Goal: Task Accomplishment & Management: Complete application form

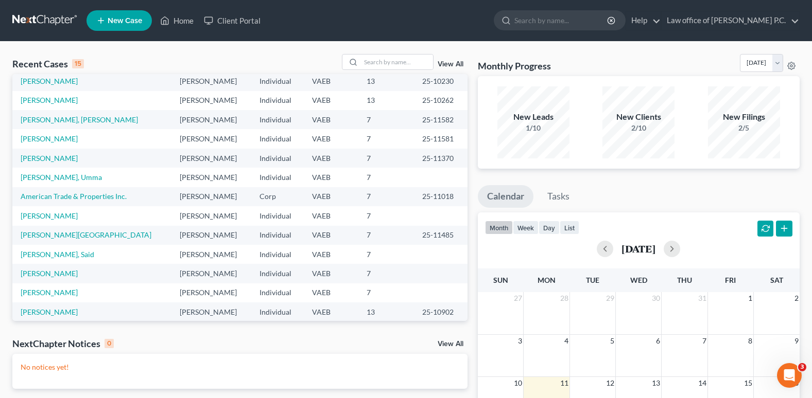
scroll to position [71, 0]
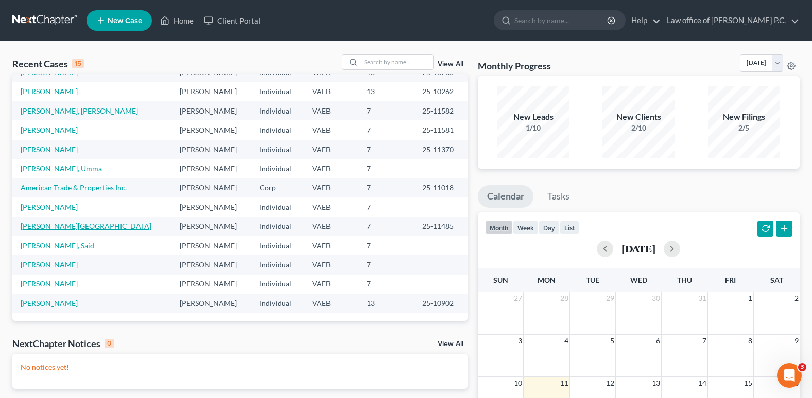
click at [51, 227] on link "[PERSON_NAME][GEOGRAPHIC_DATA]" at bounding box center [86, 226] width 131 height 9
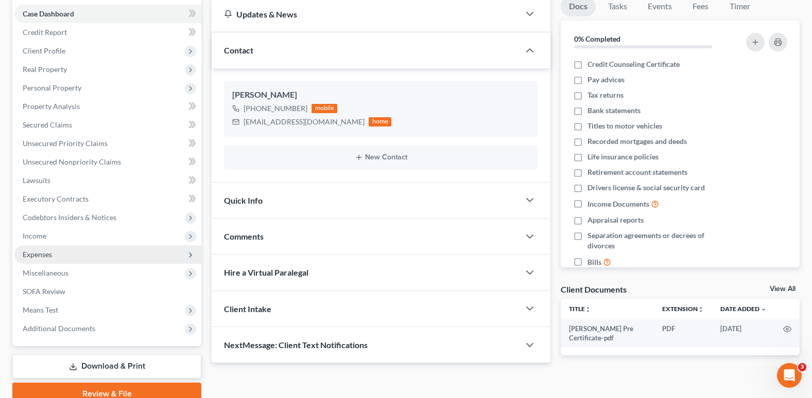
scroll to position [103, 0]
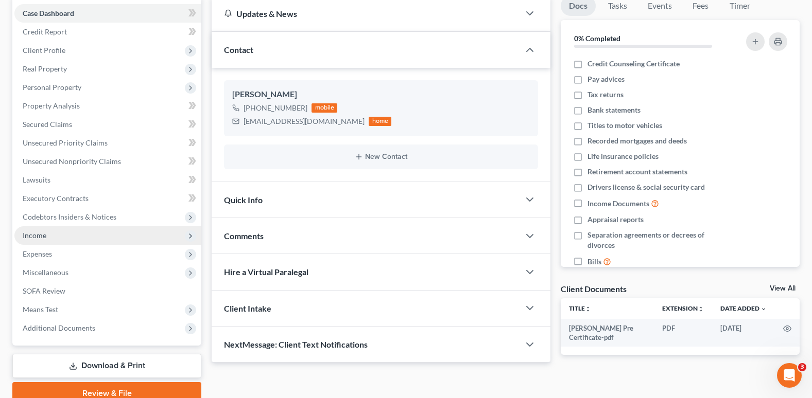
click at [41, 237] on span "Income" at bounding box center [35, 235] width 24 height 9
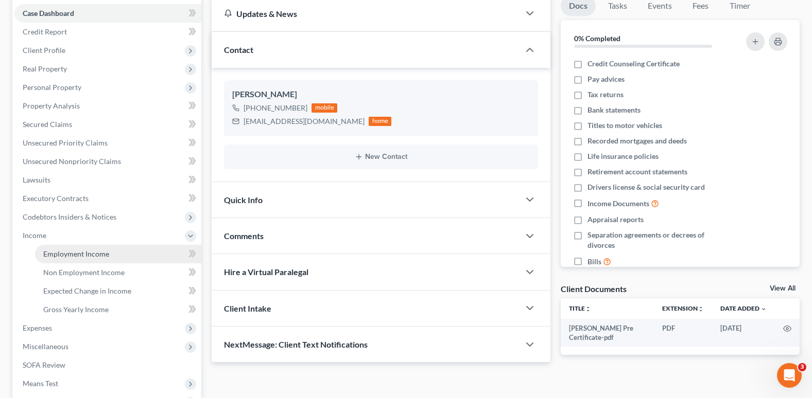
click at [53, 255] on span "Employment Income" at bounding box center [76, 254] width 66 height 9
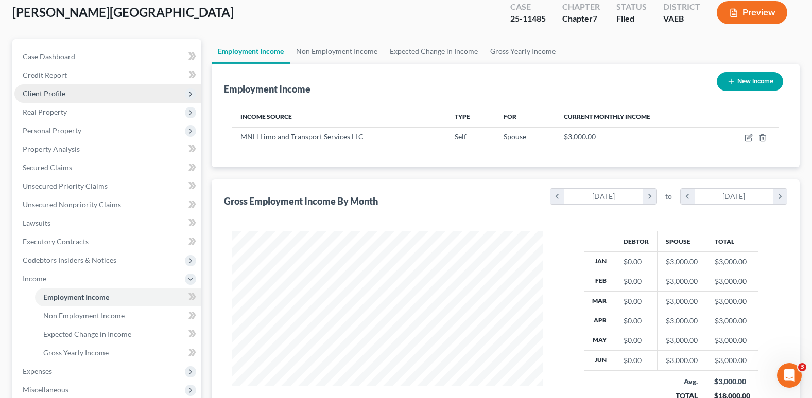
scroll to position [51, 0]
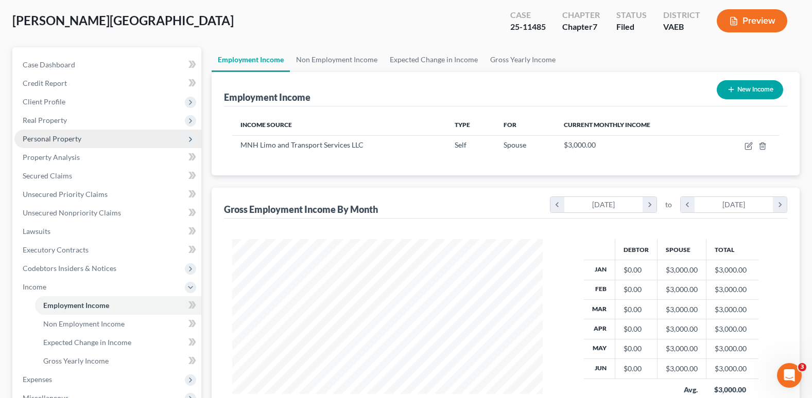
click at [62, 139] on span "Personal Property" at bounding box center [52, 138] width 59 height 9
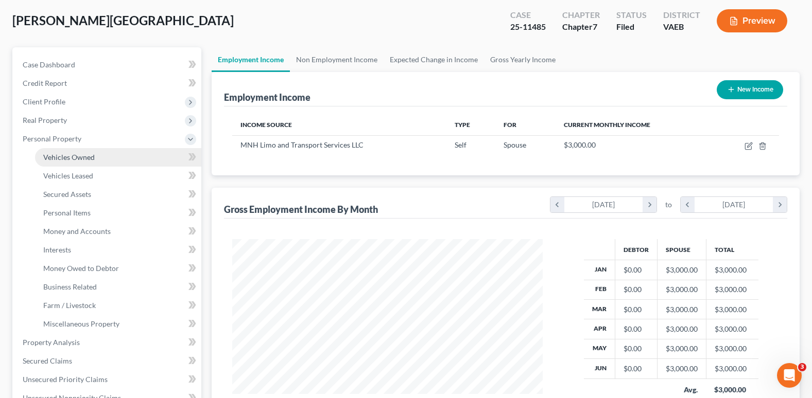
click at [67, 159] on span "Vehicles Owned" at bounding box center [68, 157] width 51 height 9
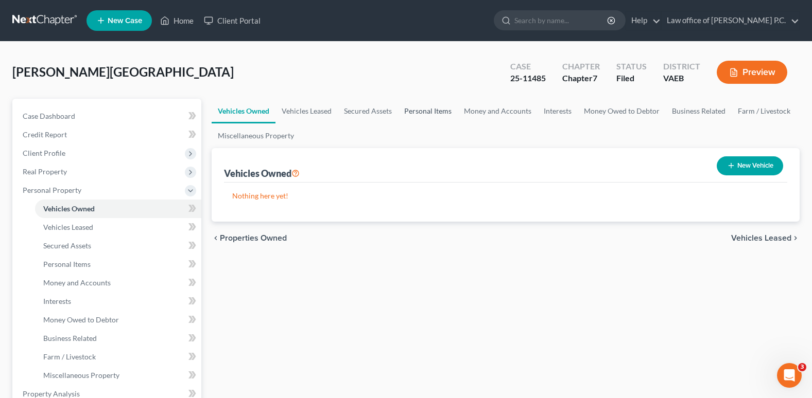
click at [426, 111] on link "Personal Items" at bounding box center [428, 111] width 60 height 25
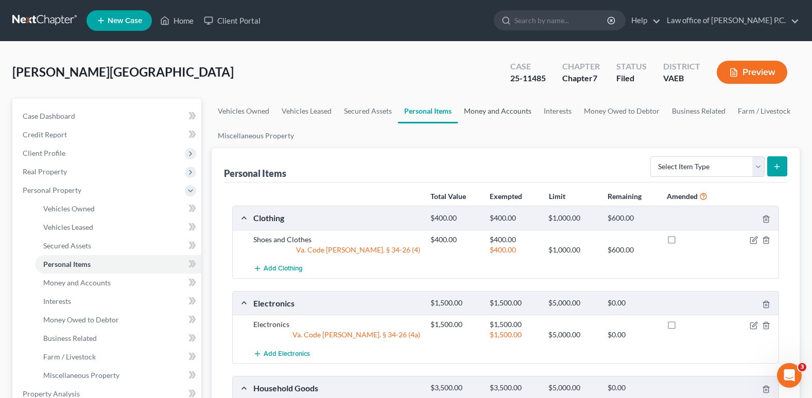
click at [485, 109] on link "Money and Accounts" at bounding box center [498, 111] width 80 height 25
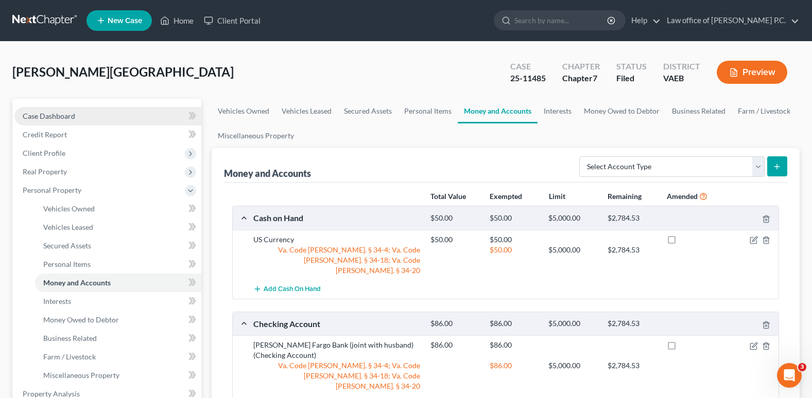
click at [57, 115] on span "Case Dashboard" at bounding box center [49, 116] width 53 height 9
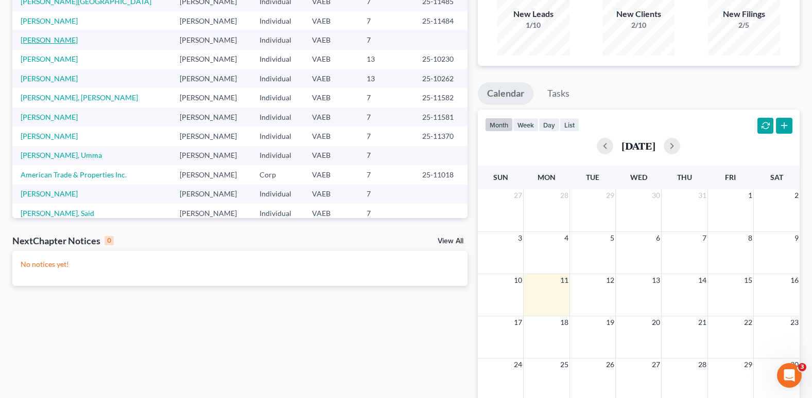
click at [46, 41] on link "[PERSON_NAME]" at bounding box center [49, 40] width 57 height 9
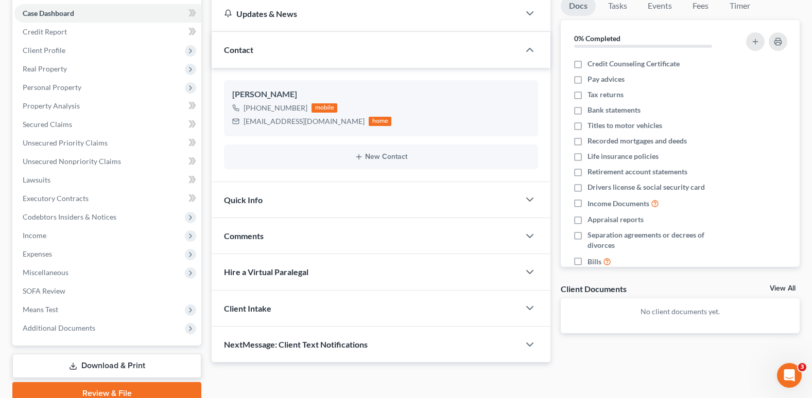
scroll to position [40, 0]
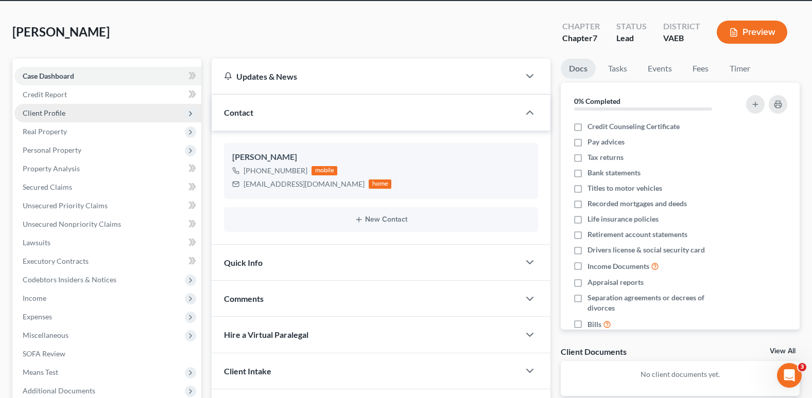
click at [51, 113] on span "Client Profile" at bounding box center [44, 113] width 43 height 9
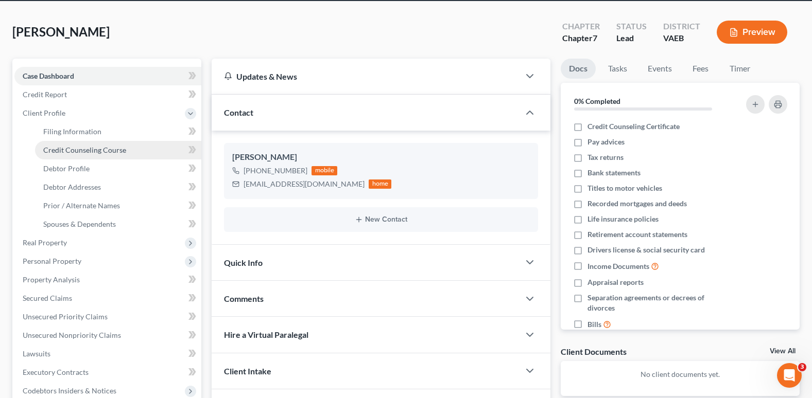
click at [78, 152] on span "Credit Counseling Course" at bounding box center [84, 150] width 83 height 9
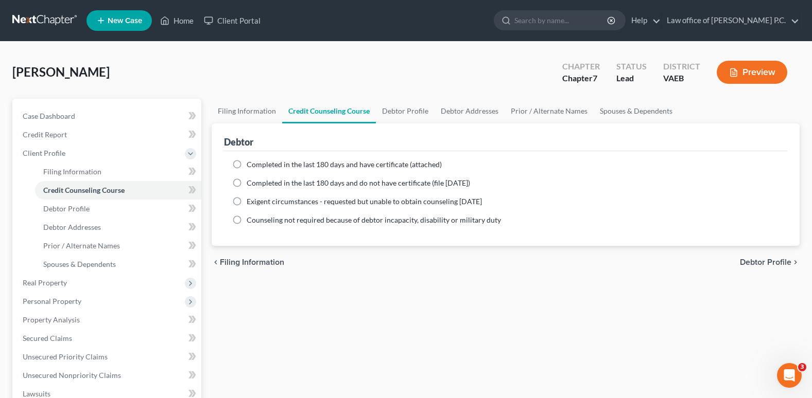
click at [247, 165] on label "Completed in the last 180 days and have certificate (attached)" at bounding box center [344, 165] width 195 height 10
click at [251, 165] on input "Completed in the last 180 days and have certificate (attached)" at bounding box center [254, 163] width 7 height 7
radio input "true"
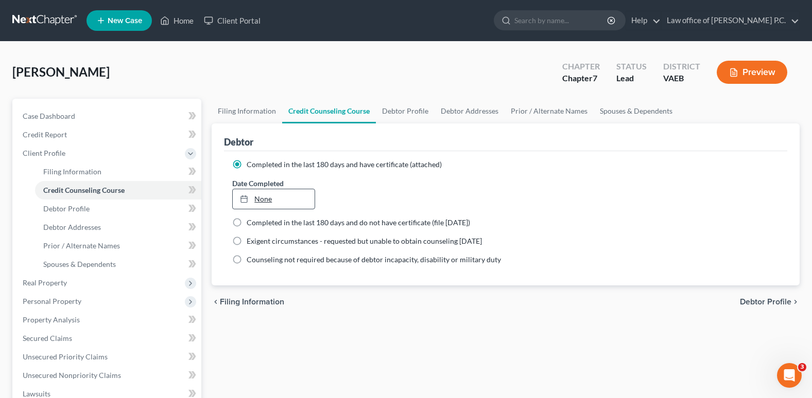
type input "[DATE]"
click at [299, 200] on link "None" at bounding box center [273, 199] width 81 height 20
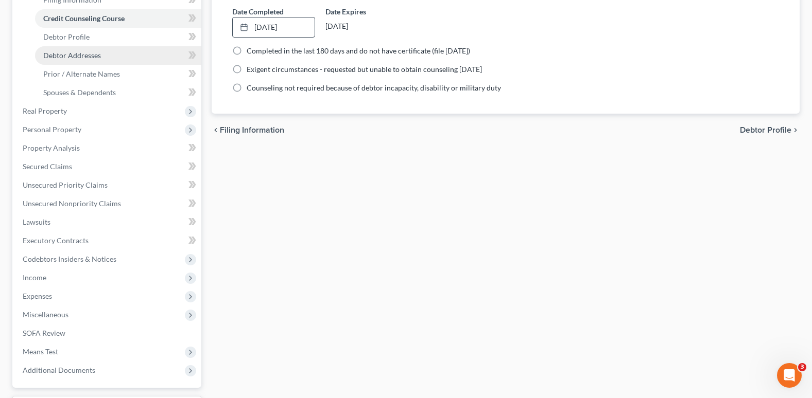
scroll to position [206, 0]
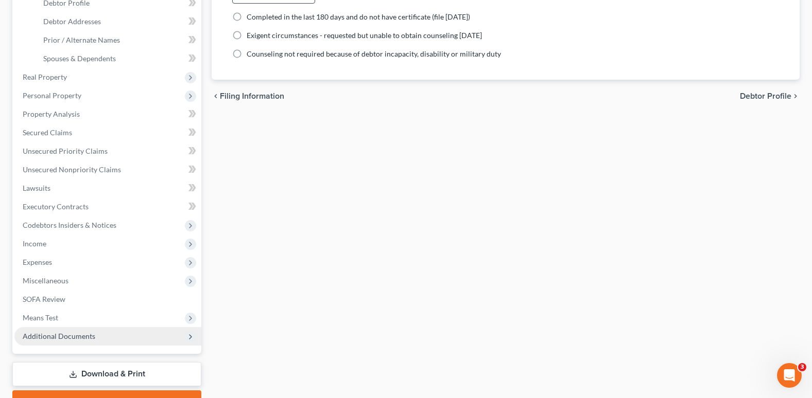
click at [77, 337] on span "Additional Documents" at bounding box center [59, 336] width 73 height 9
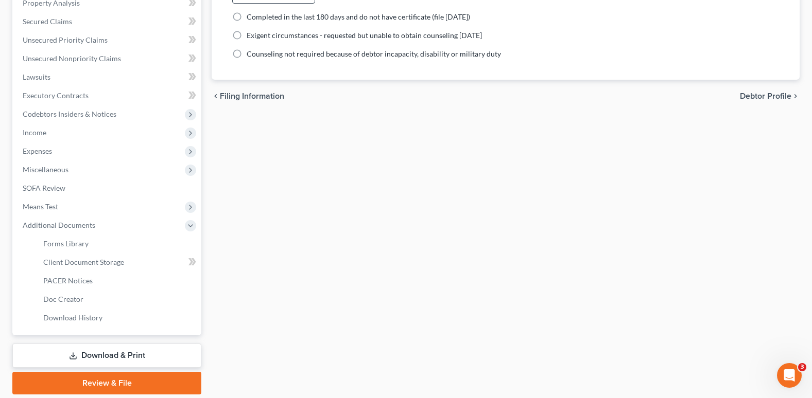
scroll to position [241, 0]
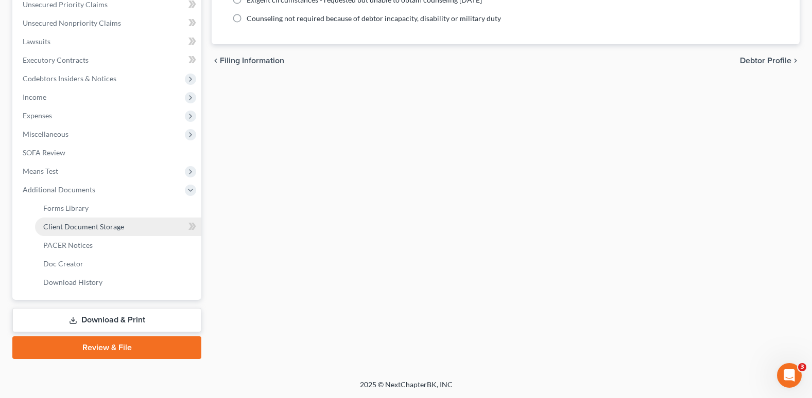
click at [93, 225] on span "Client Document Storage" at bounding box center [83, 226] width 81 height 9
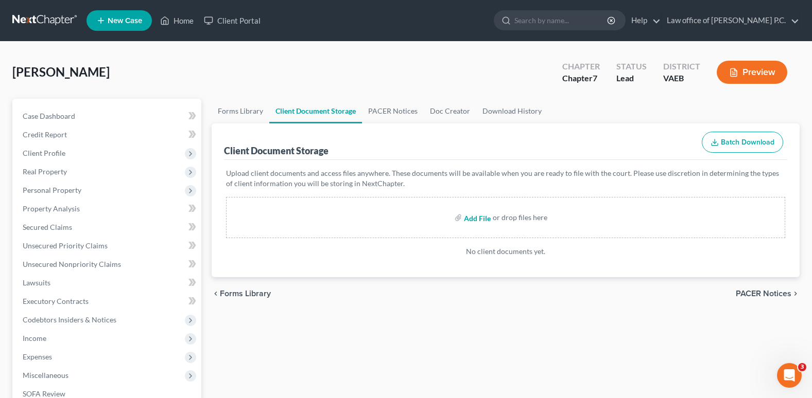
click at [471, 217] on input "file" at bounding box center [476, 217] width 25 height 19
type input "C:\fakepath\[PERSON_NAME] Pre Petition certificate.pdf"
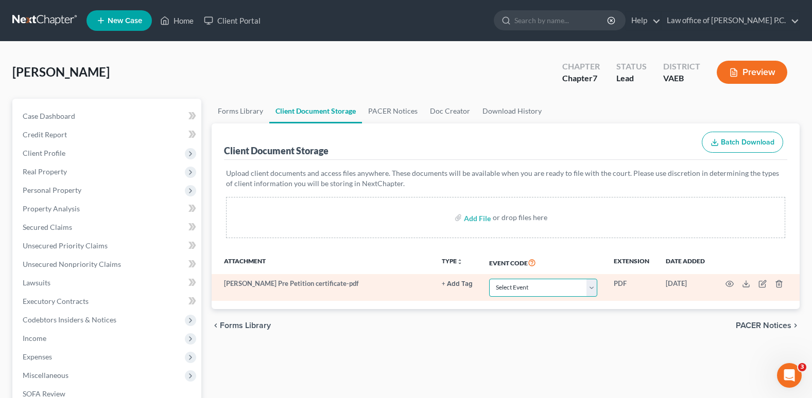
click at [594, 286] on select "Select Event Certificate of Credit Counseling" at bounding box center [543, 288] width 108 height 18
select select "0"
click at [489, 279] on select "Select Event Certificate of Credit Counseling" at bounding box center [543, 288] width 108 height 18
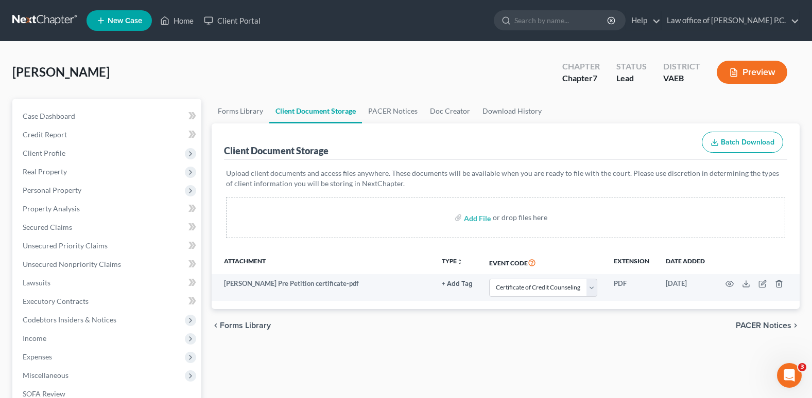
click at [566, 340] on div "chevron_left Forms Library PACER Notices chevron_right" at bounding box center [506, 325] width 588 height 33
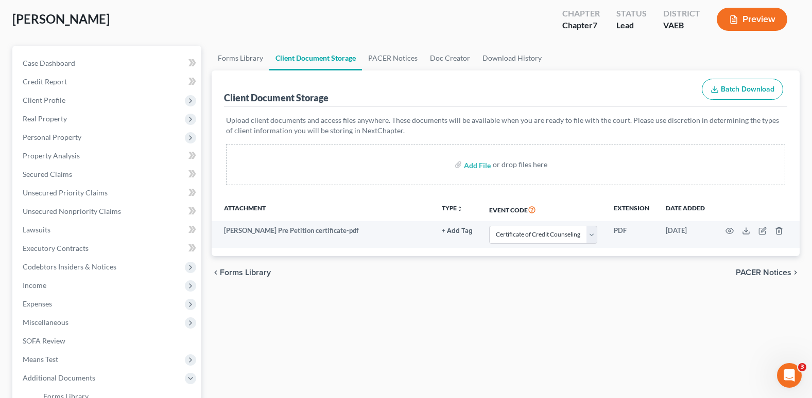
scroll to position [51, 0]
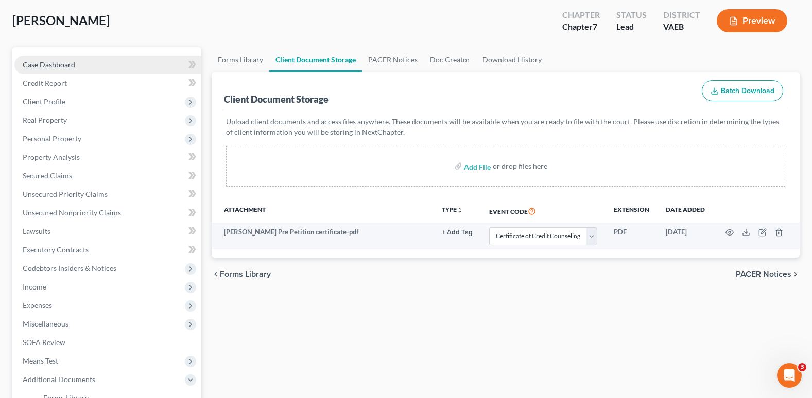
click at [53, 67] on span "Case Dashboard" at bounding box center [49, 64] width 53 height 9
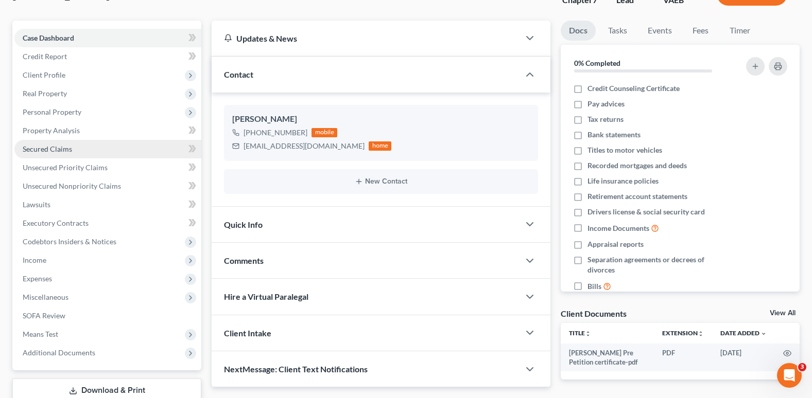
scroll to position [149, 0]
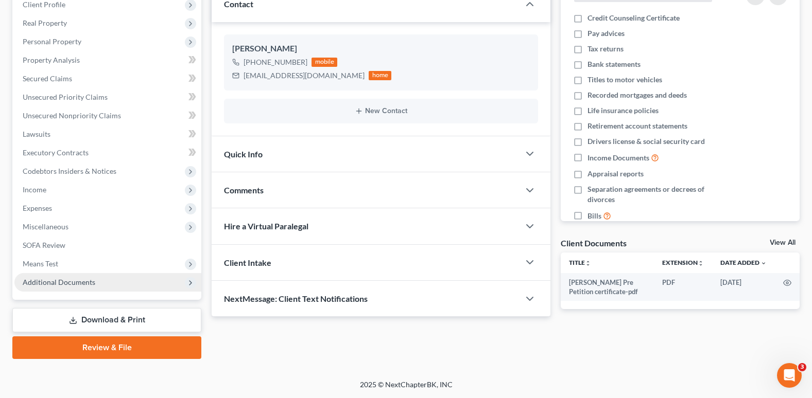
click at [78, 281] on span "Additional Documents" at bounding box center [59, 282] width 73 height 9
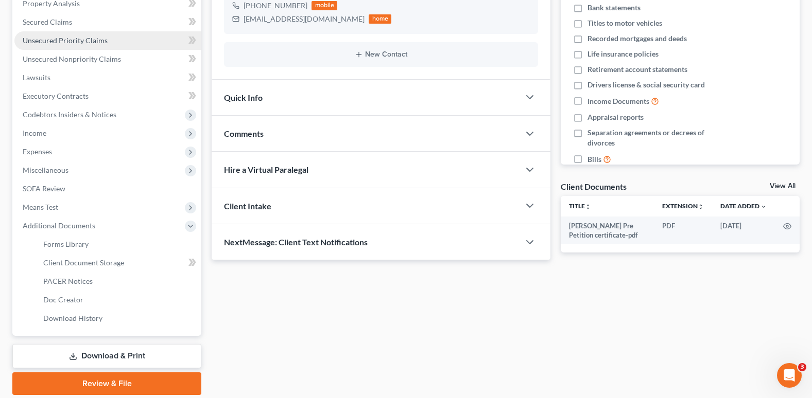
scroll to position [206, 0]
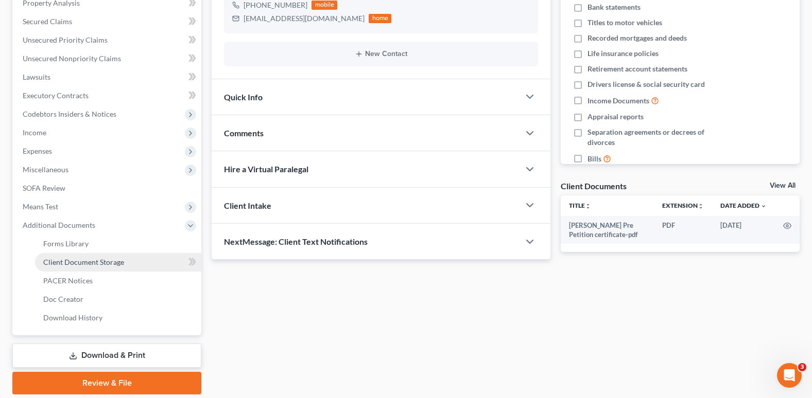
click at [104, 261] on span "Client Document Storage" at bounding box center [83, 262] width 81 height 9
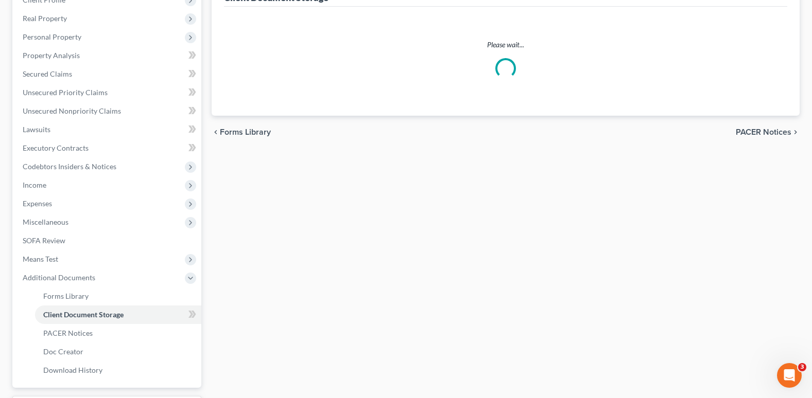
scroll to position [53, 0]
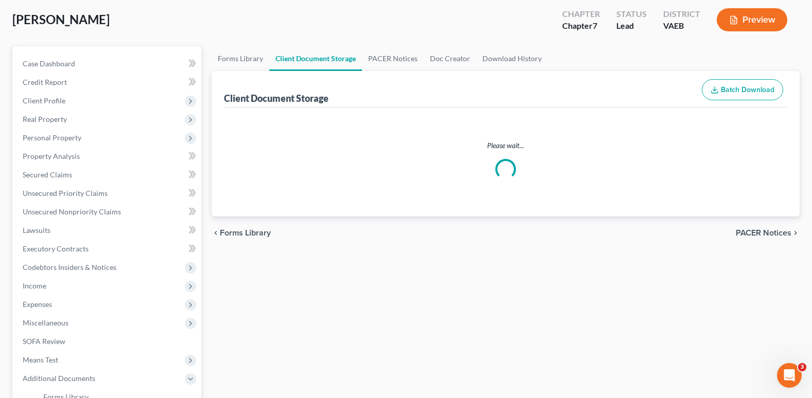
select select "0"
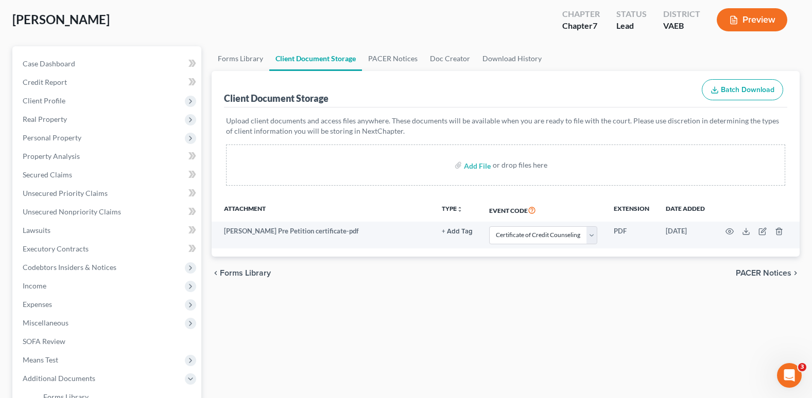
scroll to position [0, 0]
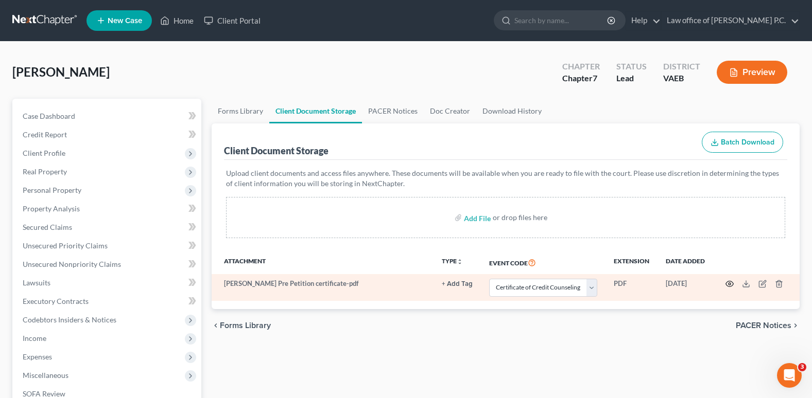
click at [729, 283] on icon "button" at bounding box center [729, 284] width 8 height 8
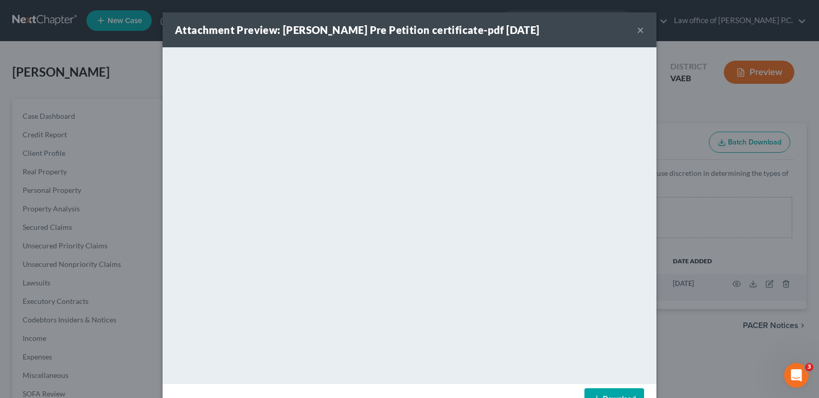
click at [638, 32] on button "×" at bounding box center [640, 30] width 7 height 12
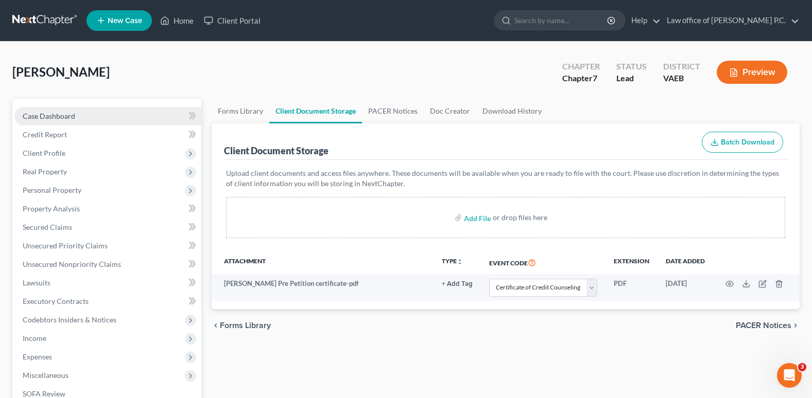
click at [66, 112] on span "Case Dashboard" at bounding box center [49, 116] width 53 height 9
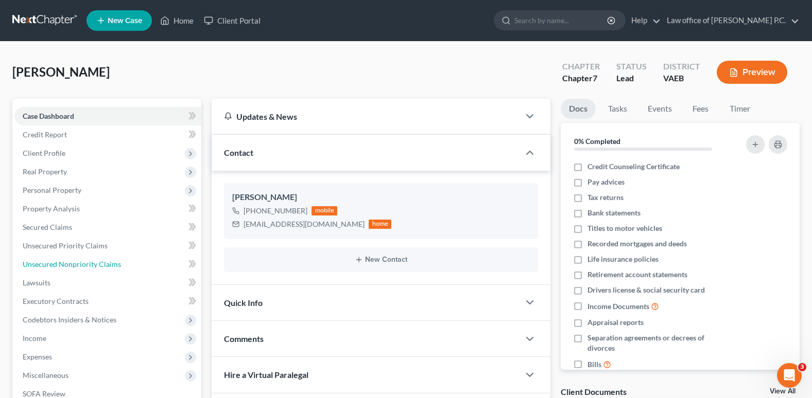
drag, startPoint x: 67, startPoint y: 265, endPoint x: 326, endPoint y: 281, distance: 259.4
click at [67, 265] on span "Unsecured Nonpriority Claims" at bounding box center [72, 264] width 98 height 9
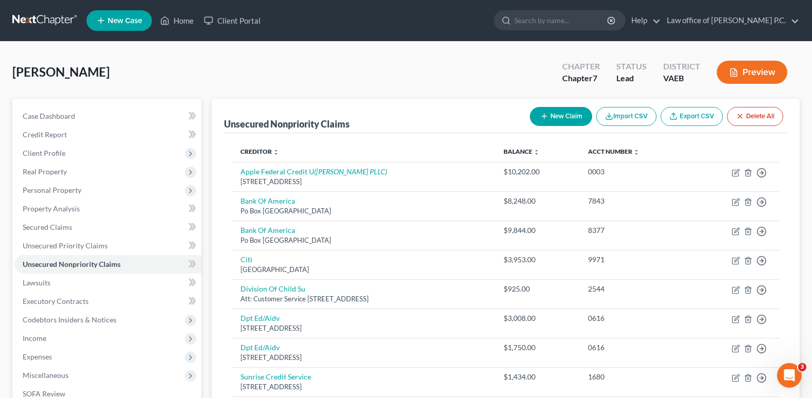
click at [561, 117] on button "New Claim" at bounding box center [561, 116] width 62 height 19
select select "0"
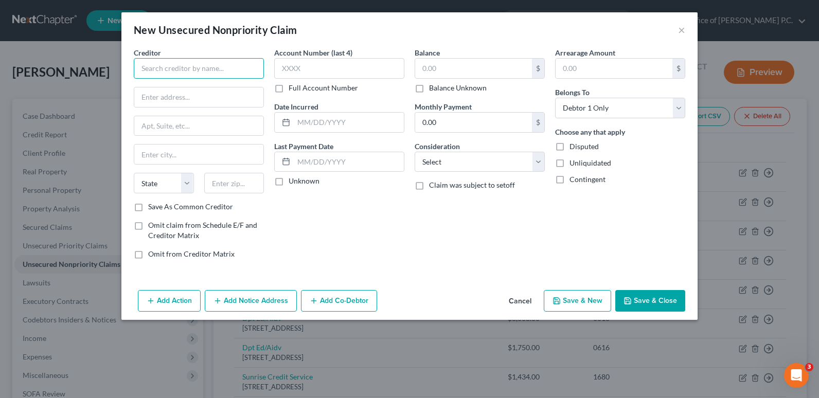
click at [146, 69] on input "text" at bounding box center [199, 68] width 130 height 21
click at [145, 95] on input "text" at bounding box center [198, 98] width 129 height 20
type input "NOVEC"
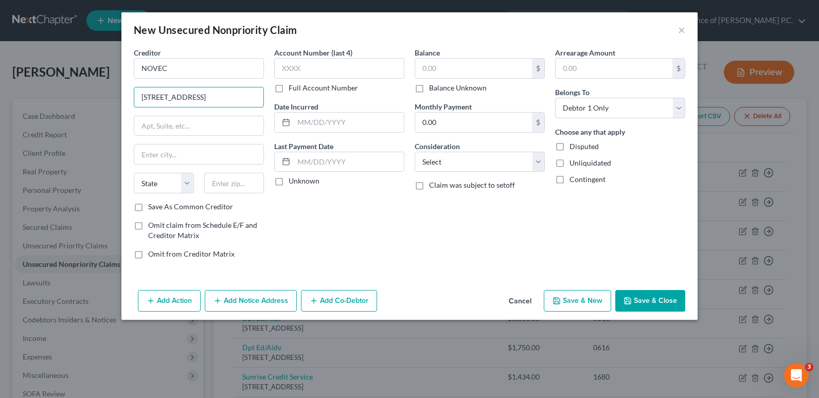
type input "[STREET_ADDRESS]"
type input "Manassas"
select select "48"
type input "20109"
click at [301, 227] on div "Account Number (last 4) Full Account Number Date Incurred Last Payment Date Unk…" at bounding box center [339, 157] width 141 height 220
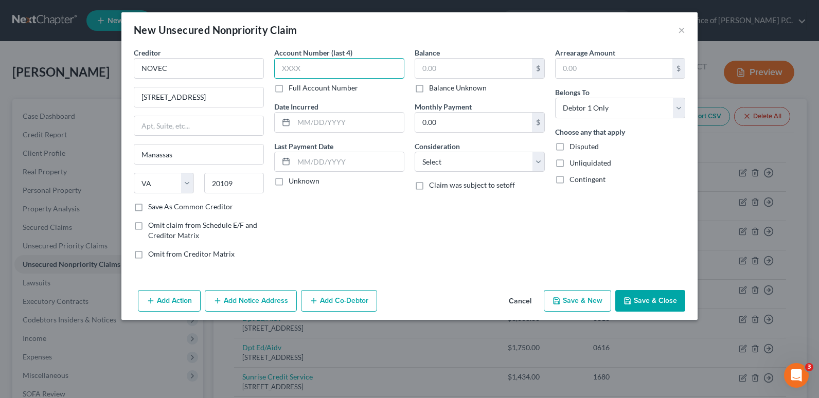
click at [296, 63] on input "text" at bounding box center [339, 68] width 130 height 21
type input "8985"
click at [355, 226] on div "Account Number (last 4) 8985 Full Account Number Date Incurred Last Payment Dat…" at bounding box center [339, 157] width 141 height 220
click at [441, 68] on input "text" at bounding box center [473, 69] width 117 height 20
type input "190.73"
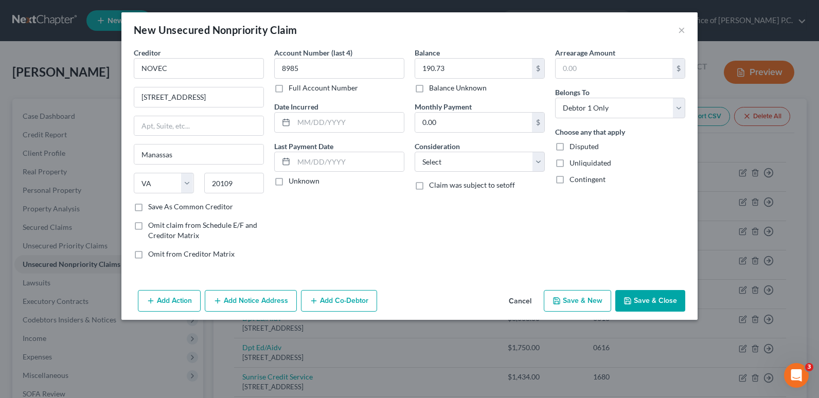
click at [480, 260] on div "Balance 190.73 $ Balance Unknown Balance Undetermined 190.73 $ Balance Unknown …" at bounding box center [480, 157] width 141 height 220
click at [148, 207] on label "Save As Common Creditor" at bounding box center [190, 207] width 85 height 10
click at [152, 207] on input "Save As Common Creditor" at bounding box center [155, 205] width 7 height 7
checkbox input "true"
click at [537, 164] on select "Select Cable / Satellite Services Collection Agency Credit Card Debt Debt Couns…" at bounding box center [480, 162] width 130 height 21
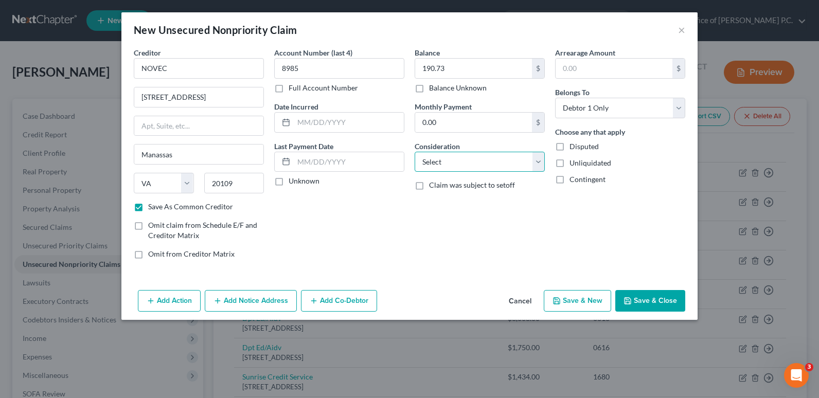
select select "20"
click at [415, 152] on select "Select Cable / Satellite Services Collection Agency Credit Card Debt Debt Couns…" at bounding box center [480, 162] width 130 height 21
click at [658, 301] on button "Save & Close" at bounding box center [651, 301] width 70 height 22
checkbox input "false"
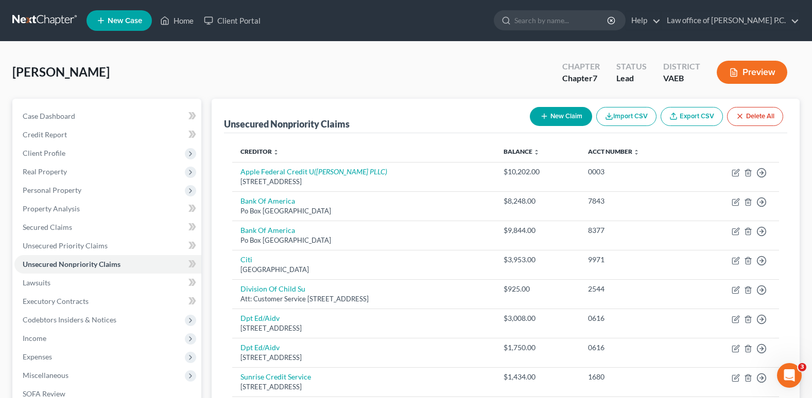
click at [558, 116] on button "New Claim" at bounding box center [561, 116] width 62 height 19
select select "0"
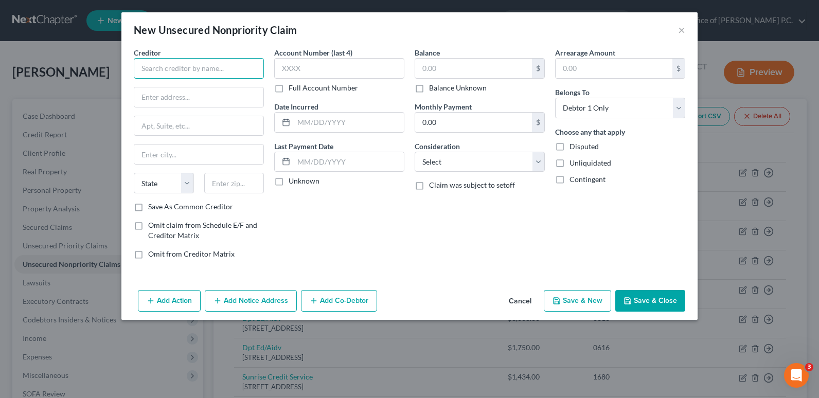
click at [147, 74] on input "text" at bounding box center [199, 68] width 130 height 21
type input "AT&T"
click at [147, 98] on input "text" at bounding box center [198, 98] width 129 height 20
type input "PO Box 5014"
click at [148, 153] on input "text" at bounding box center [198, 155] width 129 height 20
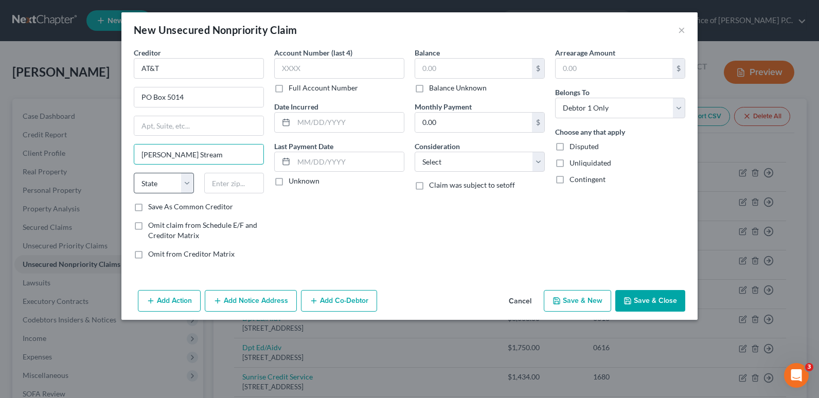
type input "[PERSON_NAME] Stream"
click at [186, 183] on select "State [US_STATE] AK AR AZ CA CO CT DE DC [GEOGRAPHIC_DATA] [GEOGRAPHIC_DATA] GU…" at bounding box center [164, 183] width 60 height 21
select select "14"
click at [134, 173] on select "State [US_STATE] AK AR AZ CA CO CT DE DC [GEOGRAPHIC_DATA] [GEOGRAPHIC_DATA] GU…" at bounding box center [164, 183] width 60 height 21
click at [218, 185] on input "text" at bounding box center [234, 183] width 60 height 21
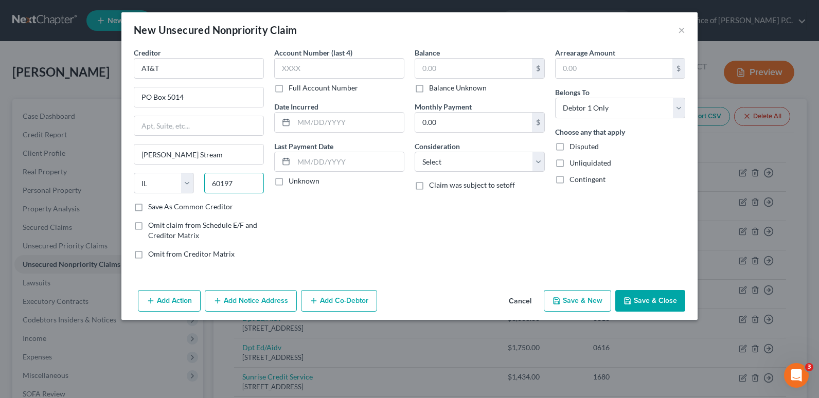
type input "60197"
click at [418, 250] on div "Balance $ Balance Unknown Balance Undetermined $ Balance Unknown Monthly Paymen…" at bounding box center [480, 157] width 141 height 220
click at [148, 208] on label "Save As Common Creditor" at bounding box center [190, 207] width 85 height 10
click at [152, 208] on input "Save As Common Creditor" at bounding box center [155, 205] width 7 height 7
checkbox input "true"
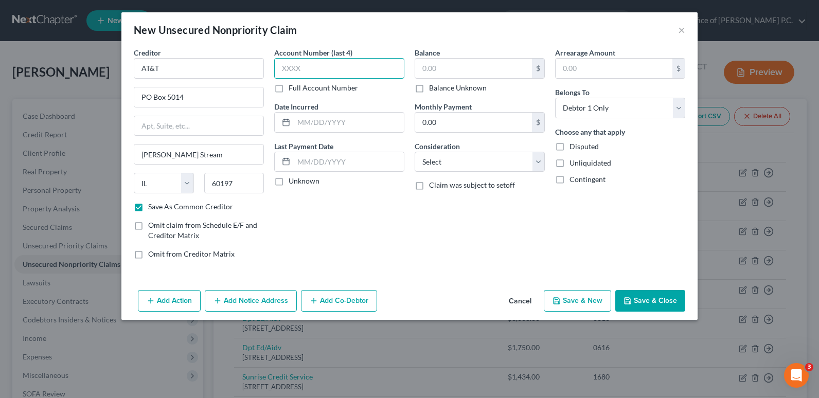
click at [298, 67] on input "text" at bounding box center [339, 68] width 130 height 21
type input "4172"
click at [427, 69] on input "text" at bounding box center [473, 69] width 117 height 20
type input "1,434.65"
click at [445, 241] on div "Balance 1,434.65 $ Balance Unknown Balance Undetermined 1,434.65 $ Balance Unkn…" at bounding box center [480, 157] width 141 height 220
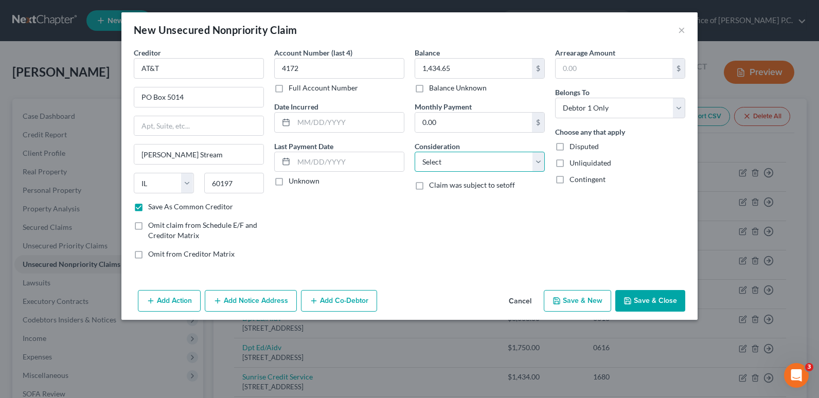
click at [536, 161] on select "Select Cable / Satellite Services Collection Agency Credit Card Debt Debt Couns…" at bounding box center [480, 162] width 130 height 21
select select "19"
click at [415, 152] on select "Select Cable / Satellite Services Collection Agency Credit Card Debt Debt Couns…" at bounding box center [480, 162] width 130 height 21
click at [448, 249] on div "Balance 1,434.65 $ Balance Unknown Balance Undetermined 1,434.65 $ Balance Unkn…" at bounding box center [480, 157] width 141 height 220
click at [652, 303] on button "Save & Close" at bounding box center [651, 301] width 70 height 22
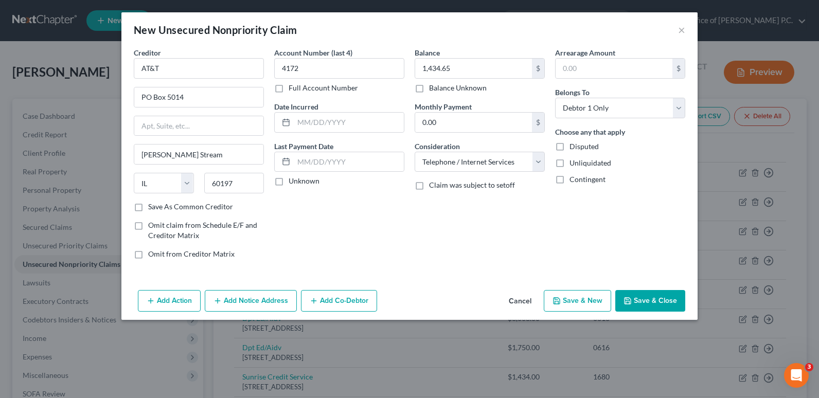
checkbox input "false"
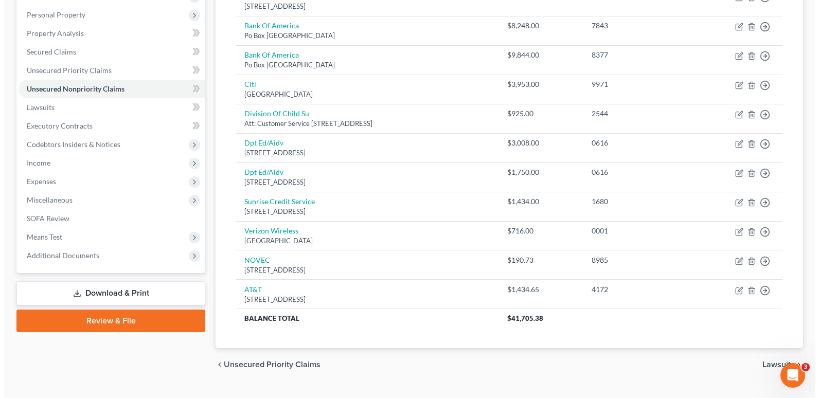
scroll to position [198, 0]
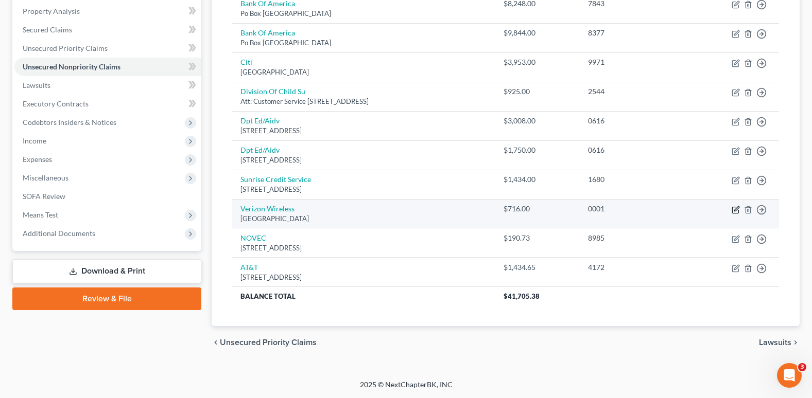
click at [735, 210] on icon "button" at bounding box center [735, 210] width 8 height 8
select select "45"
select select "0"
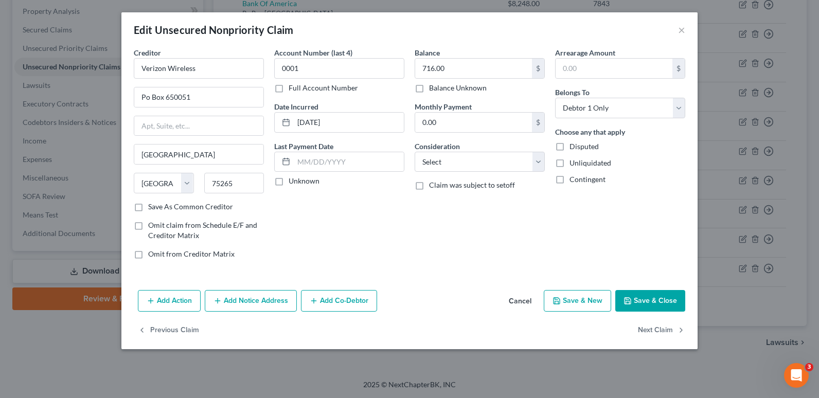
click at [256, 303] on button "Add Notice Address" at bounding box center [251, 301] width 92 height 22
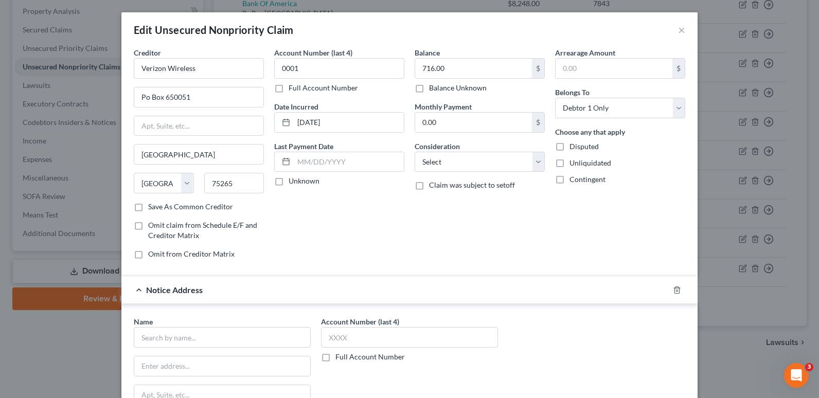
scroll to position [103, 0]
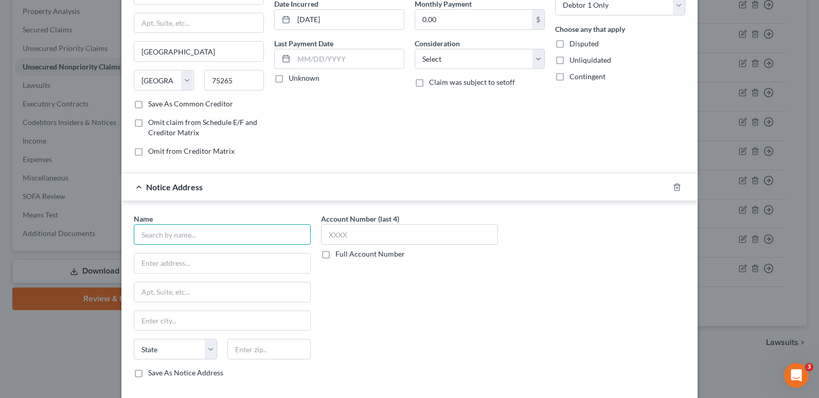
click at [141, 237] on input "text" at bounding box center [222, 234] width 177 height 21
type input "CSCRCT03"
click at [150, 263] on input "text" at bounding box center [222, 264] width 176 height 20
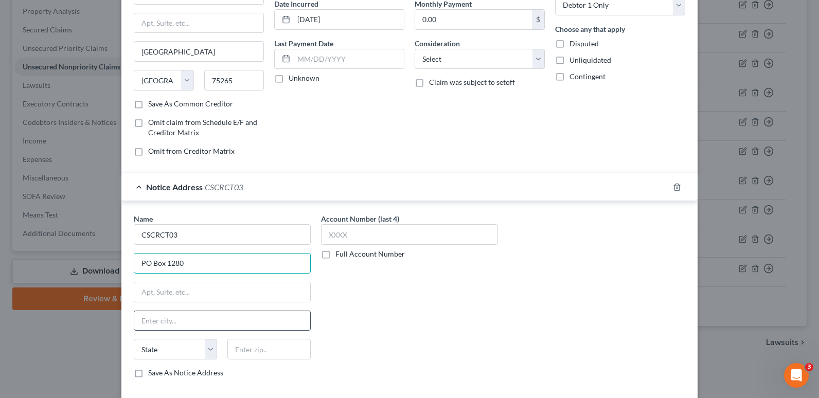
type input "PO Box 1280"
click at [150, 324] on input "text" at bounding box center [222, 321] width 176 height 20
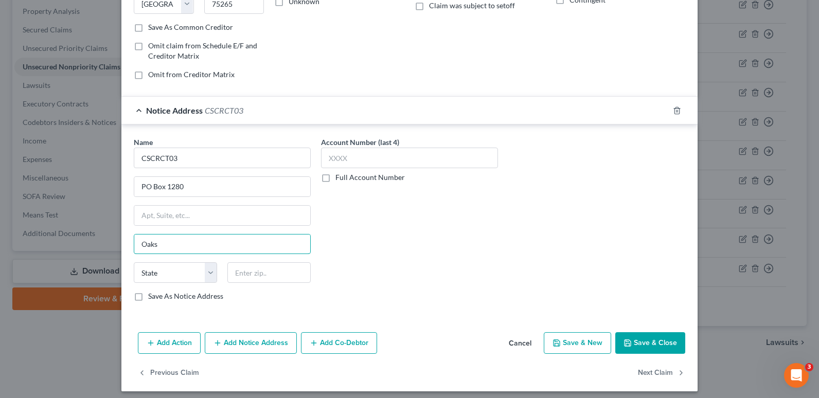
scroll to position [185, 0]
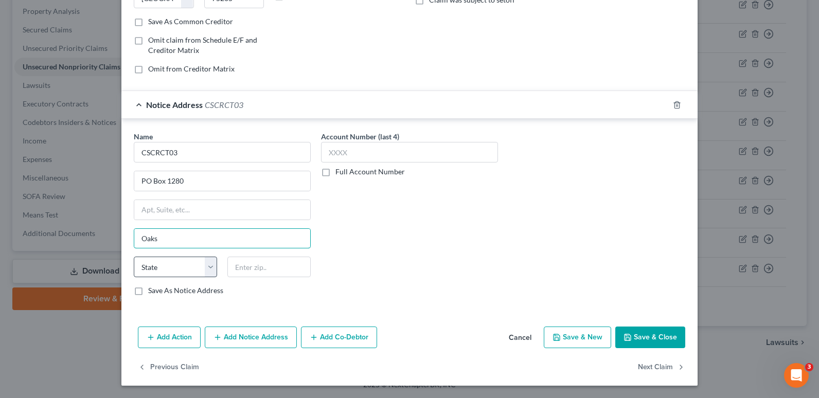
type input "Oaks"
click at [208, 269] on select "State [US_STATE] AK AR AZ CA CO CT DE DC [GEOGRAPHIC_DATA] [GEOGRAPHIC_DATA] GU…" at bounding box center [175, 267] width 83 height 21
select select "39"
click at [134, 257] on select "State [US_STATE] AK AR AZ CA CO CT DE DC [GEOGRAPHIC_DATA] [GEOGRAPHIC_DATA] GU…" at bounding box center [175, 267] width 83 height 21
click at [238, 267] on input "text" at bounding box center [269, 267] width 83 height 21
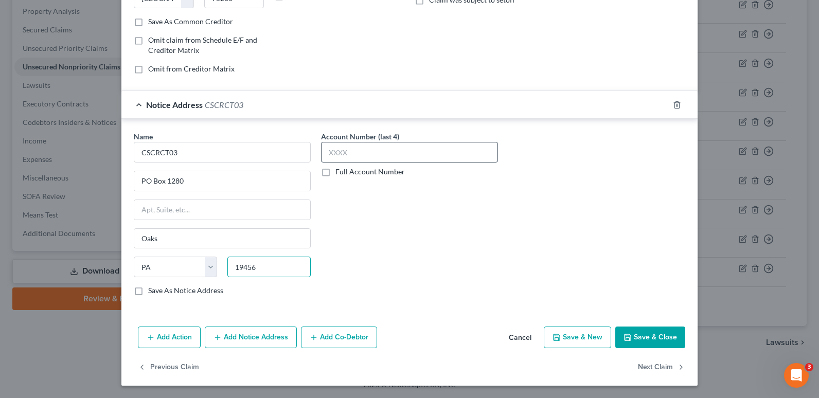
type input "19456"
click at [357, 152] on input "text" at bounding box center [409, 152] width 177 height 21
type input "7266"
click at [148, 291] on label "Save As Notice Address" at bounding box center [185, 291] width 75 height 10
click at [152, 291] on input "Save As Notice Address" at bounding box center [155, 289] width 7 height 7
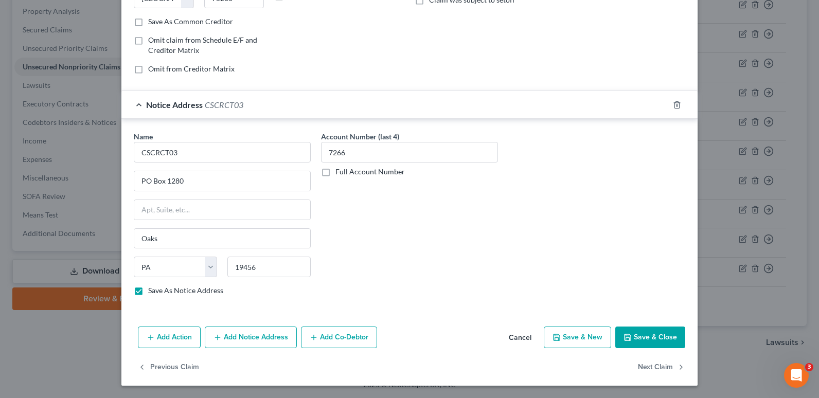
click at [653, 341] on button "Save & Close" at bounding box center [651, 338] width 70 height 22
checkbox input "false"
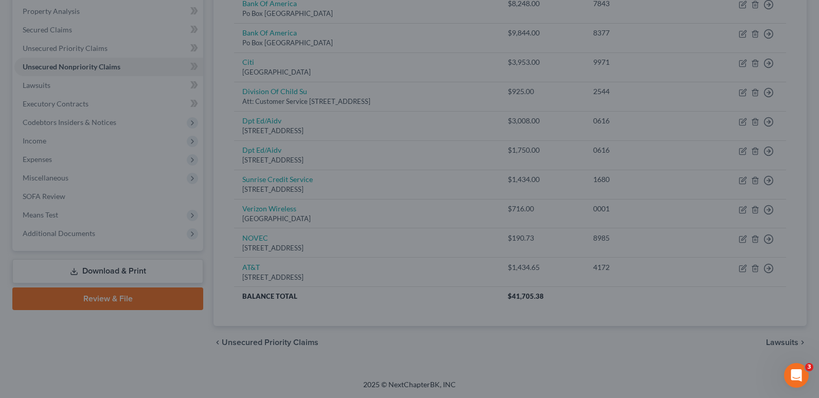
type input "0"
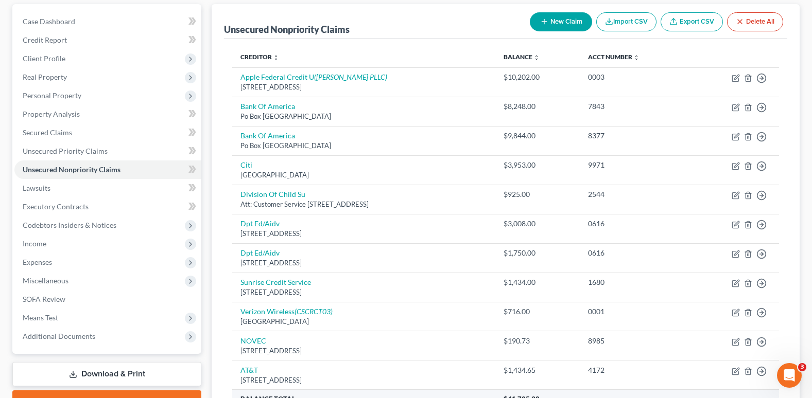
scroll to position [43, 0]
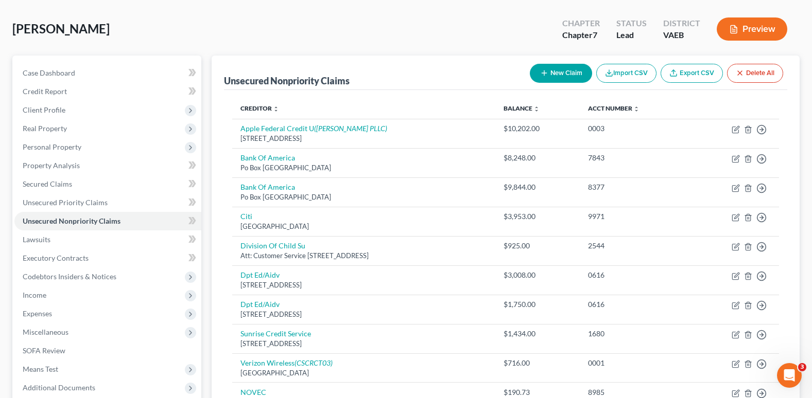
click at [554, 72] on button "New Claim" at bounding box center [561, 73] width 62 height 19
select select "0"
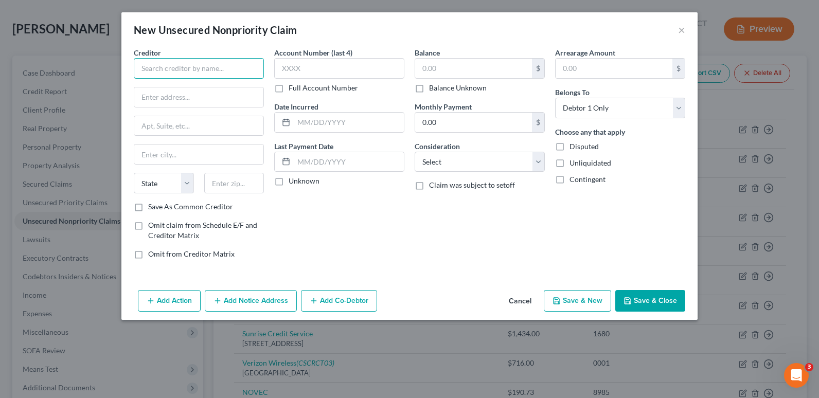
click at [155, 69] on input "text" at bounding box center [199, 68] width 130 height 21
click at [154, 99] on input "text" at bounding box center [198, 98] width 129 height 20
type input "T-Mobile"
type input "PO Box 2147"
drag, startPoint x: 155, startPoint y: 151, endPoint x: 164, endPoint y: 156, distance: 10.0
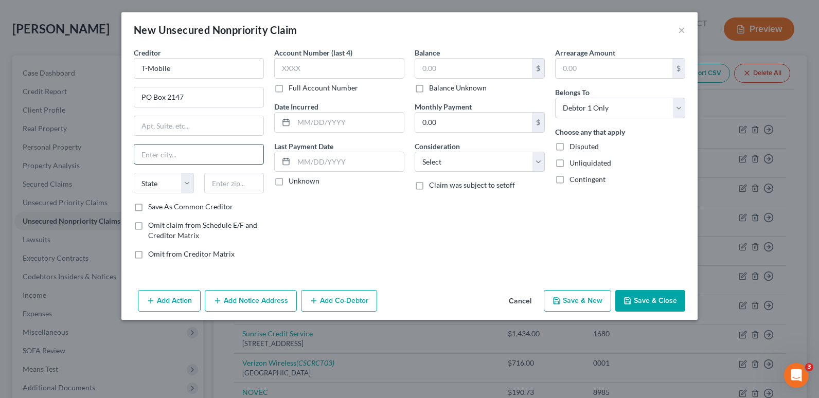
click at [155, 151] on input "text" at bounding box center [198, 155] width 129 height 20
type input "Southgate"
click at [186, 183] on select "State [US_STATE] AK AR AZ CA CO CT DE DC [GEOGRAPHIC_DATA] [GEOGRAPHIC_DATA] GU…" at bounding box center [164, 183] width 60 height 21
select select "23"
click at [134, 173] on select "State [US_STATE] AK AR AZ CA CO CT DE DC [GEOGRAPHIC_DATA] [GEOGRAPHIC_DATA] GU…" at bounding box center [164, 183] width 60 height 21
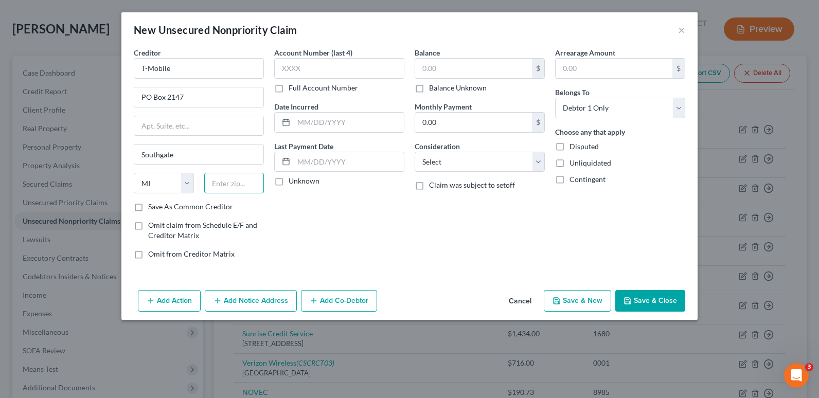
click at [219, 188] on input "text" at bounding box center [234, 183] width 60 height 21
type input "48195"
click at [346, 236] on div "Account Number (last 4) Full Account Number Date Incurred Last Payment Date Unk…" at bounding box center [339, 157] width 141 height 220
click at [310, 67] on input "text" at bounding box center [339, 68] width 130 height 21
type input "5007"
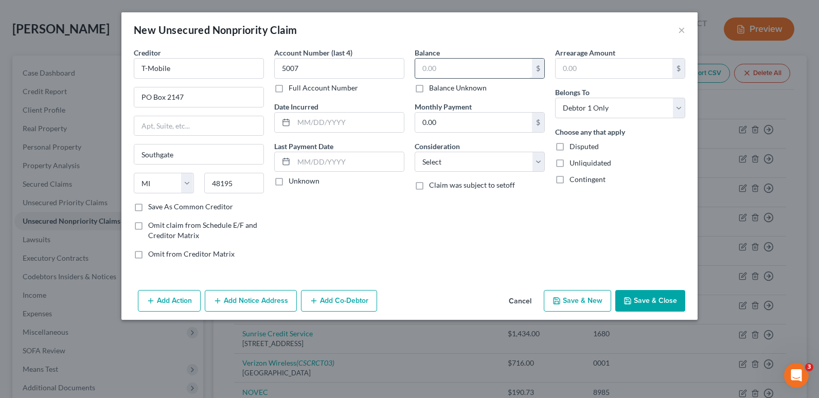
click at [449, 71] on input "text" at bounding box center [473, 69] width 117 height 20
type input "1,148.61"
click at [497, 233] on div "Balance 1,148.61 $ Balance Unknown Balance Undetermined 1,148.61 $ Balance Unkn…" at bounding box center [480, 157] width 141 height 220
click at [536, 161] on select "Select Cable / Satellite Services Collection Agency Credit Card Debt Debt Couns…" at bounding box center [480, 162] width 130 height 21
select select "19"
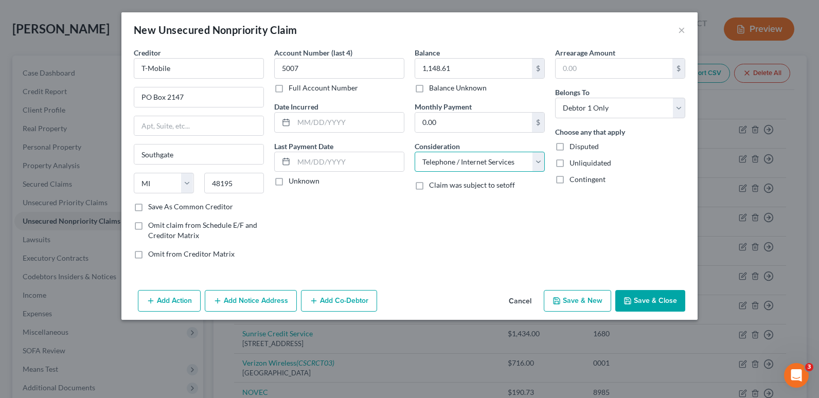
click at [415, 152] on select "Select Cable / Satellite Services Collection Agency Credit Card Debt Debt Couns…" at bounding box center [480, 162] width 130 height 21
click at [646, 299] on button "Save & Close" at bounding box center [651, 301] width 70 height 22
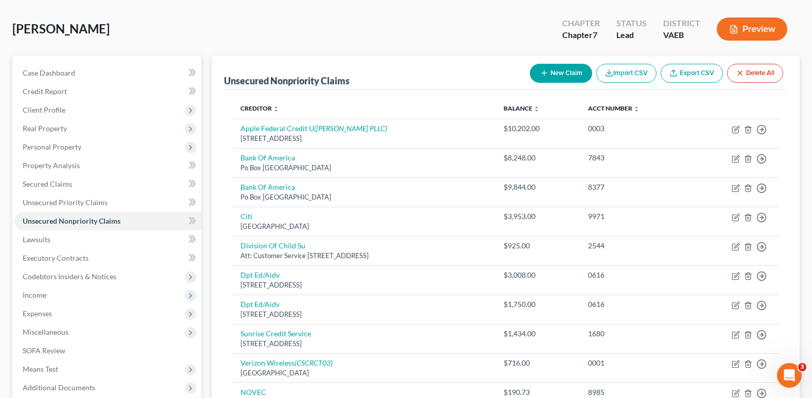
click at [561, 71] on button "New Claim" at bounding box center [561, 73] width 62 height 19
select select "0"
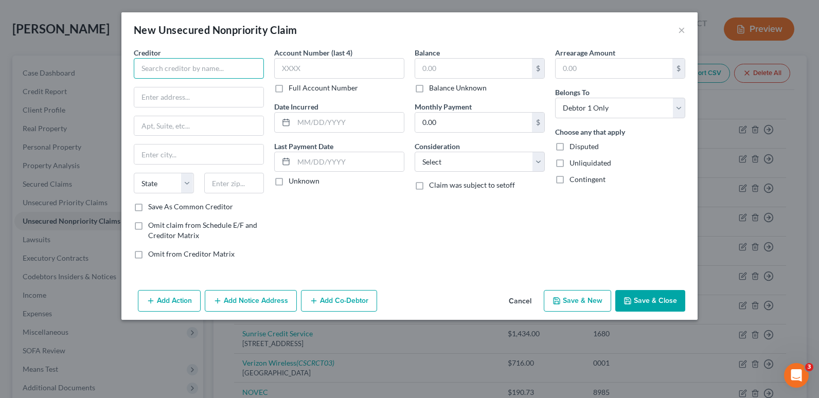
click at [150, 71] on input "text" at bounding box center [199, 68] width 130 height 21
click at [156, 97] on input "text" at bounding box center [198, 98] width 129 height 20
type input "[PERSON_NAME] Permanente"
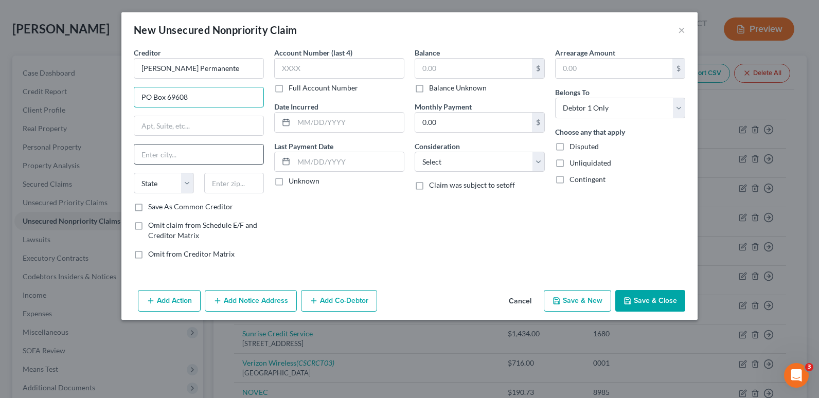
type input "PO Box 69608"
click at [152, 153] on input "text" at bounding box center [198, 155] width 129 height 20
type input "[GEOGRAPHIC_DATA]"
click at [187, 183] on select "State [US_STATE] AK AR AZ CA CO CT DE DC [GEOGRAPHIC_DATA] [GEOGRAPHIC_DATA] GU…" at bounding box center [164, 183] width 60 height 21
select select "21"
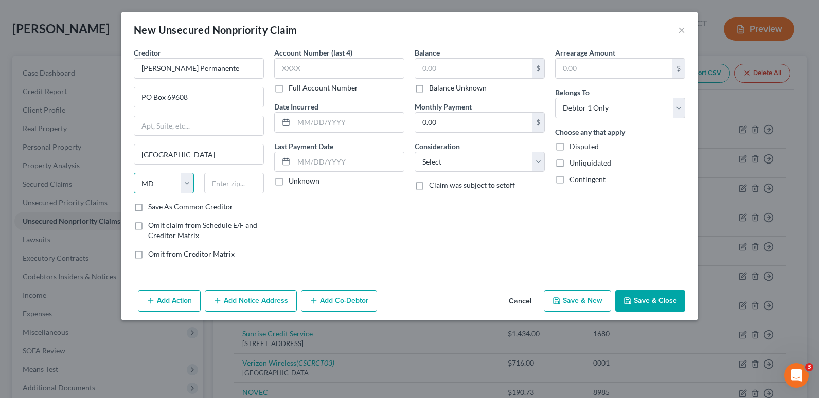
click at [134, 173] on select "State [US_STATE] AK AR AZ CA CO CT DE DC [GEOGRAPHIC_DATA] [GEOGRAPHIC_DATA] GU…" at bounding box center [164, 183] width 60 height 21
click at [215, 189] on input "text" at bounding box center [234, 183] width 60 height 21
type input "21264"
click at [148, 207] on label "Save As Common Creditor" at bounding box center [190, 207] width 85 height 10
click at [152, 207] on input "Save As Common Creditor" at bounding box center [155, 205] width 7 height 7
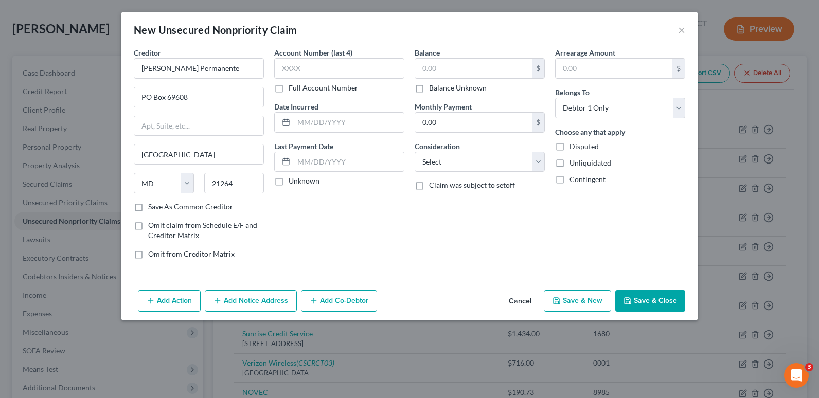
checkbox input "true"
click at [301, 66] on input "text" at bounding box center [339, 68] width 130 height 21
type input "6247"
click at [386, 240] on div "Account Number (last 4) 6247 Full Account Number Date Incurred Last Payment Dat…" at bounding box center [339, 157] width 141 height 220
click at [427, 67] on input "text" at bounding box center [473, 69] width 117 height 20
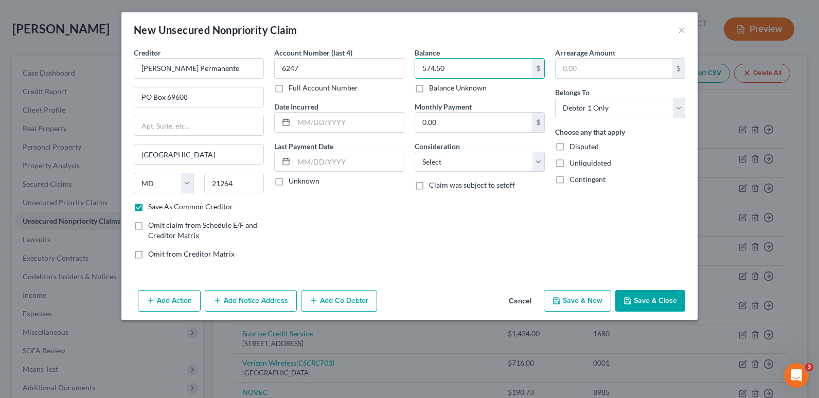
type input "574.50"
click at [413, 241] on div "Balance 574.50 $ Balance Unknown Balance Undetermined 574.50 $ Balance Unknown …" at bounding box center [480, 157] width 141 height 220
click at [539, 159] on select "Select Cable / Satellite Services Collection Agency Credit Card Debt Debt Couns…" at bounding box center [480, 162] width 130 height 21
select select "9"
click at [415, 152] on select "Select Cable / Satellite Services Collection Agency Credit Card Debt Debt Couns…" at bounding box center [480, 162] width 130 height 21
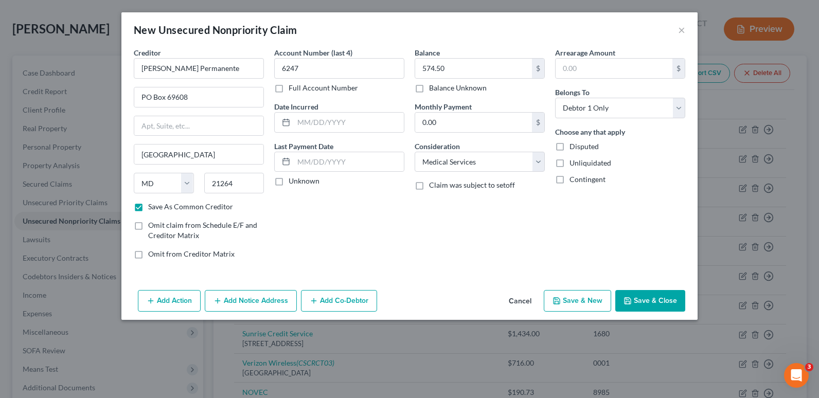
click at [656, 298] on button "Save & Close" at bounding box center [651, 301] width 70 height 22
checkbox input "false"
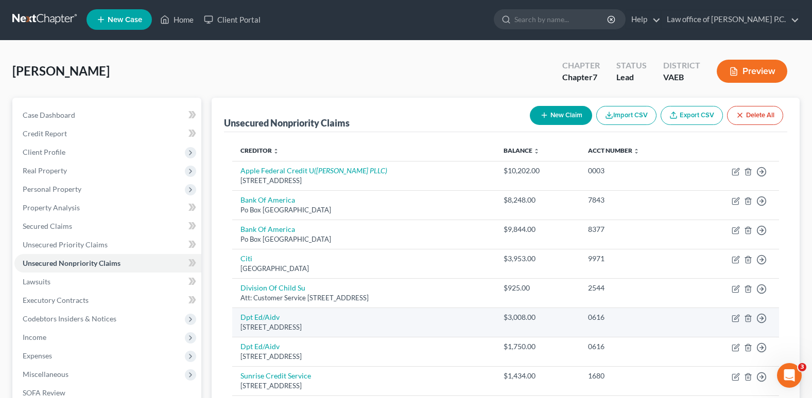
scroll to position [0, 0]
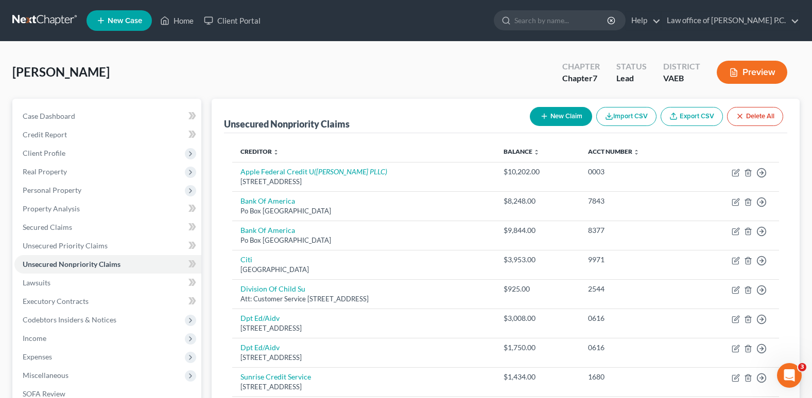
click at [552, 117] on button "New Claim" at bounding box center [561, 116] width 62 height 19
select select "0"
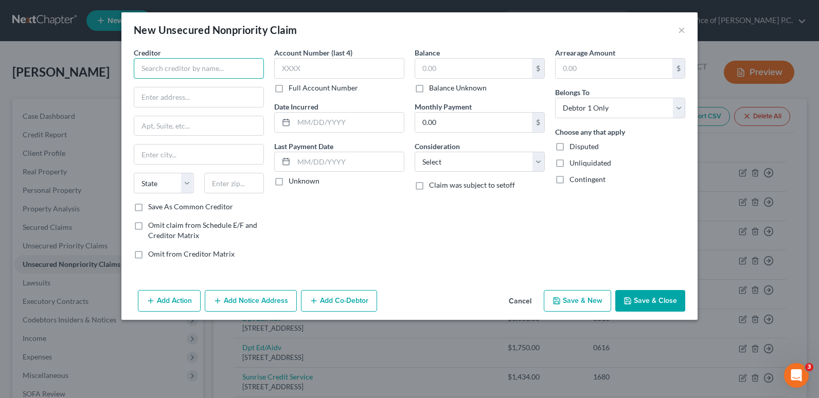
click at [152, 66] on input "text" at bounding box center [199, 68] width 130 height 21
click at [148, 97] on input "text" at bounding box center [198, 98] width 129 height 20
type input "INOVA"
type input "PO Box 2090"
drag, startPoint x: 154, startPoint y: 154, endPoint x: 161, endPoint y: 154, distance: 6.7
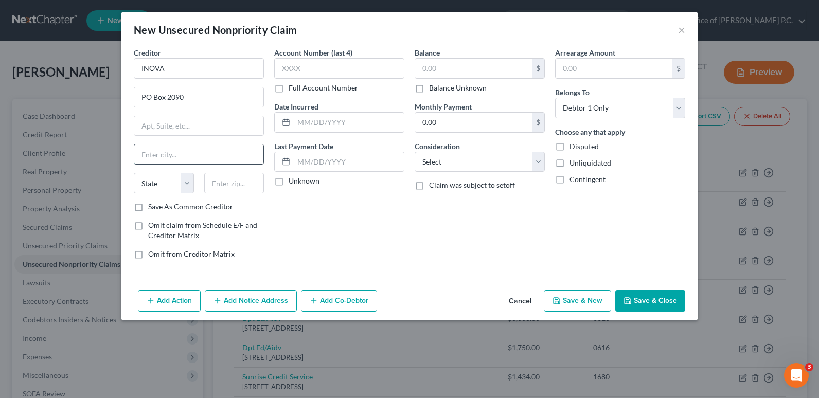
click at [154, 154] on input "text" at bounding box center [198, 155] width 129 height 20
type input "Morrisville"
click at [363, 236] on div "Account Number (last 4) Full Account Number Date Incurred Last Payment Date Unk…" at bounding box center [339, 157] width 141 height 220
click at [187, 186] on select "State [US_STATE] AK AR AZ CA CO CT DE DC [GEOGRAPHIC_DATA] [GEOGRAPHIC_DATA] GU…" at bounding box center [164, 183] width 60 height 21
select select "28"
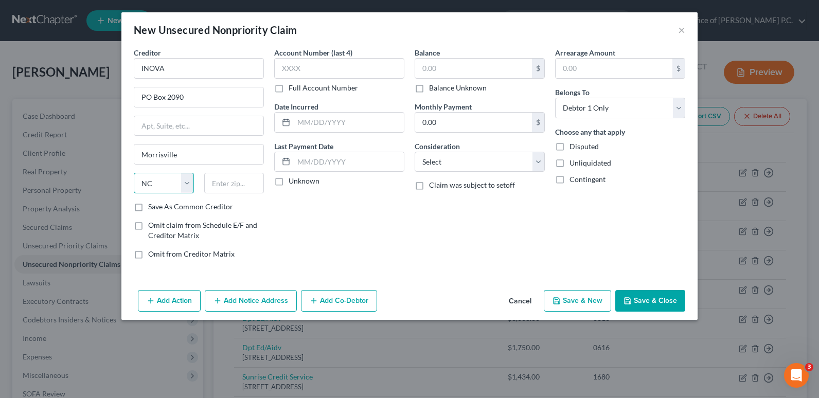
click at [134, 173] on select "State [US_STATE] AK AR AZ CA CO CT DE DC [GEOGRAPHIC_DATA] [GEOGRAPHIC_DATA] GU…" at bounding box center [164, 183] width 60 height 21
click at [219, 183] on input "text" at bounding box center [234, 183] width 60 height 21
type input "27560"
click at [382, 233] on div "Account Number (last 4) Full Account Number Date Incurred Last Payment Date Unk…" at bounding box center [339, 157] width 141 height 220
click at [148, 207] on label "Save As Common Creditor" at bounding box center [190, 207] width 85 height 10
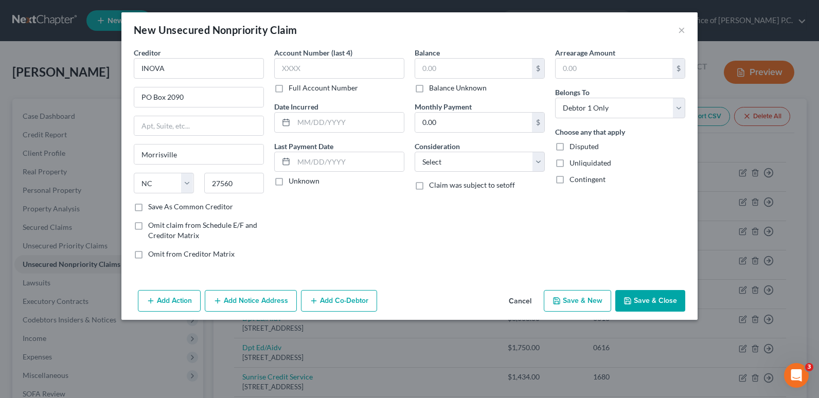
click at [152, 207] on input "Save As Common Creditor" at bounding box center [155, 205] width 7 height 7
checkbox input "true"
click at [301, 69] on input "text" at bounding box center [339, 68] width 130 height 21
type input "2081"
click at [377, 216] on div "Account Number (last 4) 2081 Full Account Number Date Incurred Last Payment Dat…" at bounding box center [339, 157] width 141 height 220
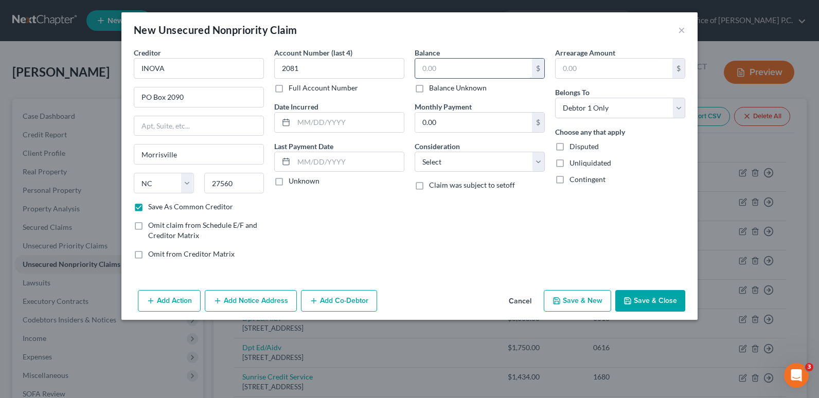
click at [431, 66] on input "text" at bounding box center [473, 69] width 117 height 20
type input "1,751.18"
click at [369, 236] on div "Account Number (last 4) 2081 Full Account Number Date Incurred Last Payment Dat…" at bounding box center [339, 157] width 141 height 220
click at [539, 162] on select "Select Cable / Satellite Services Collection Agency Credit Card Debt Debt Couns…" at bounding box center [480, 162] width 130 height 21
select select "9"
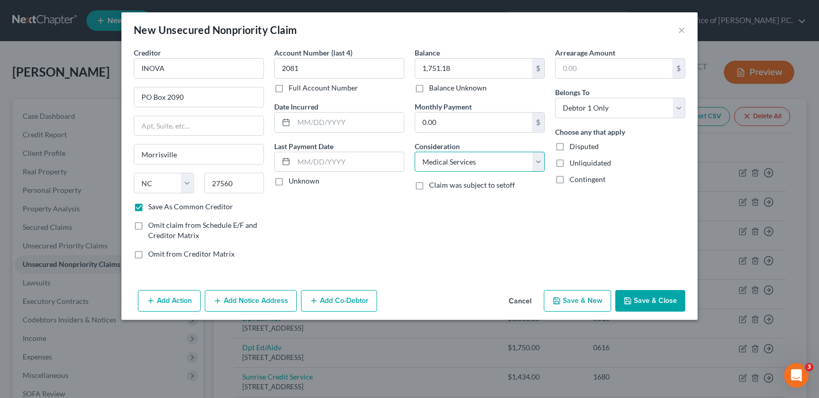
click at [415, 152] on select "Select Cable / Satellite Services Collection Agency Credit Card Debt Debt Couns…" at bounding box center [480, 162] width 130 height 21
click at [405, 232] on div "Account Number (last 4) 2081 Full Account Number Date Incurred Last Payment Dat…" at bounding box center [339, 157] width 141 height 220
click at [654, 301] on button "Save & Close" at bounding box center [651, 301] width 70 height 22
checkbox input "false"
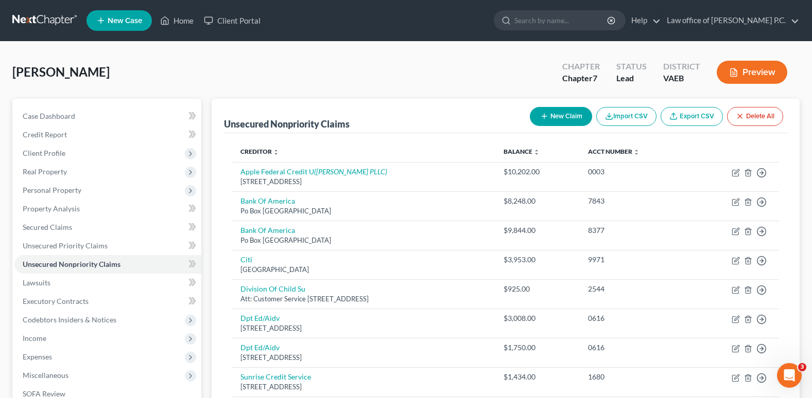
click at [560, 117] on button "New Claim" at bounding box center [561, 116] width 62 height 19
select select "0"
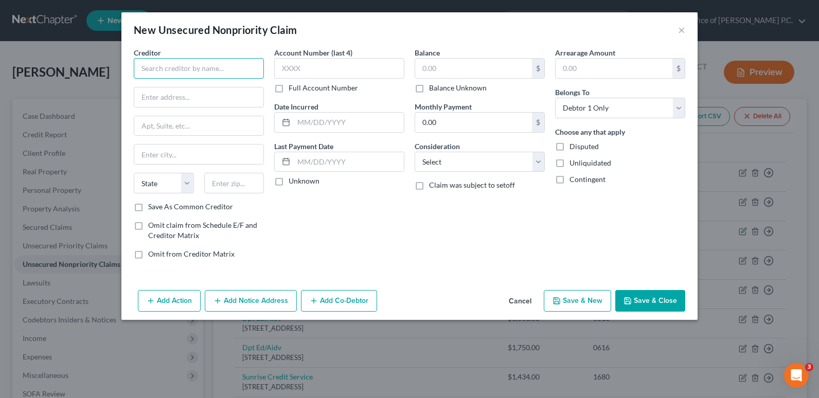
click at [151, 64] on input "text" at bounding box center [199, 68] width 130 height 21
click at [162, 93] on input "text" at bounding box center [198, 98] width 129 height 20
type input "The Irving Law Firm"
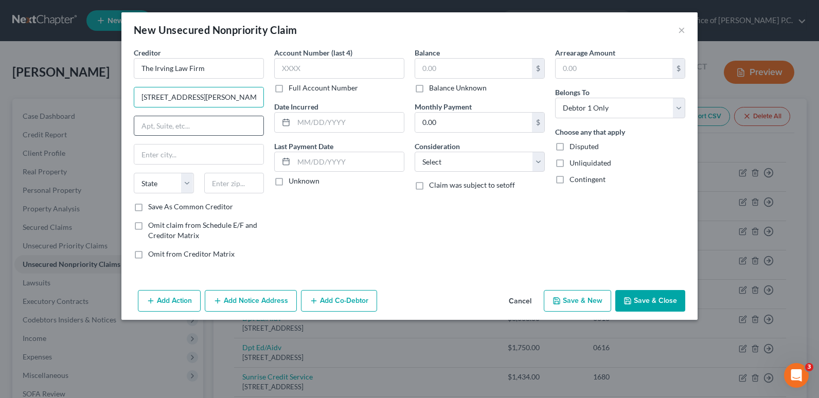
type input "[STREET_ADDRESS][PERSON_NAME]"
click at [164, 124] on input "text" at bounding box center [198, 126] width 129 height 20
type input "2nd Floor"
click at [149, 153] on input "text" at bounding box center [198, 155] width 129 height 20
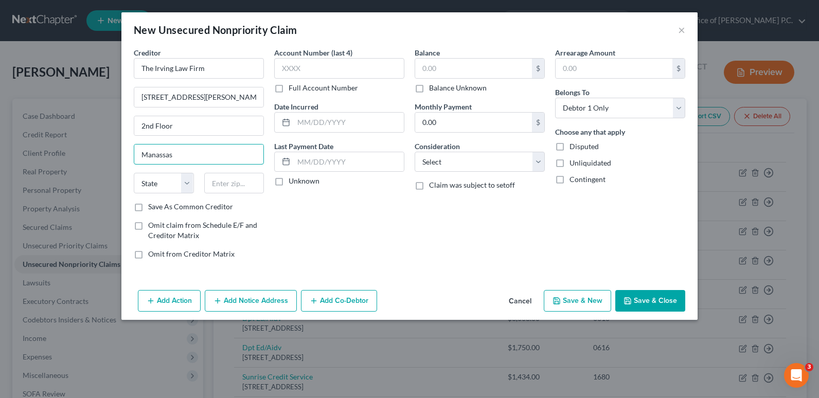
type input "Manassas"
click at [382, 253] on div "Account Number (last 4) Full Account Number Date Incurred Last Payment Date Unk…" at bounding box center [339, 157] width 141 height 220
click at [185, 181] on select "State [US_STATE] AK AR AZ CA CO CT DE DC [GEOGRAPHIC_DATA] [GEOGRAPHIC_DATA] GU…" at bounding box center [164, 183] width 60 height 21
select select "48"
click at [134, 173] on select "State [US_STATE] AK AR AZ CA CO CT DE DC [GEOGRAPHIC_DATA] [GEOGRAPHIC_DATA] GU…" at bounding box center [164, 183] width 60 height 21
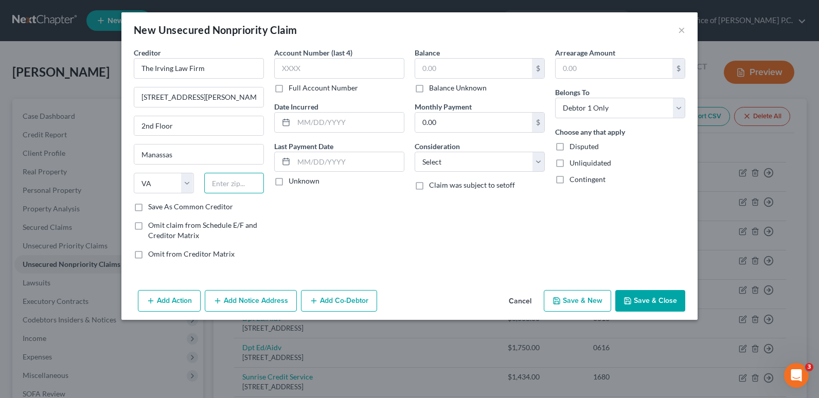
click at [221, 185] on input "text" at bounding box center [234, 183] width 60 height 21
type input "20110"
click at [349, 241] on div "Account Number (last 4) Full Account Number Date Incurred Last Payment Date Unk…" at bounding box center [339, 157] width 141 height 220
click at [148, 208] on label "Save As Common Creditor" at bounding box center [190, 207] width 85 height 10
click at [152, 208] on input "Save As Common Creditor" at bounding box center [155, 205] width 7 height 7
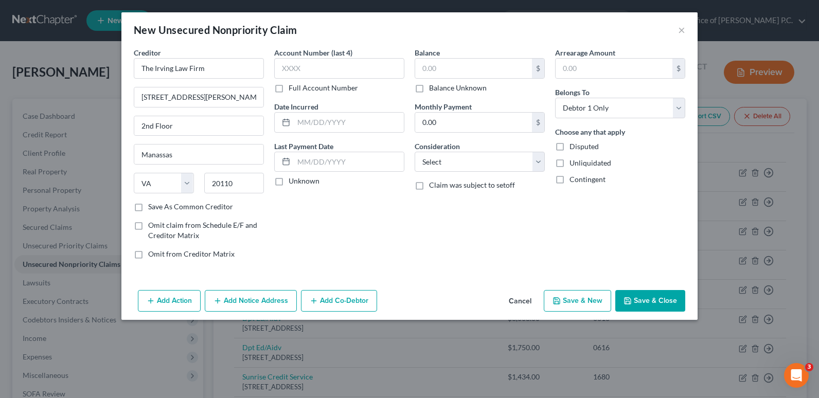
checkbox input "true"
click at [298, 61] on input "text" at bounding box center [339, 68] width 130 height 21
click at [432, 67] on input "text" at bounding box center [473, 69] width 117 height 20
type input "8,400"
click at [466, 265] on div "Balance 8,400.00 $ Balance Unknown Balance Undetermined 8,400 $ Balance Unknown…" at bounding box center [480, 157] width 141 height 220
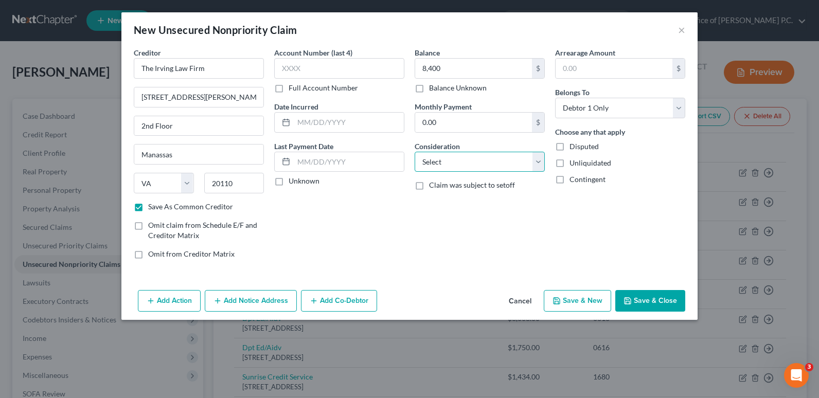
click at [538, 161] on select "Select Cable / Satellite Services Collection Agency Credit Card Debt Debt Couns…" at bounding box center [480, 162] width 130 height 21
click at [415, 152] on select "Select Cable / Satellite Services Collection Agency Credit Card Debt Debt Couns…" at bounding box center [480, 162] width 130 height 21
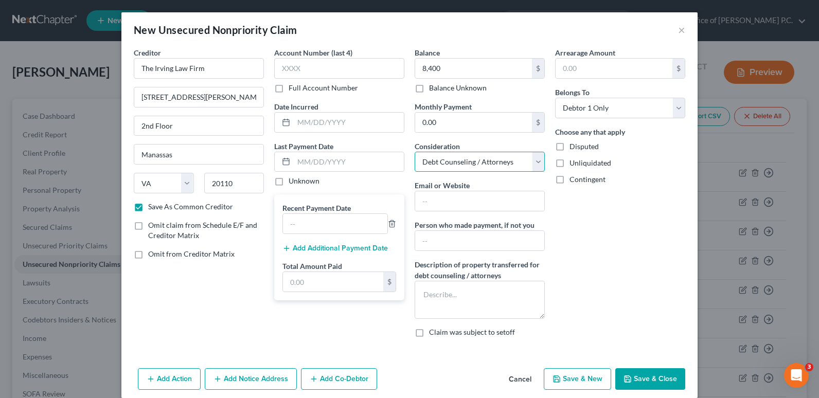
click at [535, 160] on select "Select Cable / Satellite Services Collection Agency Credit Card Debt Debt Couns…" at bounding box center [480, 162] width 130 height 21
select select "14"
click at [415, 152] on select "Select Cable / Satellite Services Collection Agency Credit Card Debt Debt Couns…" at bounding box center [480, 162] width 130 height 21
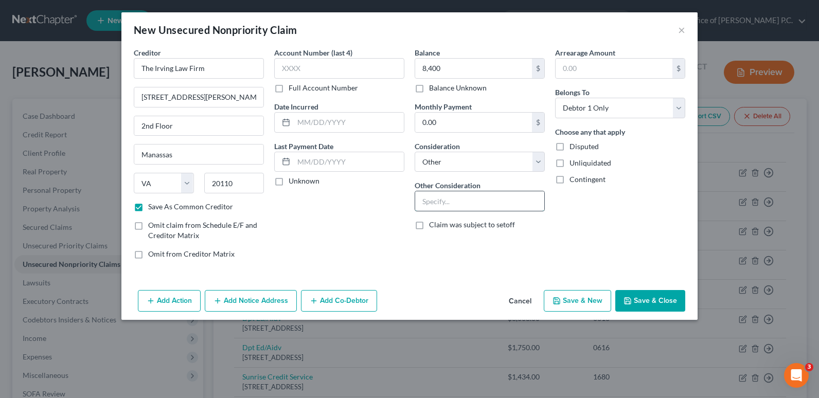
click at [430, 201] on input "text" at bounding box center [479, 201] width 129 height 20
type input "attorney fee"
click at [654, 301] on button "Save & Close" at bounding box center [651, 301] width 70 height 22
checkbox input "false"
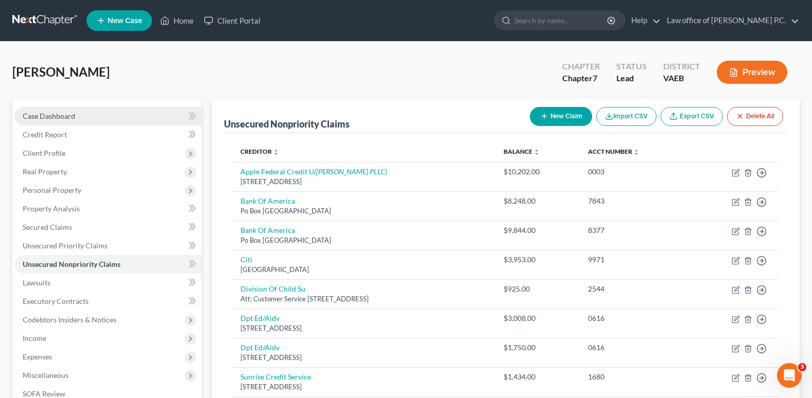
click at [61, 115] on span "Case Dashboard" at bounding box center [49, 116] width 53 height 9
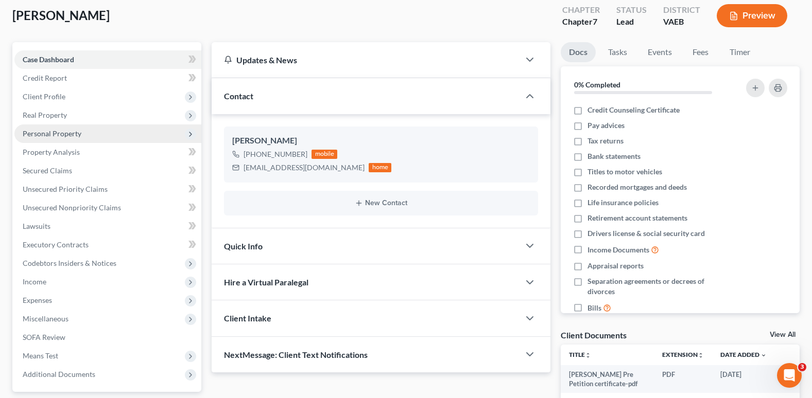
scroll to position [149, 0]
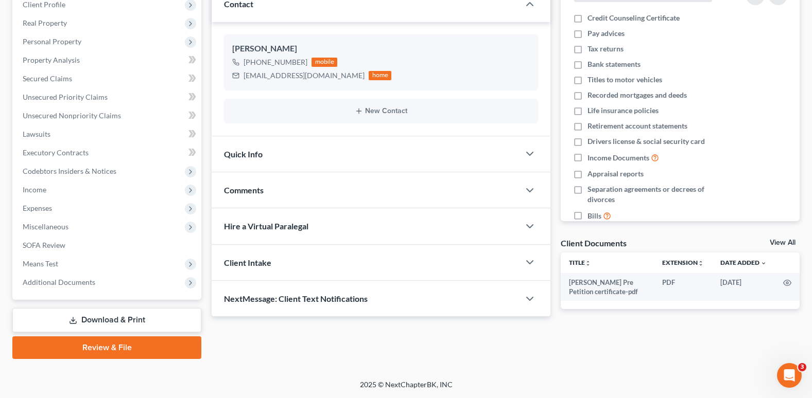
click at [102, 345] on link "Review & File" at bounding box center [106, 348] width 189 height 23
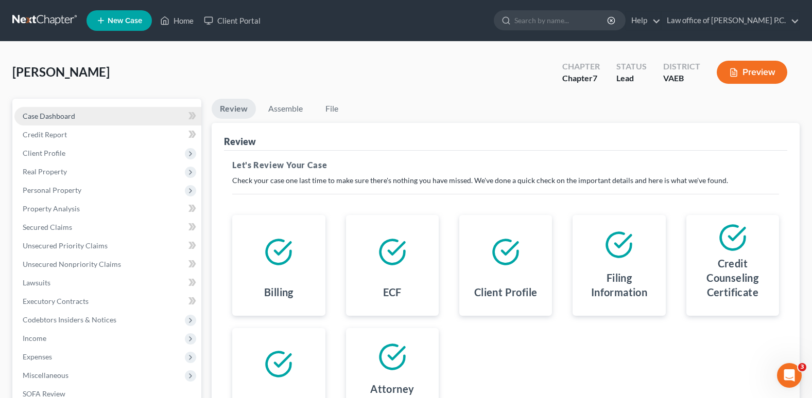
click at [59, 114] on span "Case Dashboard" at bounding box center [49, 116] width 53 height 9
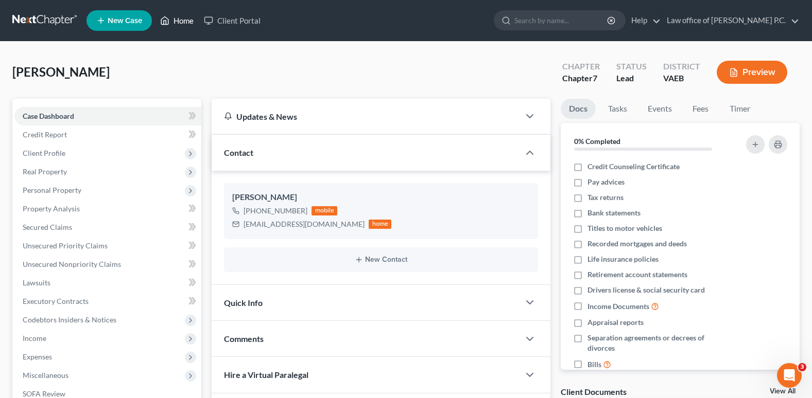
drag, startPoint x: 186, startPoint y: 21, endPoint x: 184, endPoint y: 31, distance: 10.0
click at [186, 21] on link "Home" at bounding box center [177, 20] width 44 height 19
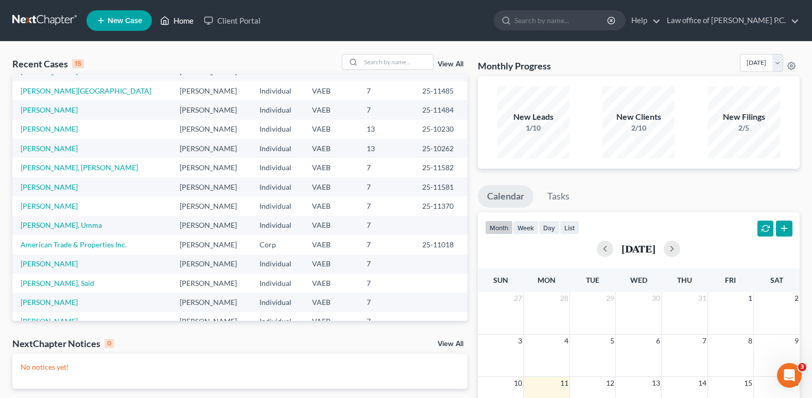
scroll to position [71, 0]
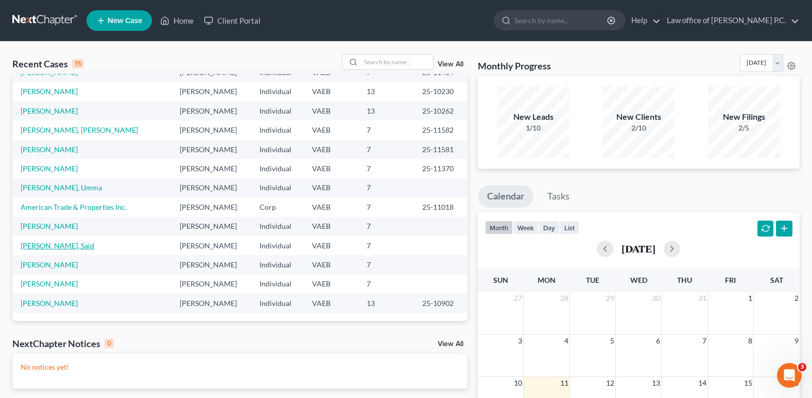
click at [34, 245] on link "[PERSON_NAME], Said" at bounding box center [58, 245] width 74 height 9
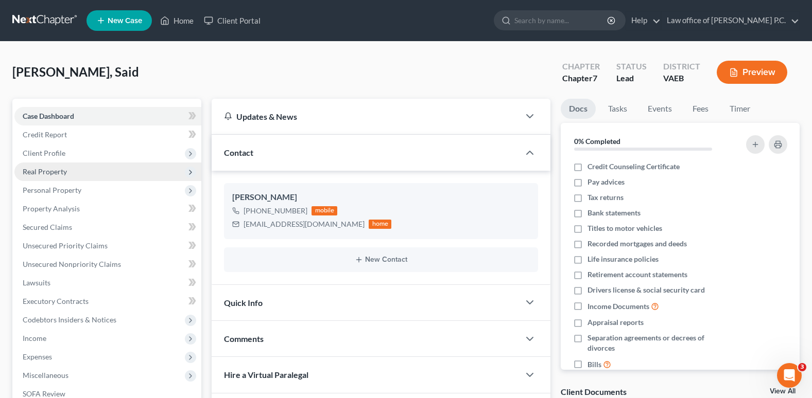
drag, startPoint x: 55, startPoint y: 149, endPoint x: 91, endPoint y: 172, distance: 43.1
click at [55, 149] on span "Client Profile" at bounding box center [44, 153] width 43 height 9
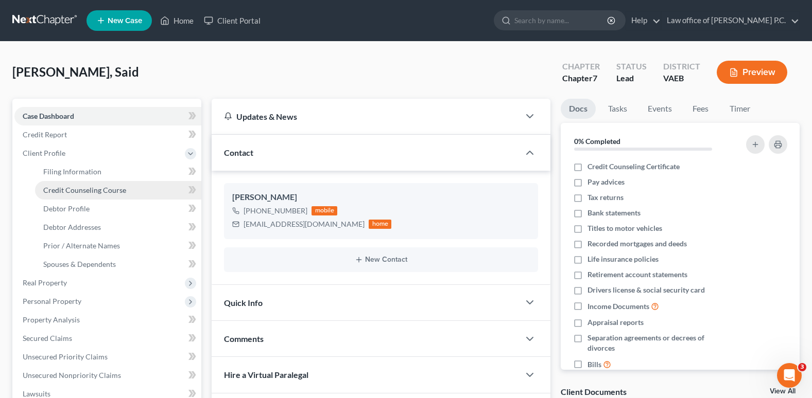
click at [74, 188] on span "Credit Counseling Course" at bounding box center [84, 190] width 83 height 9
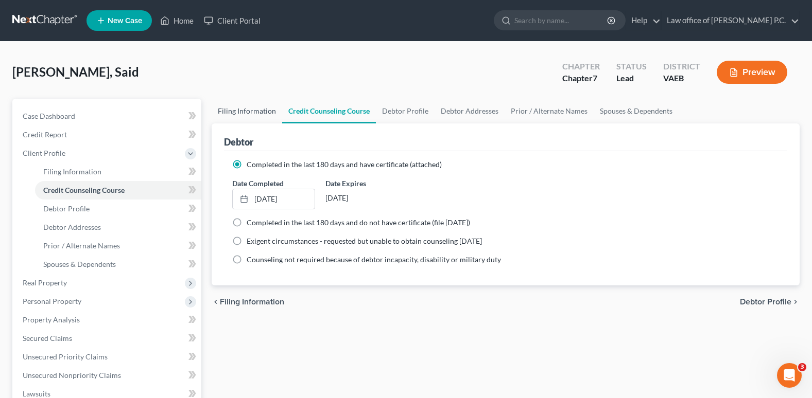
click at [236, 112] on link "Filing Information" at bounding box center [247, 111] width 71 height 25
select select "1"
select select "0"
select select "48"
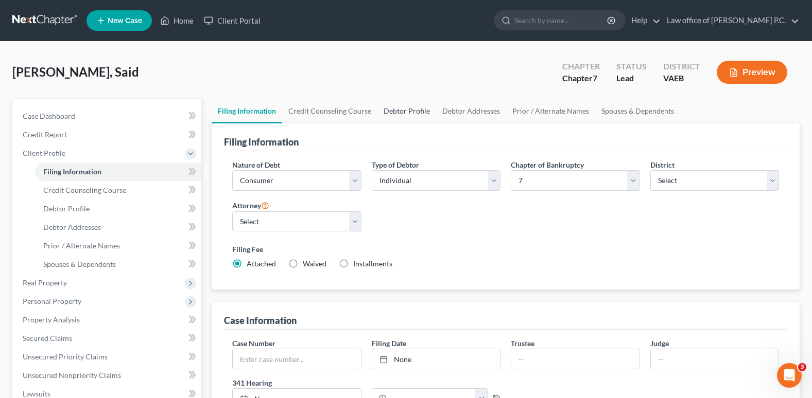
click at [407, 110] on link "Debtor Profile" at bounding box center [406, 111] width 59 height 25
select select "1"
select select "3"
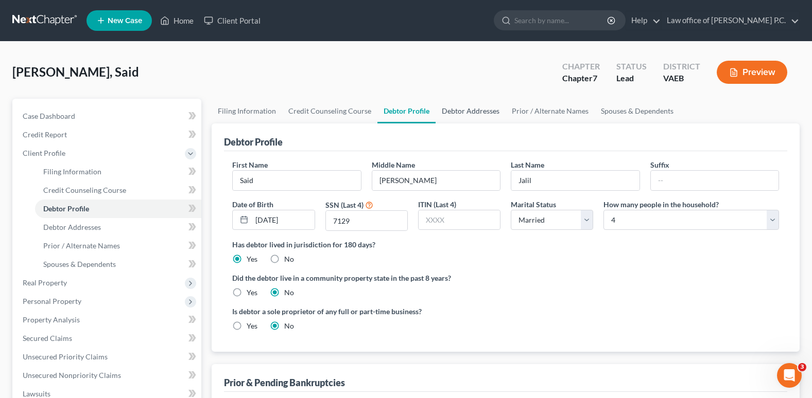
click at [478, 112] on link "Debtor Addresses" at bounding box center [470, 111] width 70 height 25
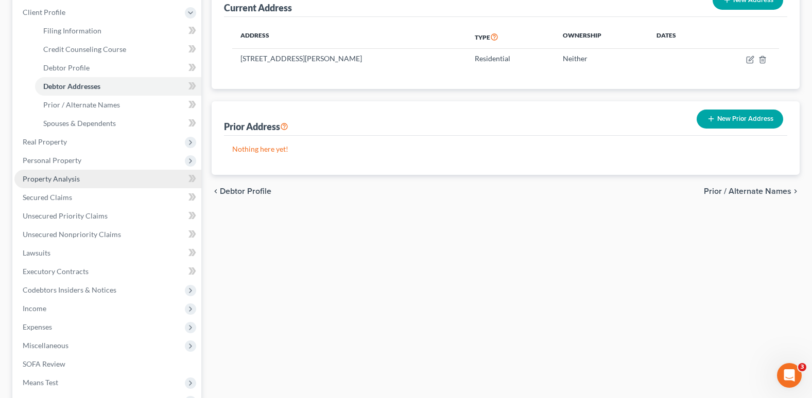
scroll to position [154, 0]
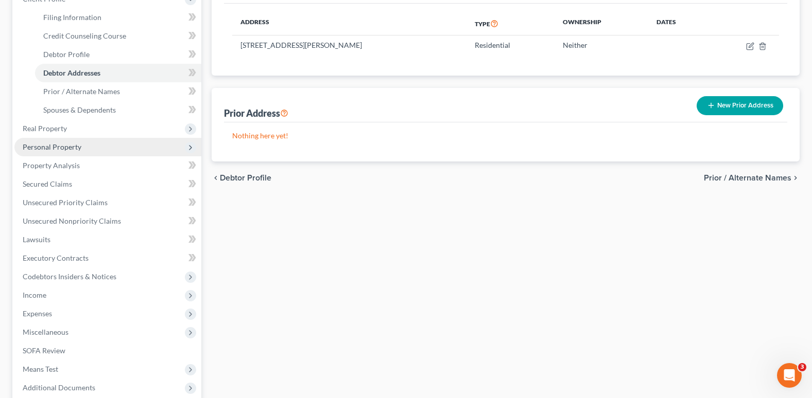
click at [60, 147] on span "Personal Property" at bounding box center [52, 147] width 59 height 9
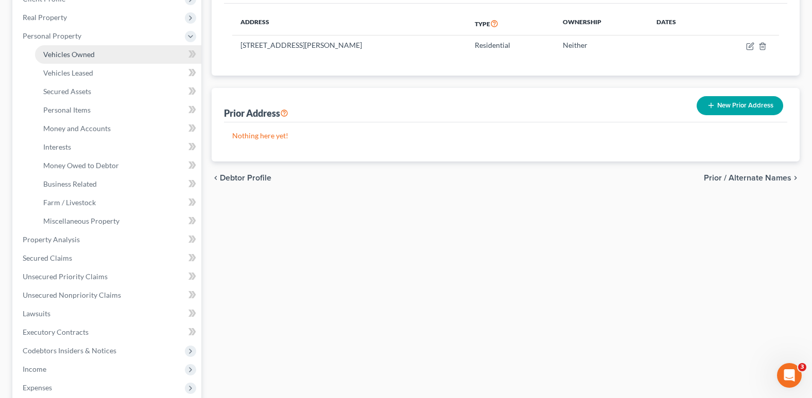
click at [66, 54] on span "Vehicles Owned" at bounding box center [68, 54] width 51 height 9
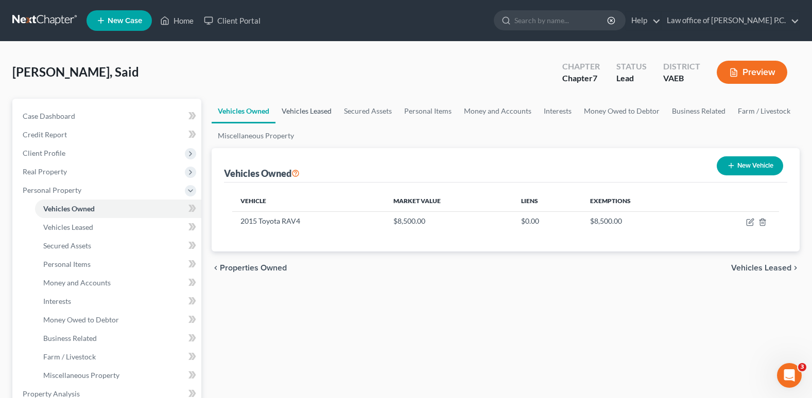
click at [319, 111] on link "Vehicles Leased" at bounding box center [306, 111] width 62 height 25
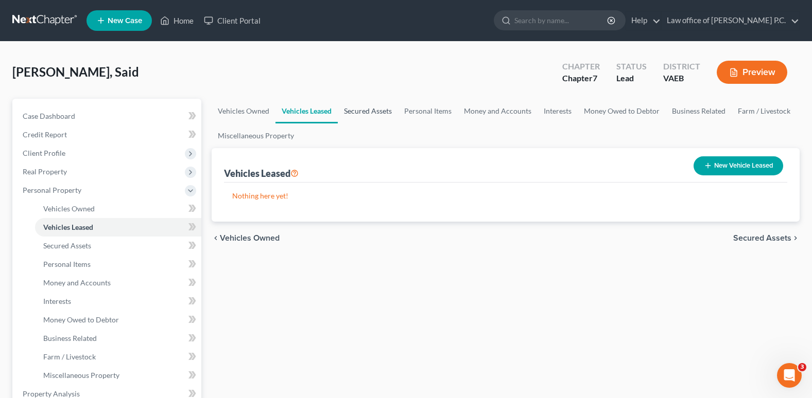
click at [376, 110] on link "Secured Assets" at bounding box center [368, 111] width 60 height 25
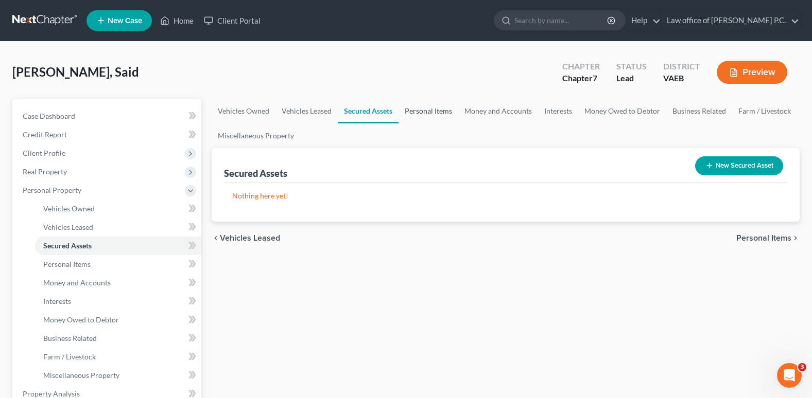
click at [425, 111] on link "Personal Items" at bounding box center [428, 111] width 60 height 25
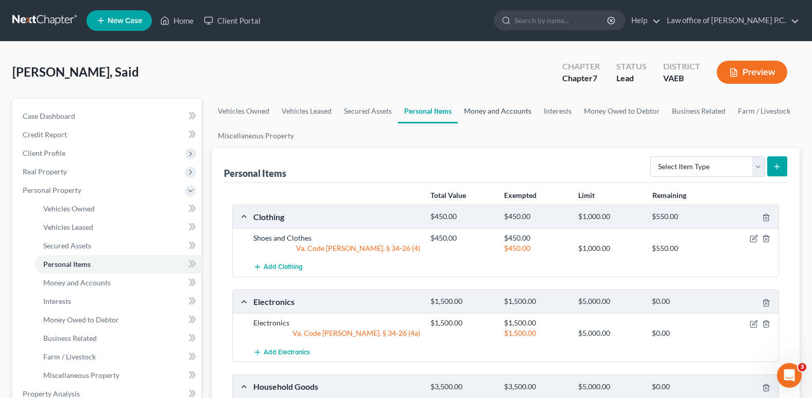
click at [507, 112] on link "Money and Accounts" at bounding box center [498, 111] width 80 height 25
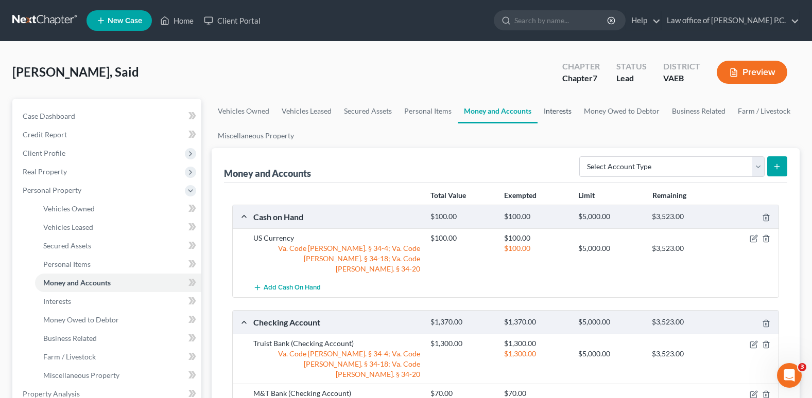
click at [567, 109] on link "Interests" at bounding box center [557, 111] width 40 height 25
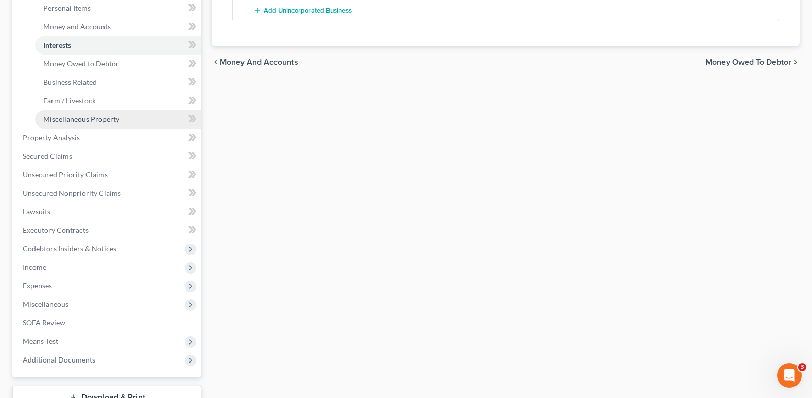
scroll to position [257, 0]
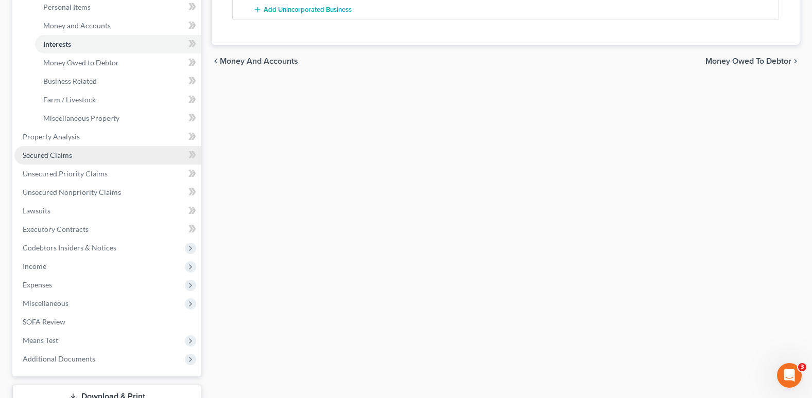
click at [57, 155] on span "Secured Claims" at bounding box center [47, 155] width 49 height 9
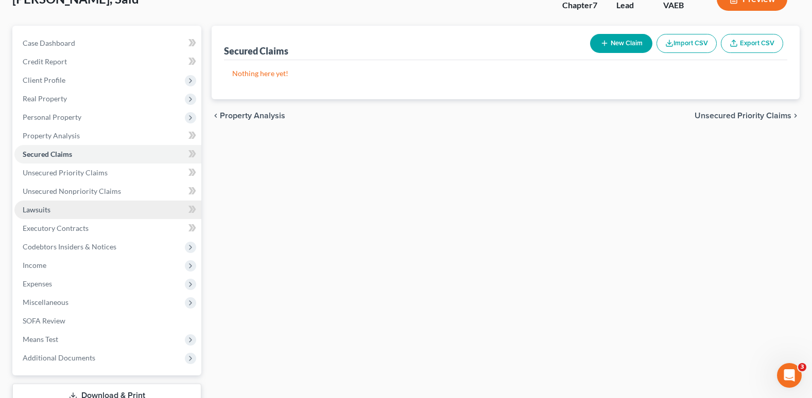
scroll to position [103, 0]
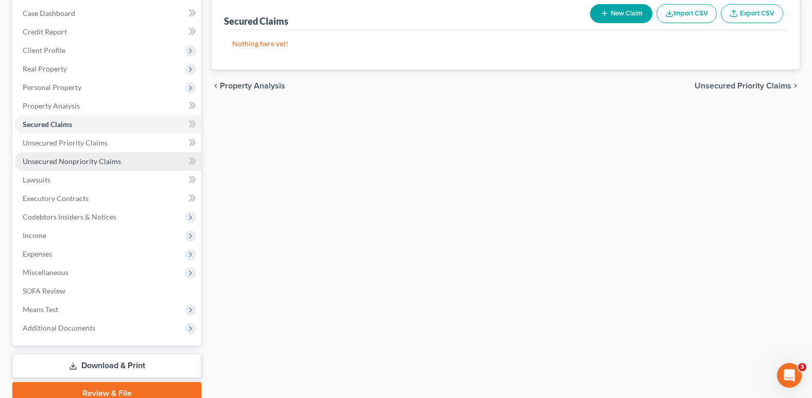
click at [77, 165] on span "Unsecured Nonpriority Claims" at bounding box center [72, 161] width 98 height 9
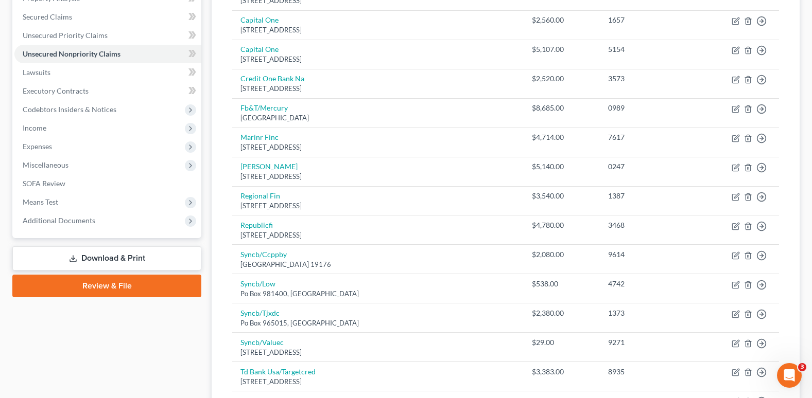
scroll to position [154, 0]
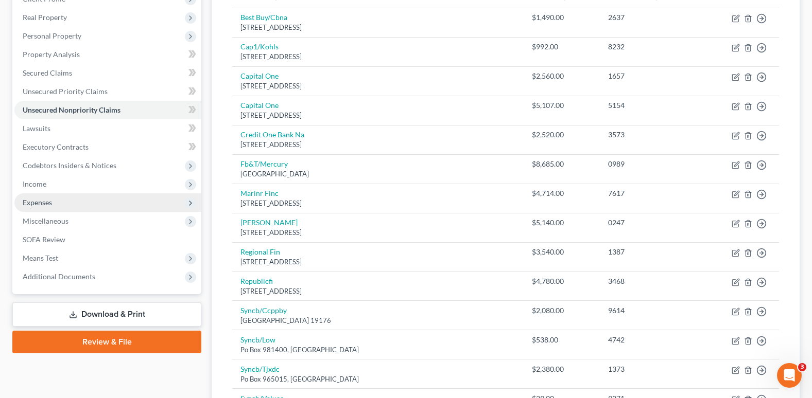
drag, startPoint x: 45, startPoint y: 179, endPoint x: 55, endPoint y: 194, distance: 17.4
click at [45, 180] on span "Income" at bounding box center [35, 184] width 24 height 9
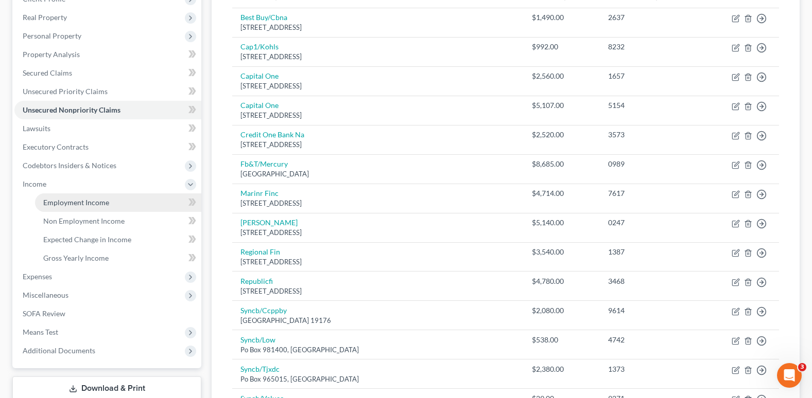
click at [62, 199] on span "Employment Income" at bounding box center [76, 202] width 66 height 9
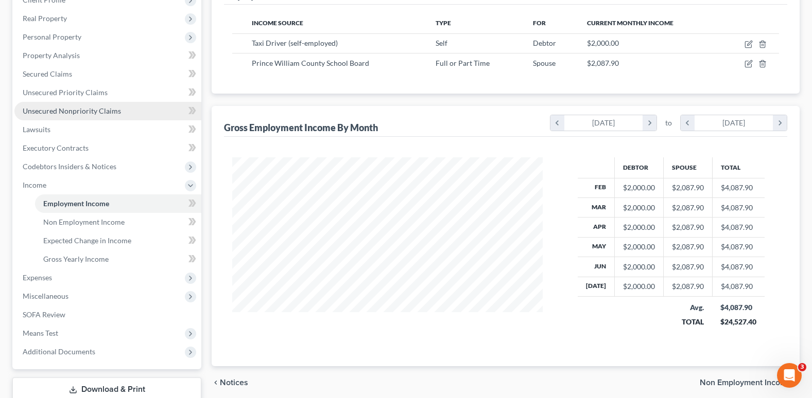
scroll to position [154, 0]
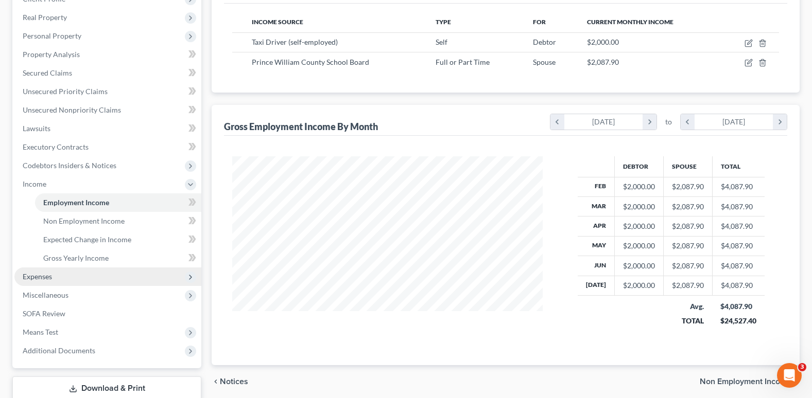
click at [47, 274] on span "Expenses" at bounding box center [37, 276] width 29 height 9
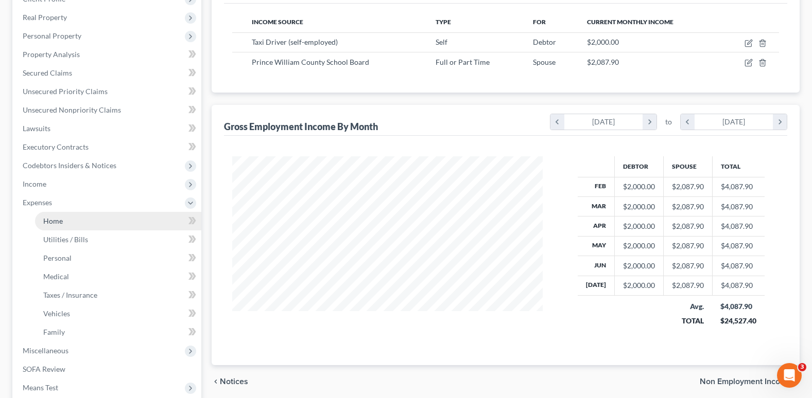
click at [54, 223] on span "Home" at bounding box center [53, 221] width 20 height 9
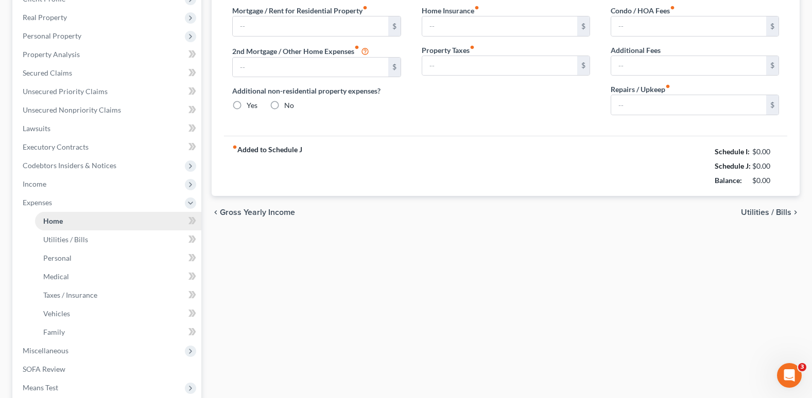
type input "1,569.00"
type input "0.00"
radio input "true"
type input "0.00"
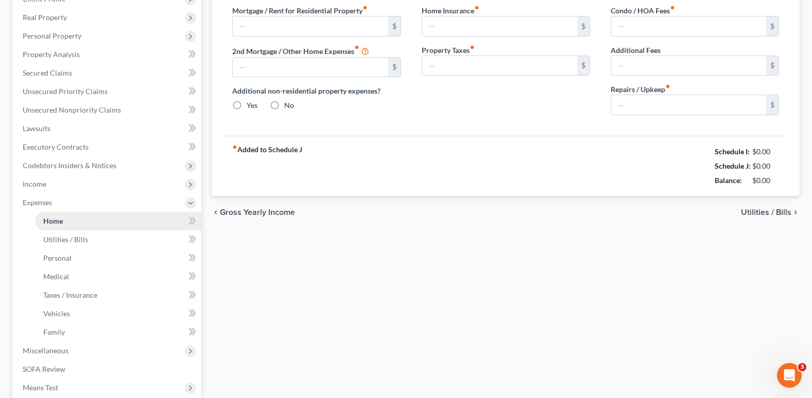
type input "95.00"
type input "0.00"
type input "20.00"
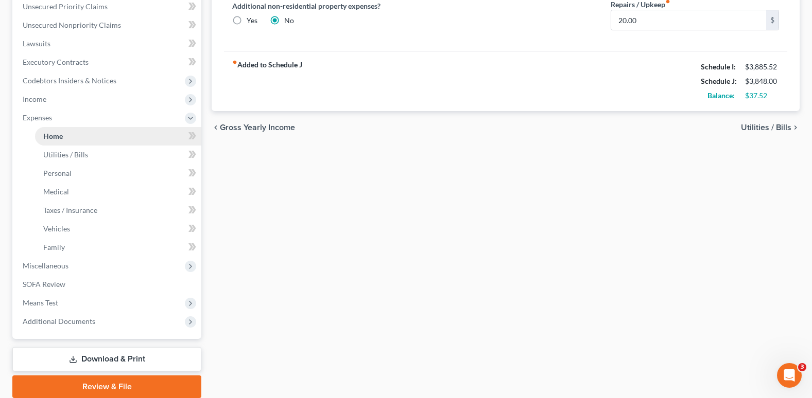
scroll to position [257, 0]
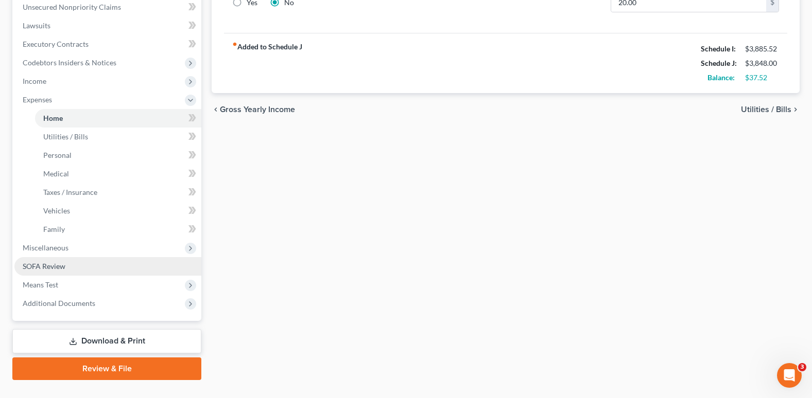
click at [56, 264] on span "SOFA Review" at bounding box center [44, 266] width 43 height 9
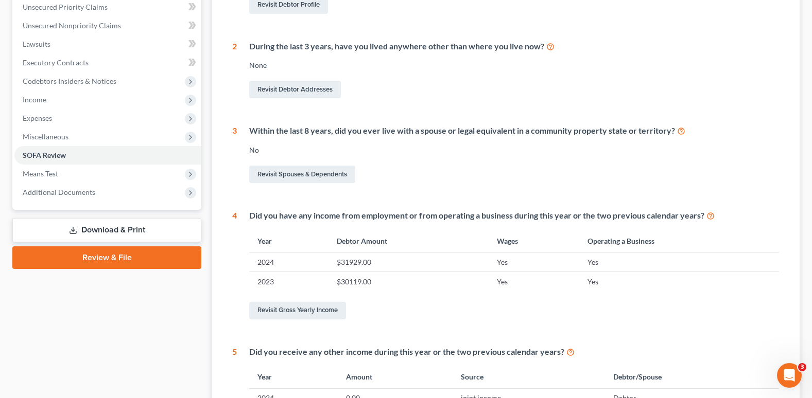
scroll to position [257, 0]
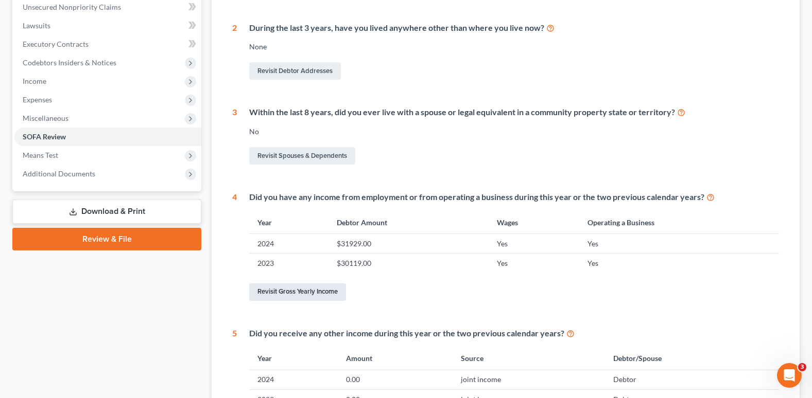
drag, startPoint x: 287, startPoint y: 287, endPoint x: 478, endPoint y: 296, distance: 191.2
click at [287, 287] on link "Revisit Gross Yearly Income" at bounding box center [297, 293] width 97 height 18
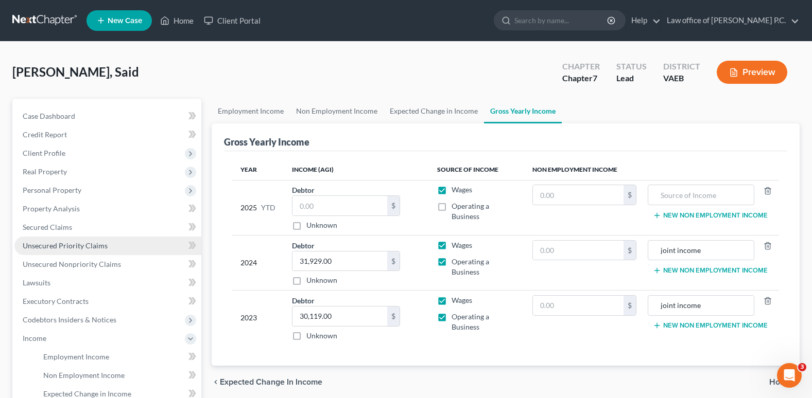
scroll to position [51, 0]
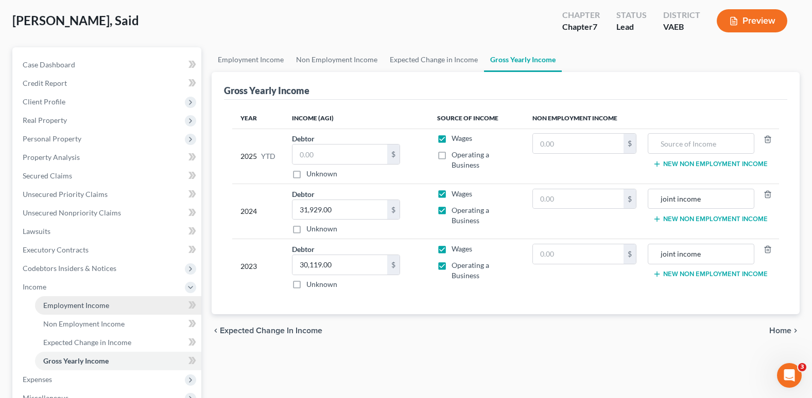
click at [60, 304] on span "Employment Income" at bounding box center [76, 305] width 66 height 9
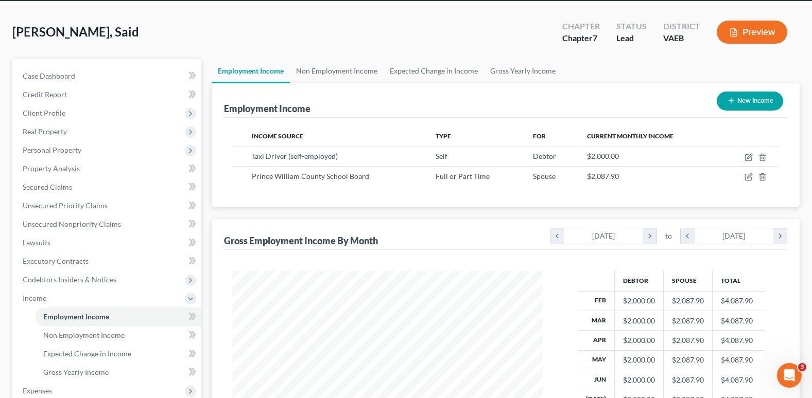
scroll to position [154, 0]
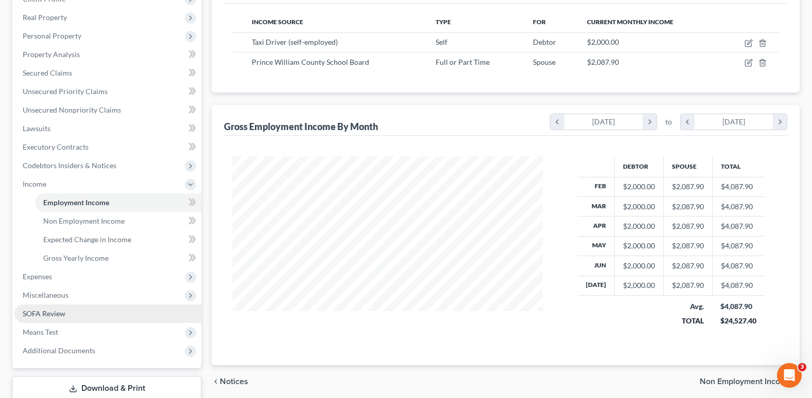
click at [54, 313] on span "SOFA Review" at bounding box center [44, 313] width 43 height 9
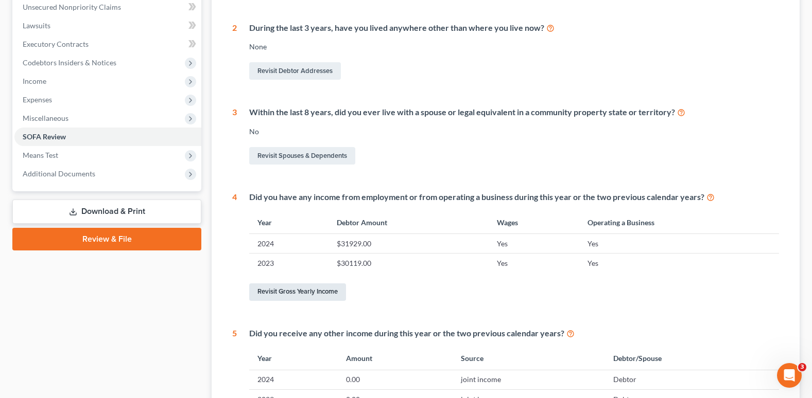
click at [279, 288] on link "Revisit Gross Yearly Income" at bounding box center [297, 293] width 97 height 18
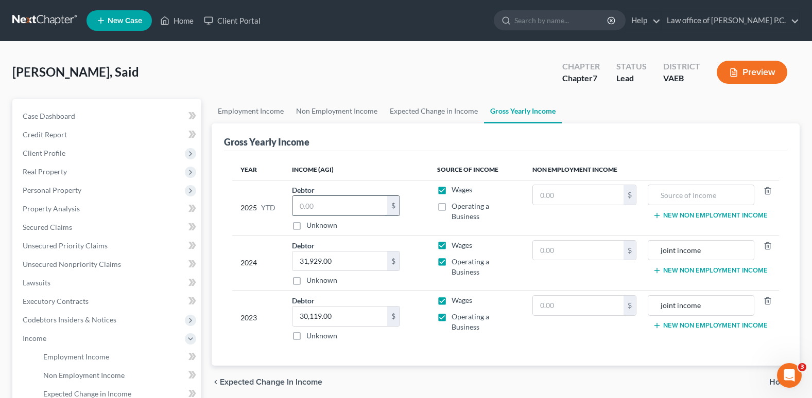
click at [303, 206] on input "text" at bounding box center [339, 206] width 95 height 20
type input "14,000"
drag, startPoint x: 443, startPoint y: 191, endPoint x: 443, endPoint y: 209, distance: 18.0
click at [451, 192] on label "Wages" at bounding box center [461, 190] width 21 height 10
click at [456, 191] on input "Wages" at bounding box center [459, 188] width 7 height 7
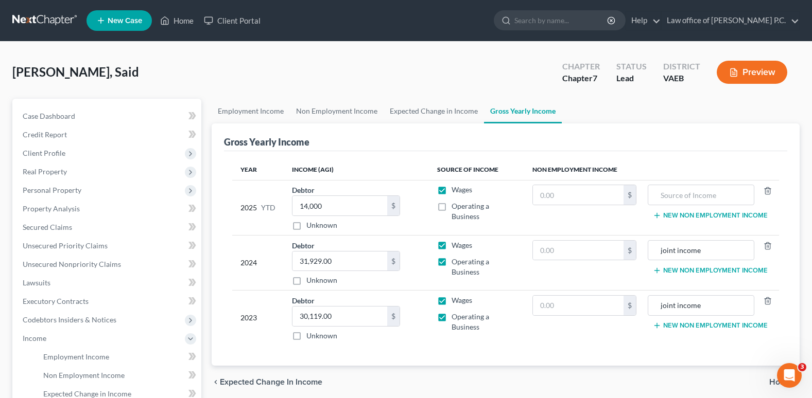
checkbox input "false"
click at [451, 208] on label "Operating a Business" at bounding box center [483, 211] width 64 height 21
click at [456, 208] on input "Operating a Business" at bounding box center [459, 204] width 7 height 7
checkbox input "true"
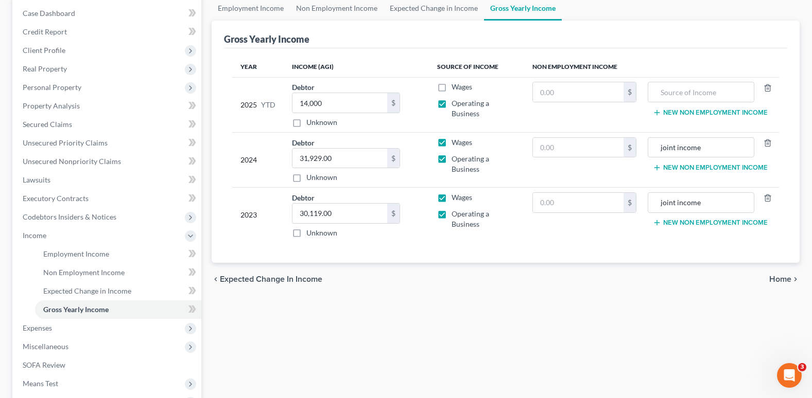
click at [451, 325] on div "Employment Income Non Employment Income Expected Change in Income Gross Yearly …" at bounding box center [505, 237] width 598 height 483
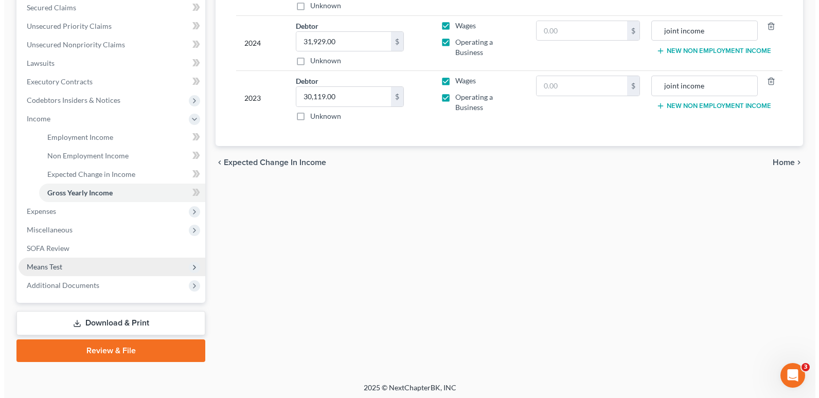
scroll to position [223, 0]
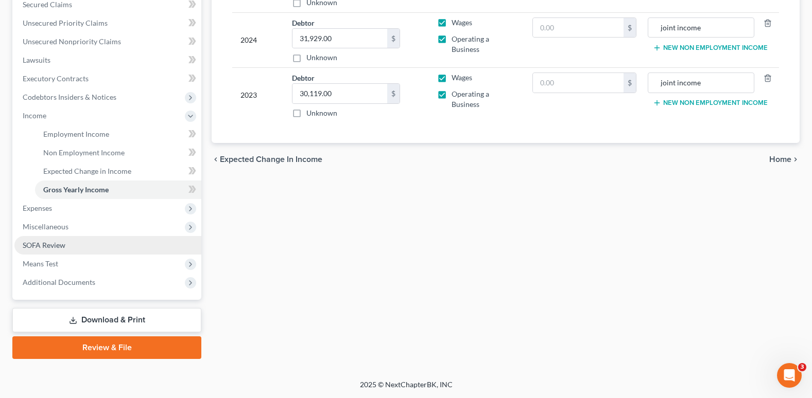
click at [56, 245] on span "SOFA Review" at bounding box center [44, 245] width 43 height 9
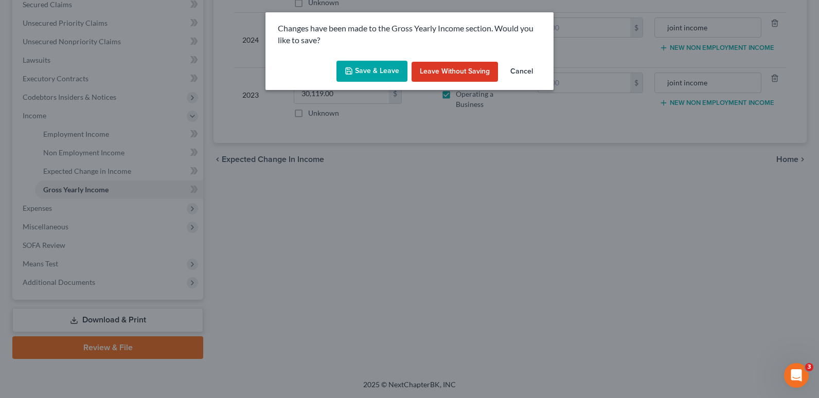
click at [355, 72] on button "Save & Leave" at bounding box center [372, 72] width 71 height 22
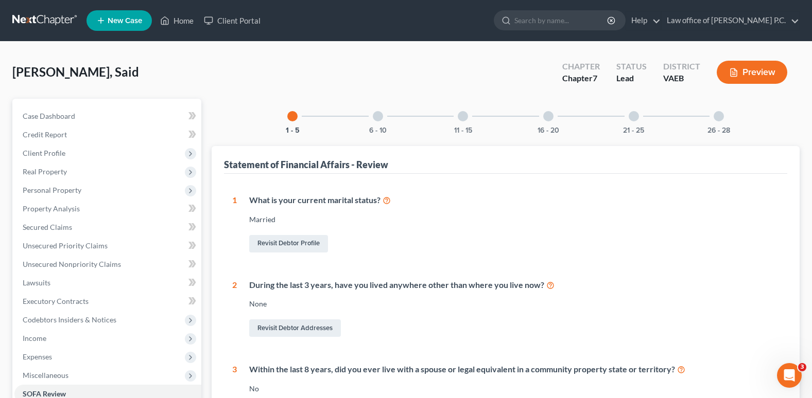
click at [376, 117] on div at bounding box center [378, 116] width 10 height 10
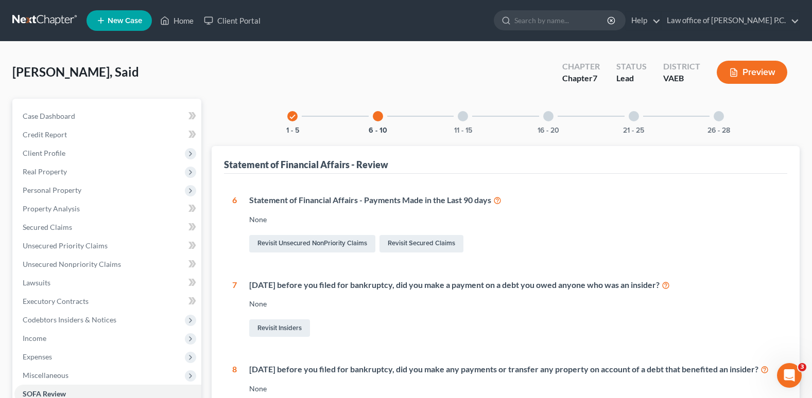
click at [465, 114] on div at bounding box center [463, 116] width 10 height 10
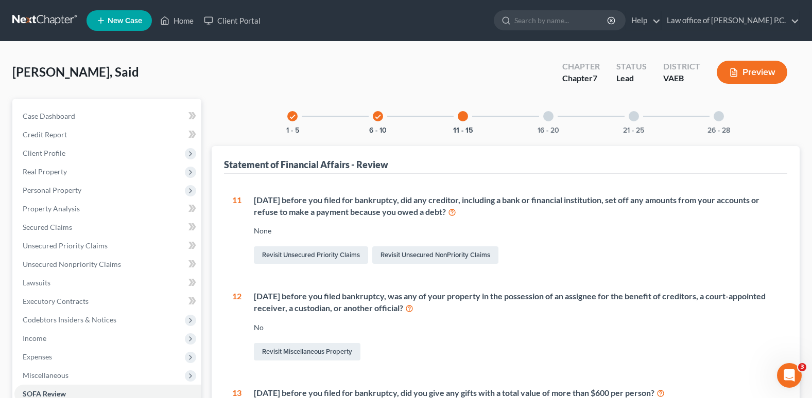
click at [550, 115] on div at bounding box center [548, 116] width 10 height 10
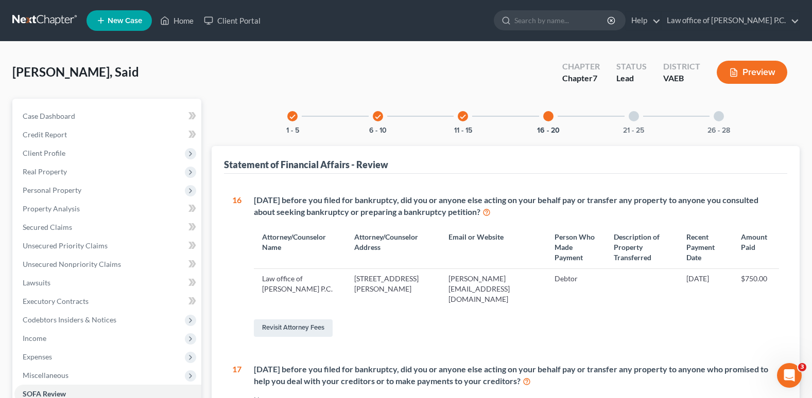
click at [634, 117] on div at bounding box center [633, 116] width 10 height 10
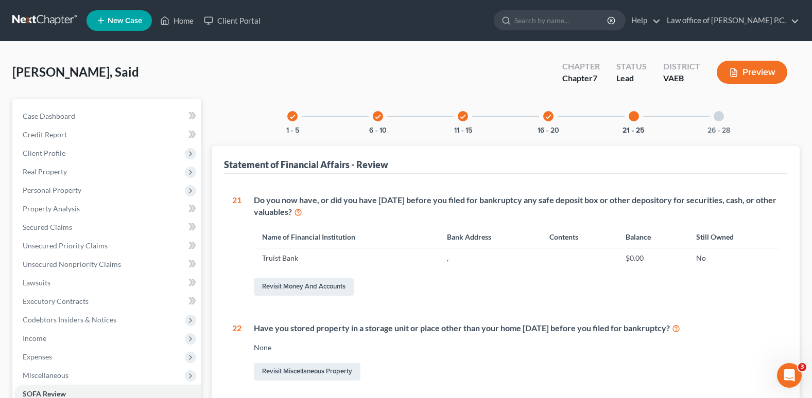
click at [720, 118] on div at bounding box center [718, 116] width 10 height 10
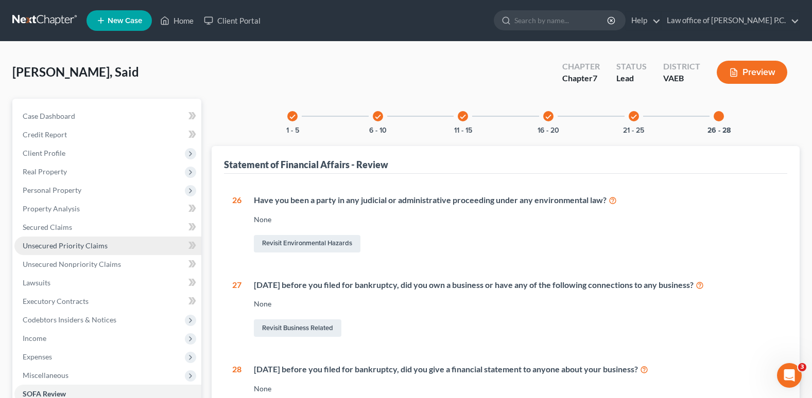
scroll to position [149, 0]
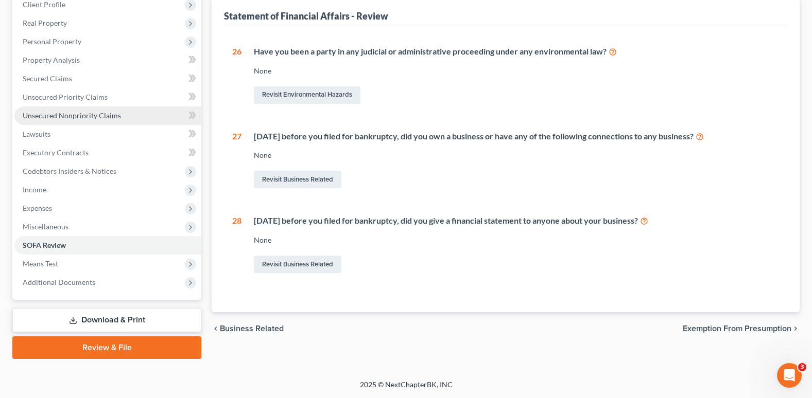
click at [83, 117] on span "Unsecured Nonpriority Claims" at bounding box center [72, 115] width 98 height 9
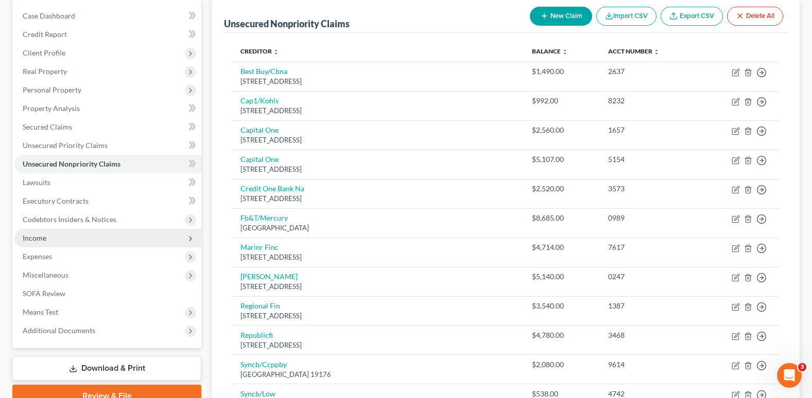
scroll to position [154, 0]
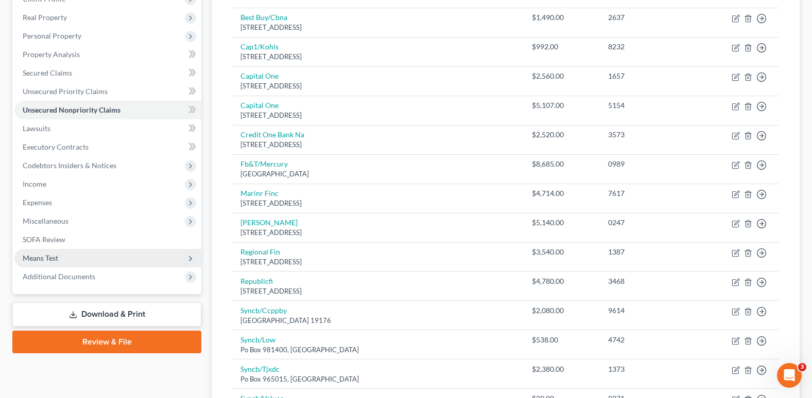
click at [52, 258] on span "Means Test" at bounding box center [41, 258] width 36 height 9
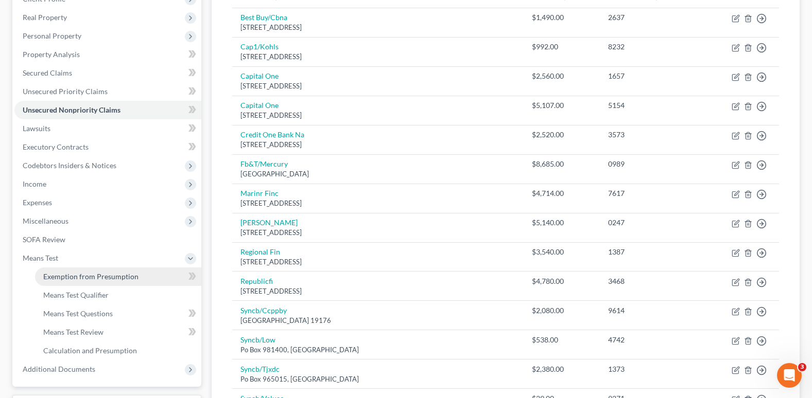
click at [87, 279] on span "Exemption from Presumption" at bounding box center [90, 276] width 95 height 9
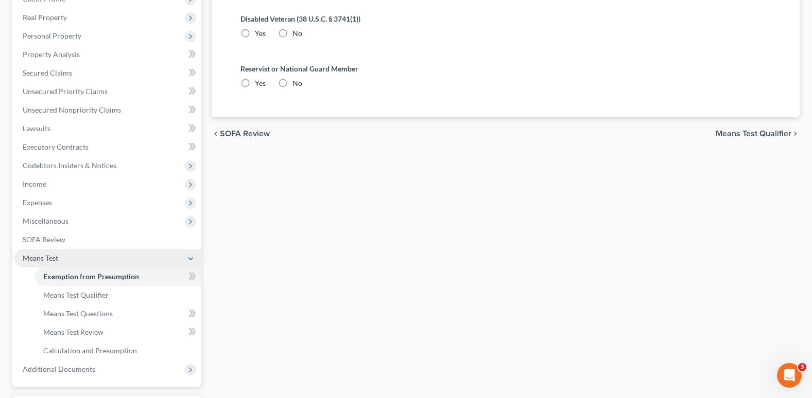
radio input "true"
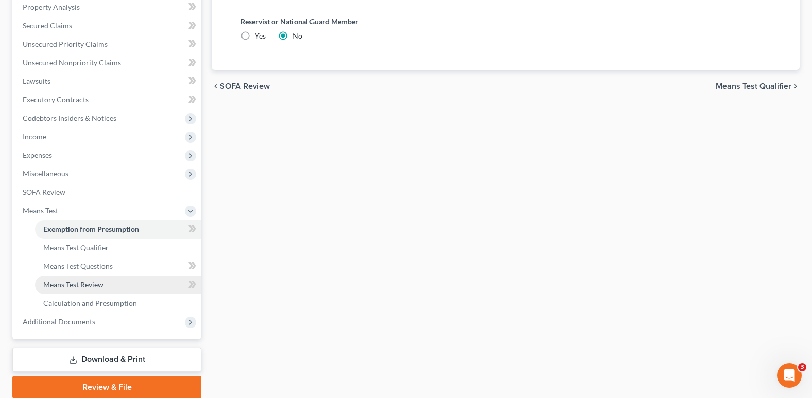
scroll to position [206, 0]
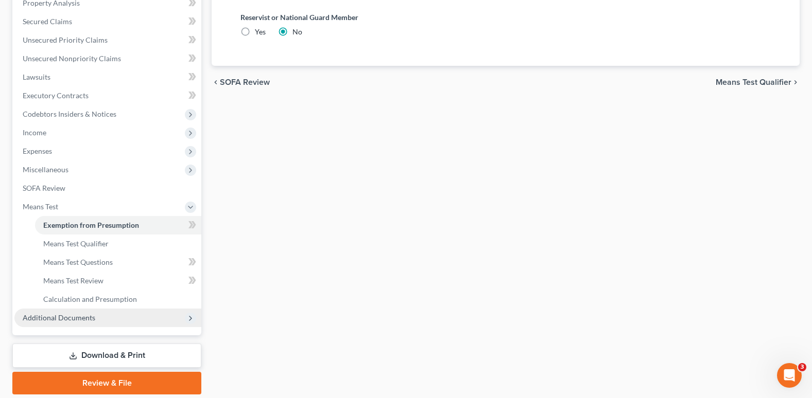
click at [84, 315] on span "Additional Documents" at bounding box center [59, 317] width 73 height 9
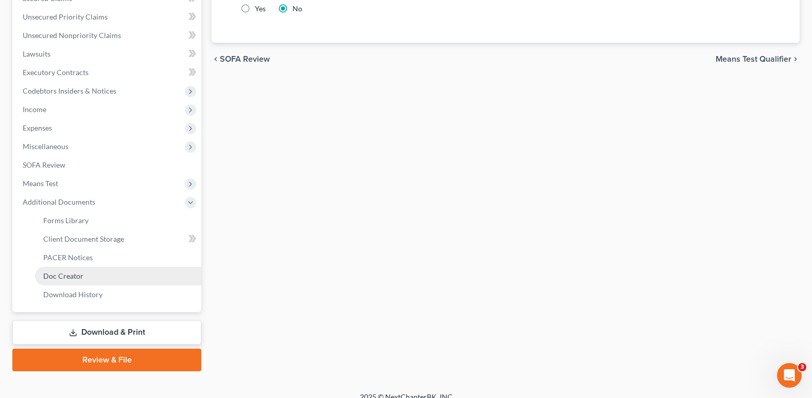
scroll to position [241, 0]
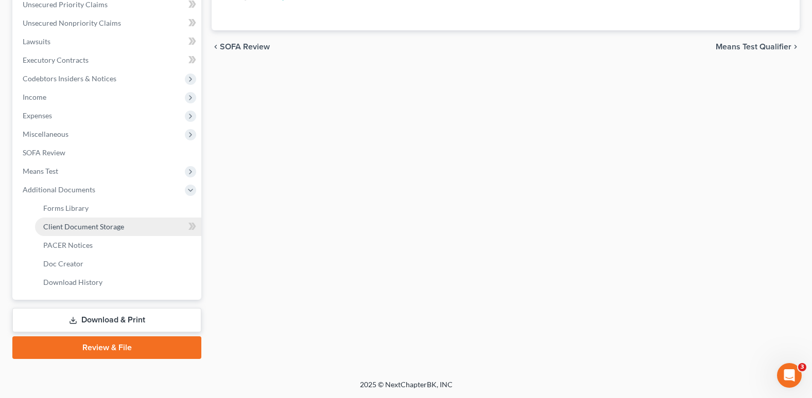
click at [102, 225] on span "Client Document Storage" at bounding box center [83, 226] width 81 height 9
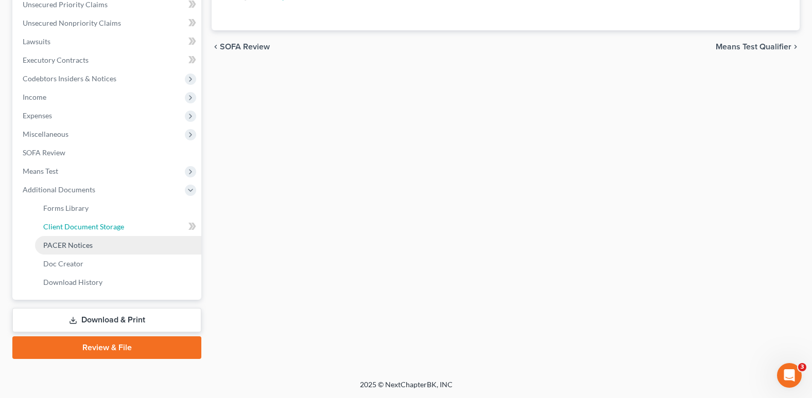
select select "0"
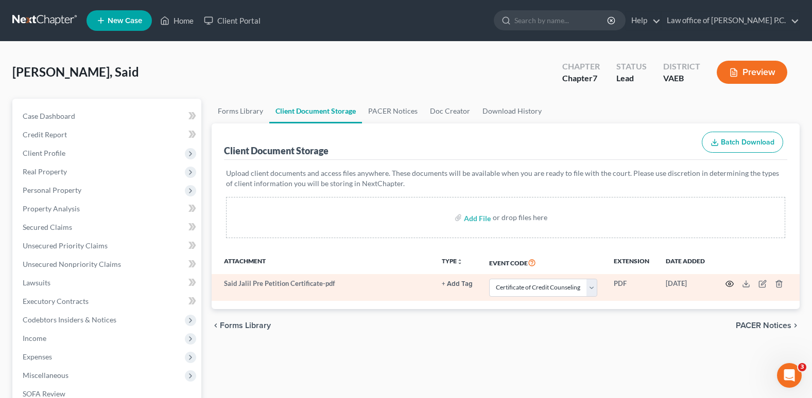
click at [729, 283] on circle "button" at bounding box center [729, 284] width 2 height 2
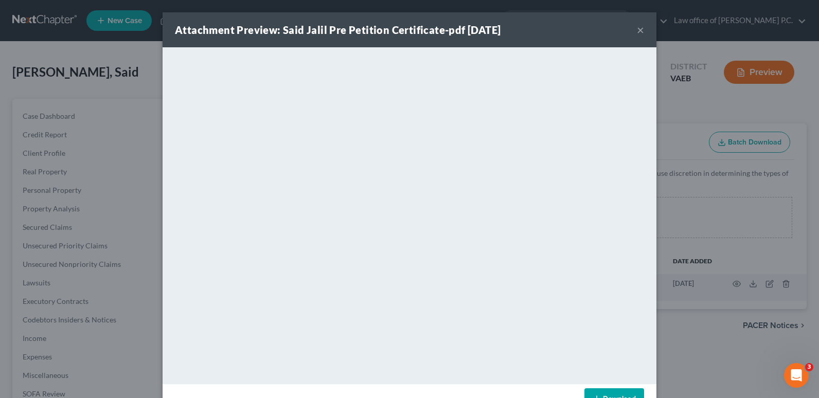
click at [640, 32] on button "×" at bounding box center [640, 30] width 7 height 12
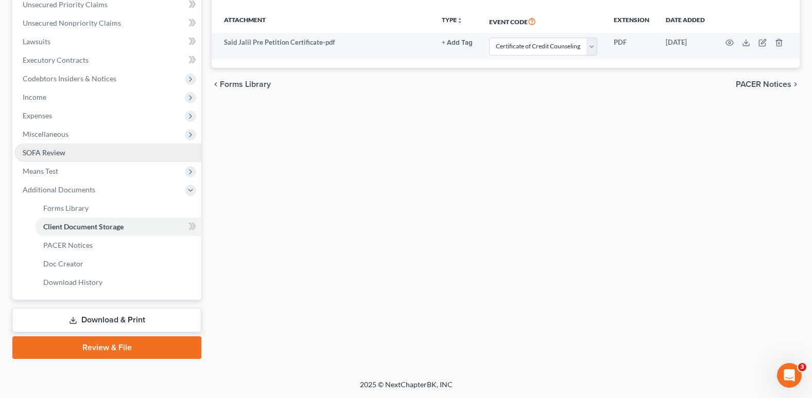
click at [54, 151] on span "SOFA Review" at bounding box center [44, 152] width 43 height 9
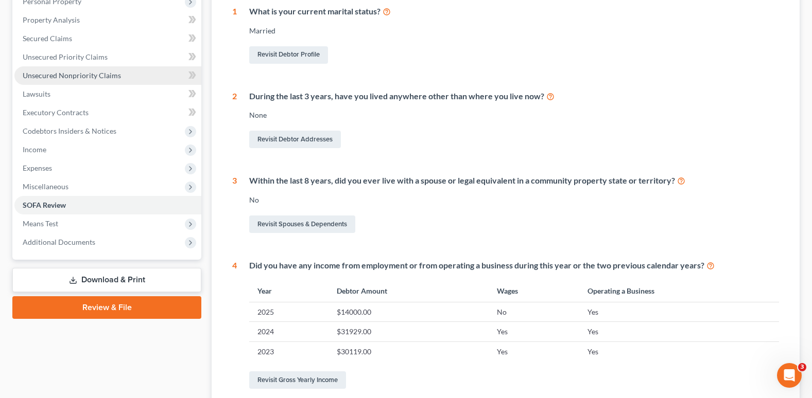
scroll to position [47, 0]
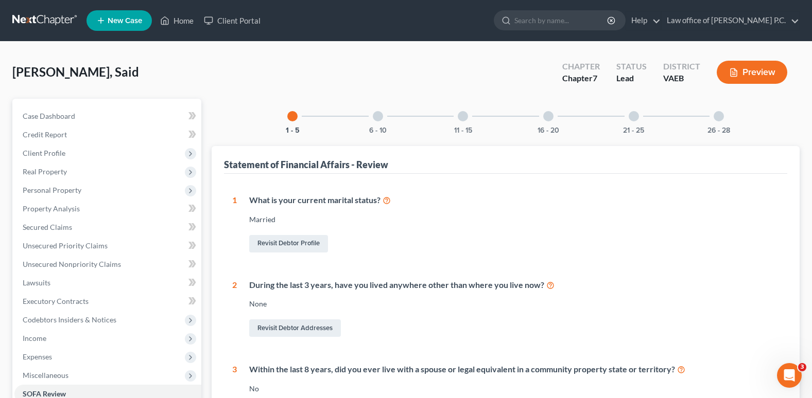
click at [378, 119] on div at bounding box center [378, 116] width 10 height 10
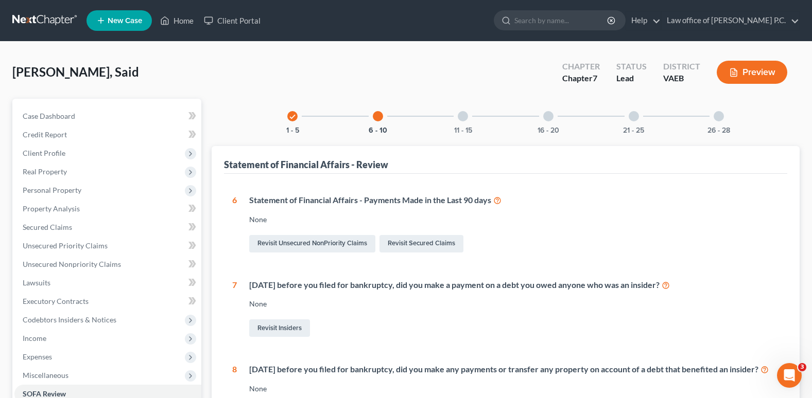
click at [460, 113] on div at bounding box center [463, 116] width 10 height 10
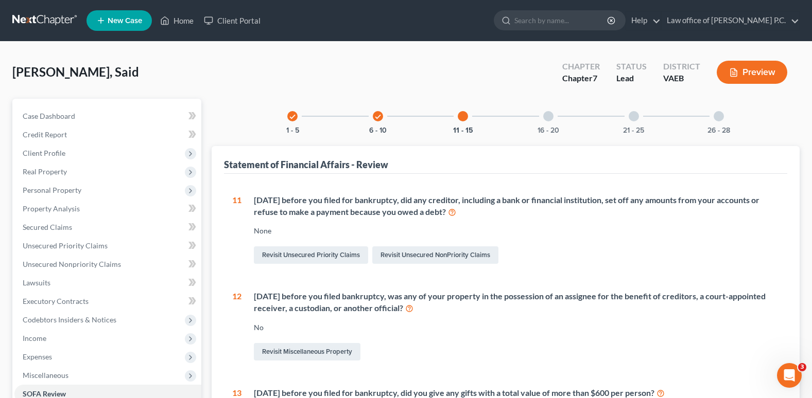
click at [548, 119] on div at bounding box center [548, 116] width 10 height 10
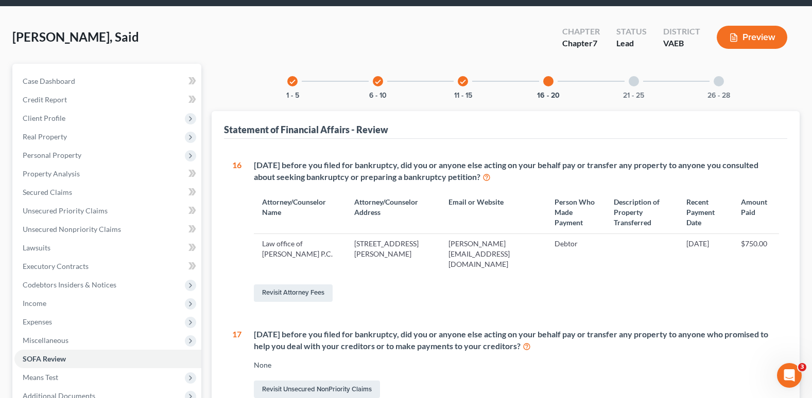
click at [632, 82] on div at bounding box center [633, 81] width 10 height 10
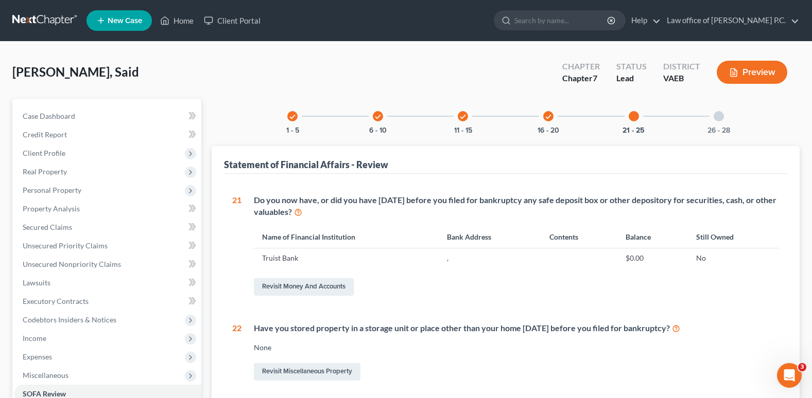
click at [715, 113] on div at bounding box center [718, 116] width 10 height 10
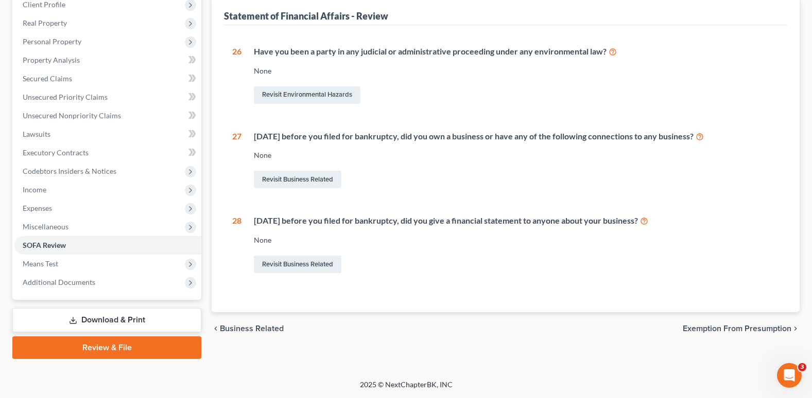
click at [91, 348] on link "Review & File" at bounding box center [106, 348] width 189 height 23
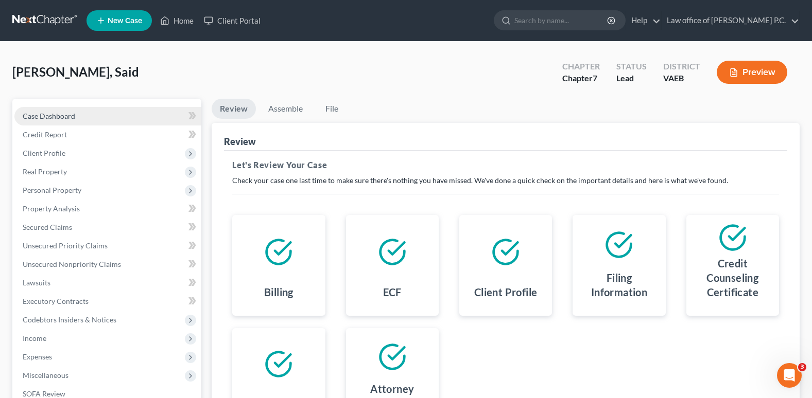
click at [59, 116] on span "Case Dashboard" at bounding box center [49, 116] width 53 height 9
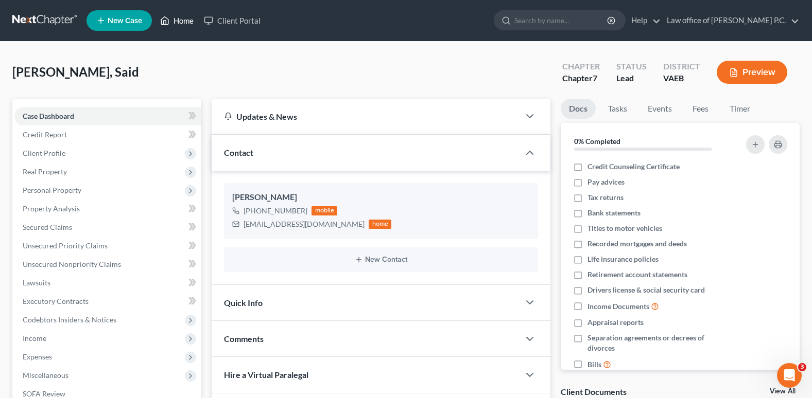
click at [185, 24] on link "Home" at bounding box center [177, 20] width 44 height 19
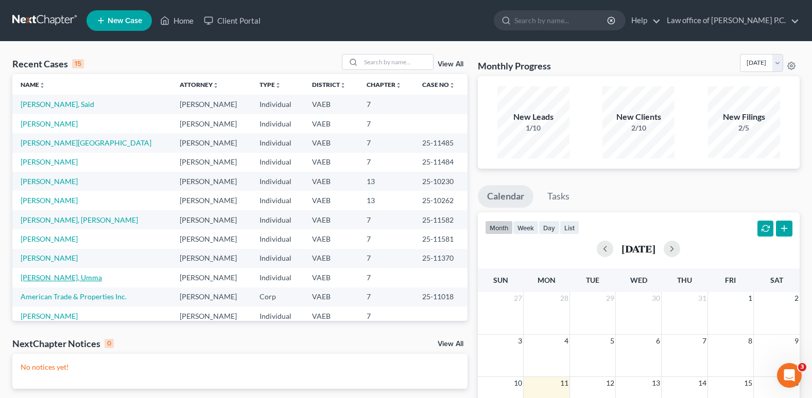
click at [58, 279] on link "[PERSON_NAME], Umma" at bounding box center [61, 277] width 81 height 9
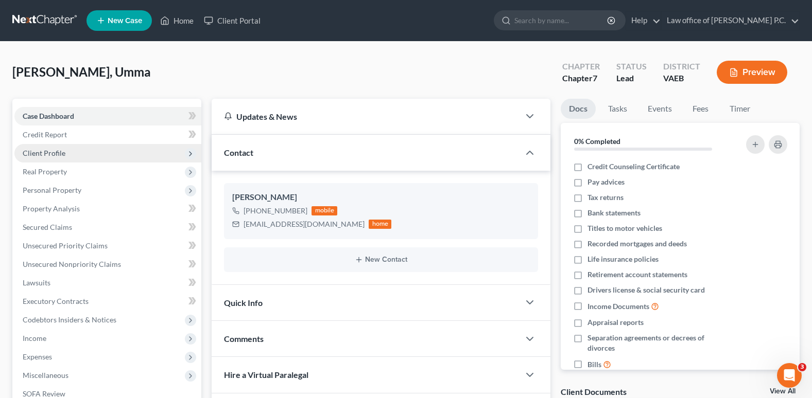
click at [55, 156] on span "Client Profile" at bounding box center [44, 153] width 43 height 9
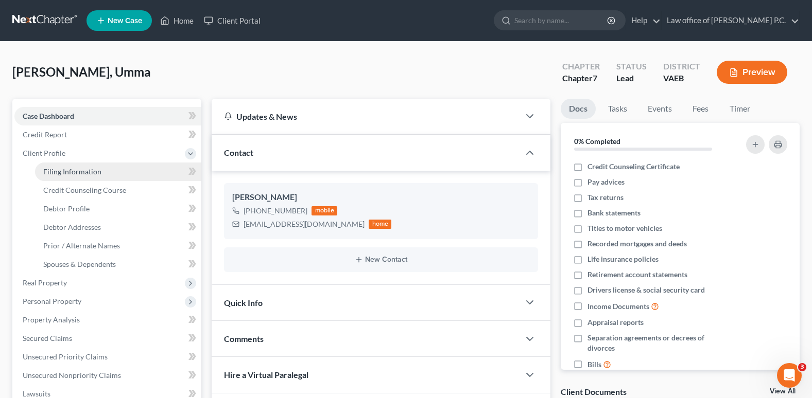
click at [59, 176] on span "Filing Information" at bounding box center [72, 171] width 58 height 9
select select "1"
select select "0"
select select "83"
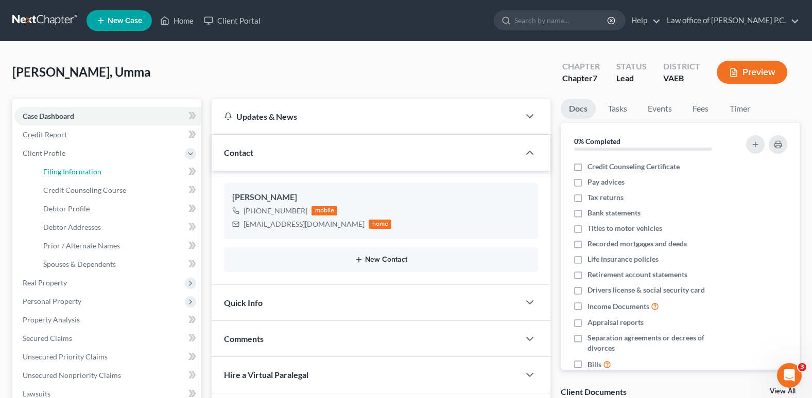
select select "0"
select select "48"
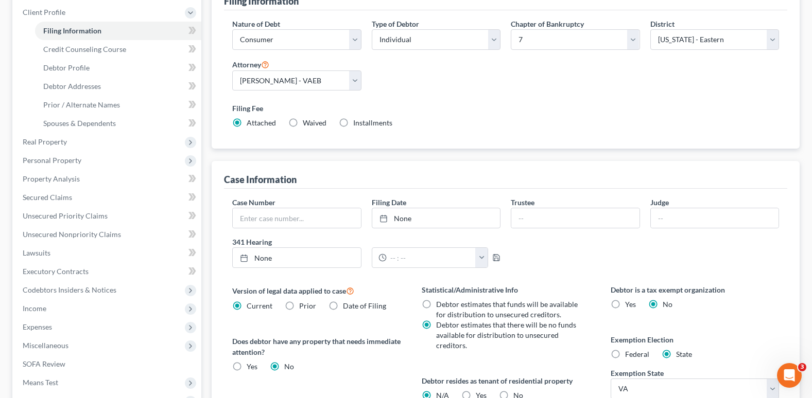
scroll to position [43, 0]
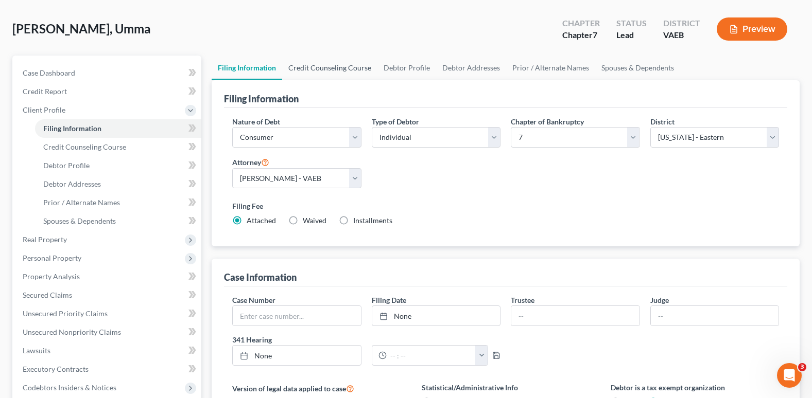
click at [325, 66] on link "Credit Counseling Course" at bounding box center [329, 68] width 95 height 25
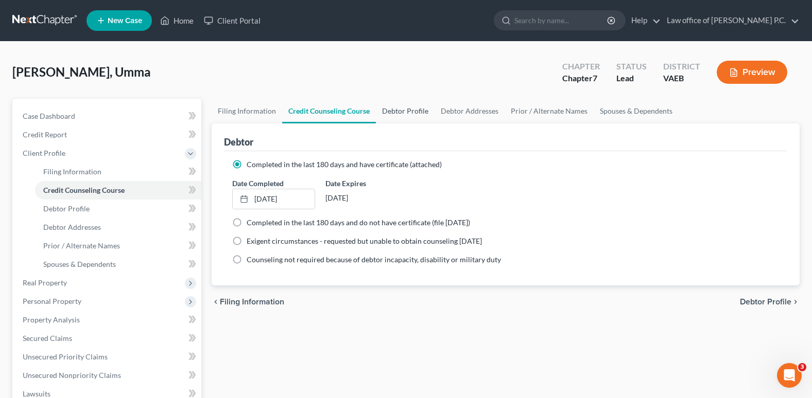
click at [407, 106] on link "Debtor Profile" at bounding box center [405, 111] width 59 height 25
select select "1"
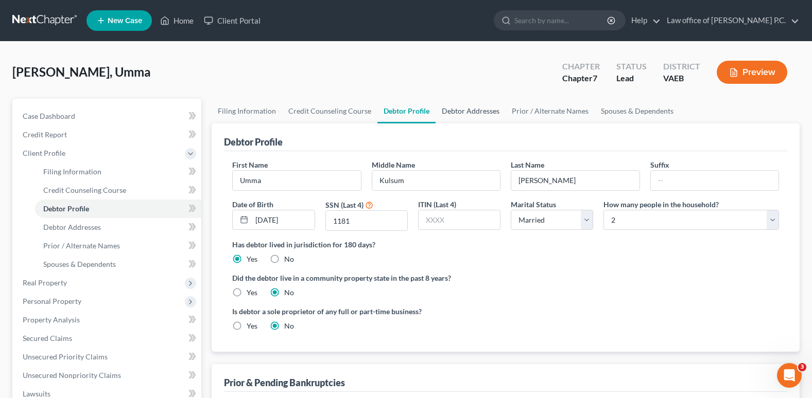
click at [483, 110] on link "Debtor Addresses" at bounding box center [470, 111] width 70 height 25
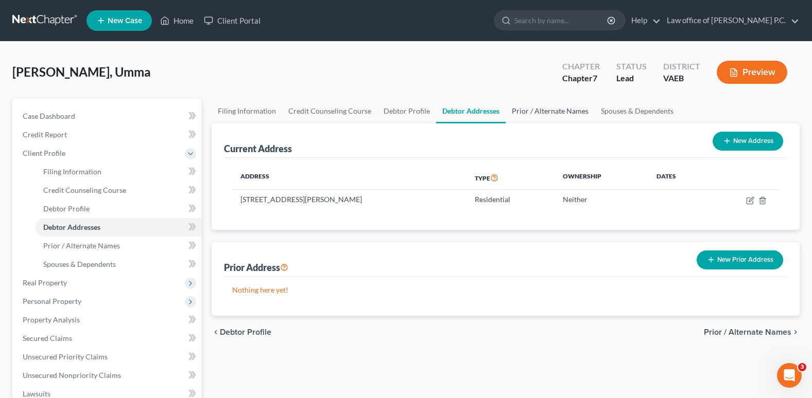
click at [556, 112] on link "Prior / Alternate Names" at bounding box center [549, 111] width 89 height 25
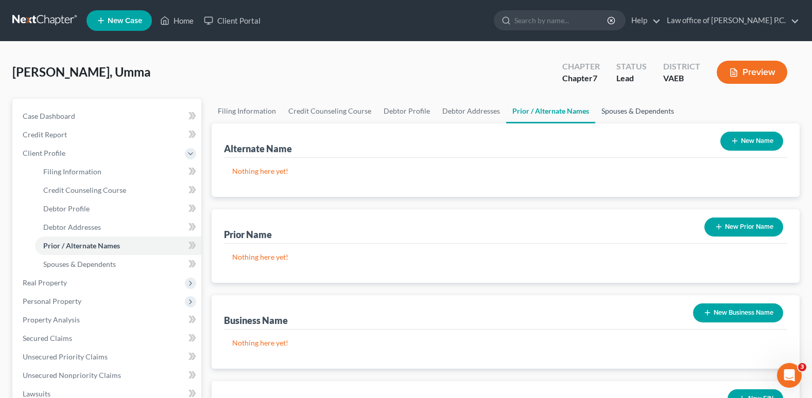
click at [614, 109] on link "Spouses & Dependents" at bounding box center [637, 111] width 85 height 25
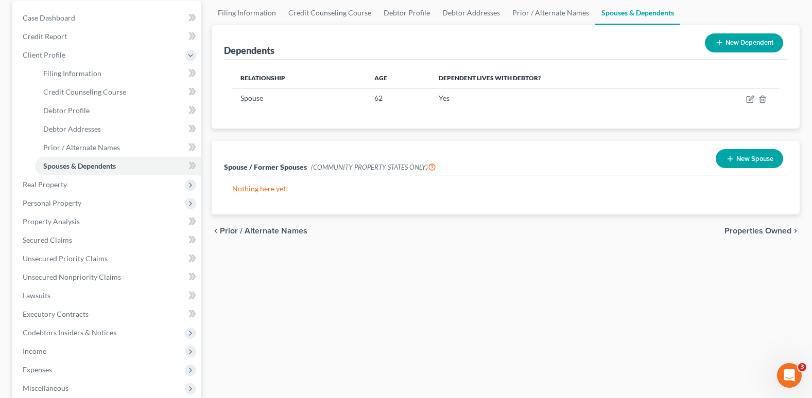
scroll to position [103, 0]
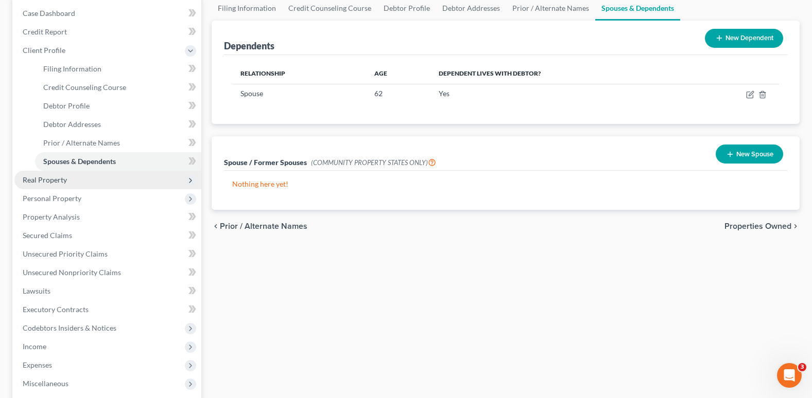
click at [48, 181] on span "Real Property" at bounding box center [45, 180] width 44 height 9
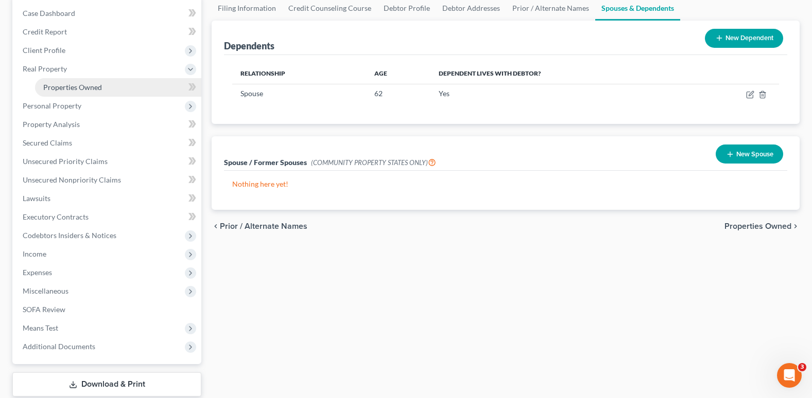
click at [68, 89] on span "Properties Owned" at bounding box center [72, 87] width 59 height 9
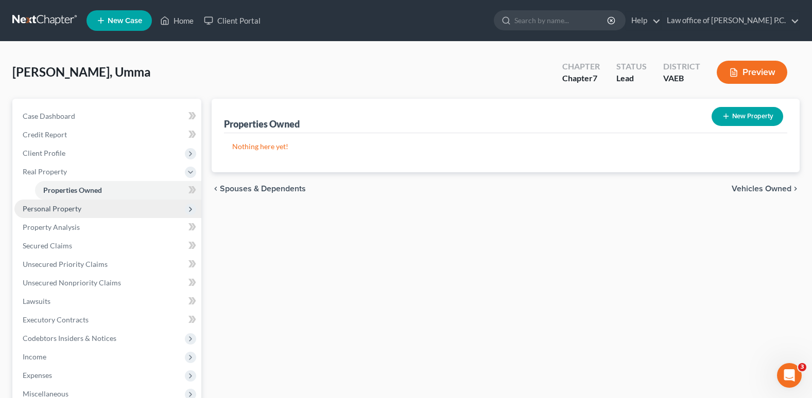
click at [66, 211] on span "Personal Property" at bounding box center [52, 208] width 59 height 9
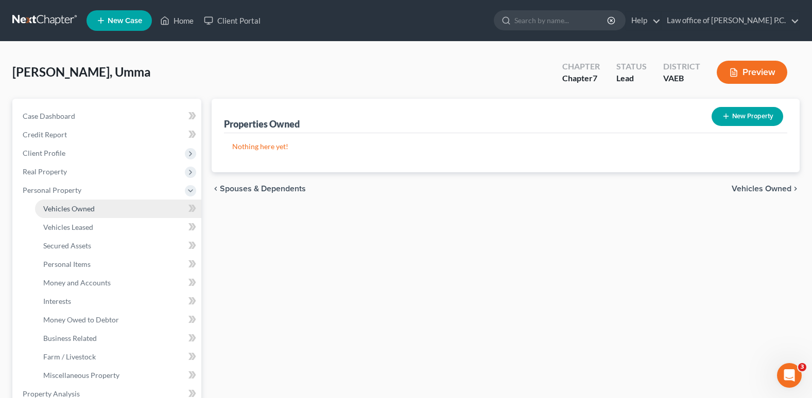
click at [68, 212] on span "Vehicles Owned" at bounding box center [68, 208] width 51 height 9
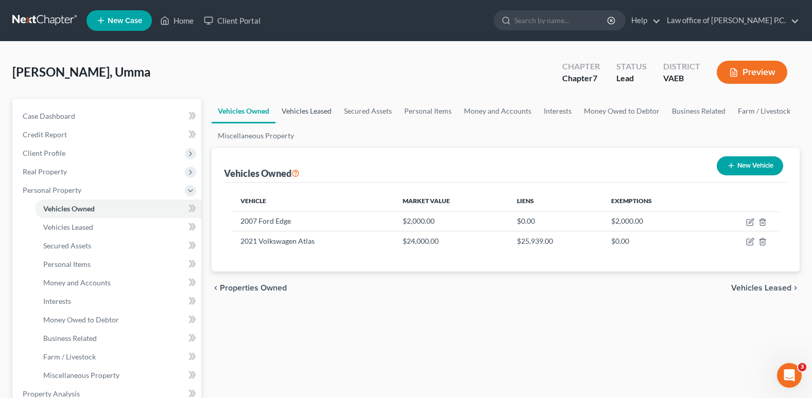
click at [312, 109] on link "Vehicles Leased" at bounding box center [306, 111] width 62 height 25
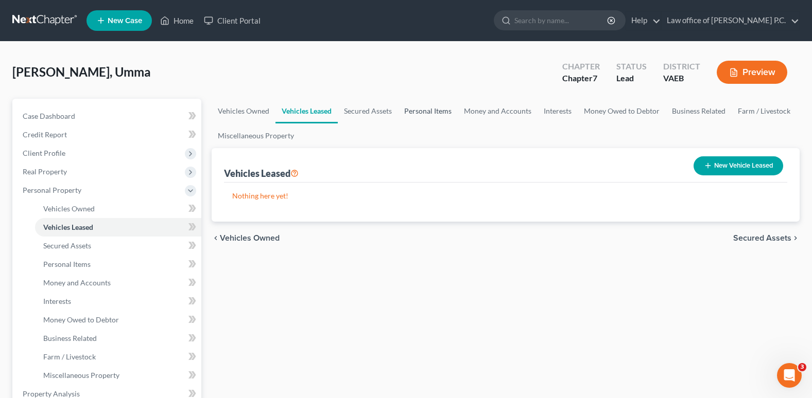
click at [428, 109] on link "Personal Items" at bounding box center [428, 111] width 60 height 25
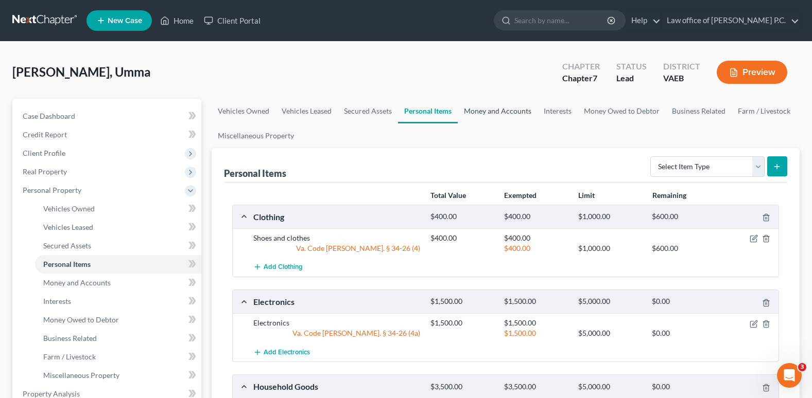
click at [484, 108] on link "Money and Accounts" at bounding box center [498, 111] width 80 height 25
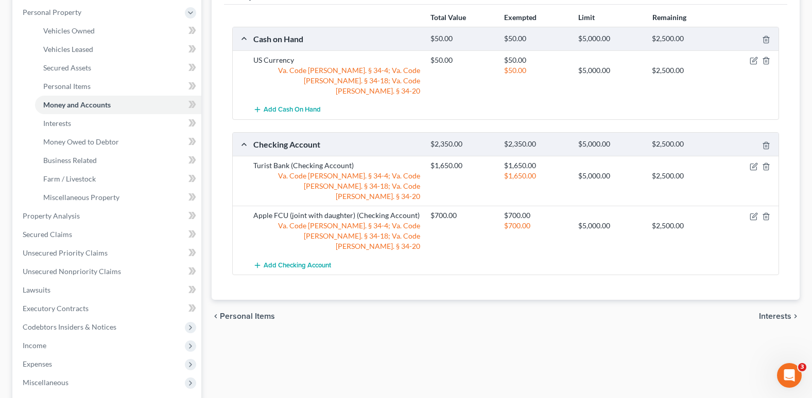
scroll to position [257, 0]
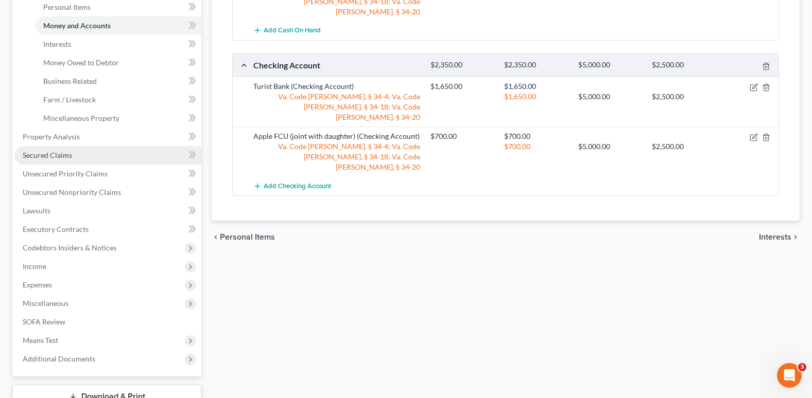
click at [58, 155] on span "Secured Claims" at bounding box center [47, 155] width 49 height 9
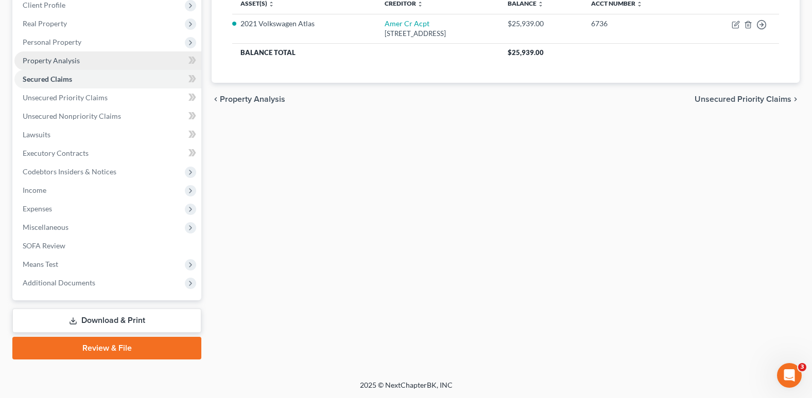
scroll to position [149, 0]
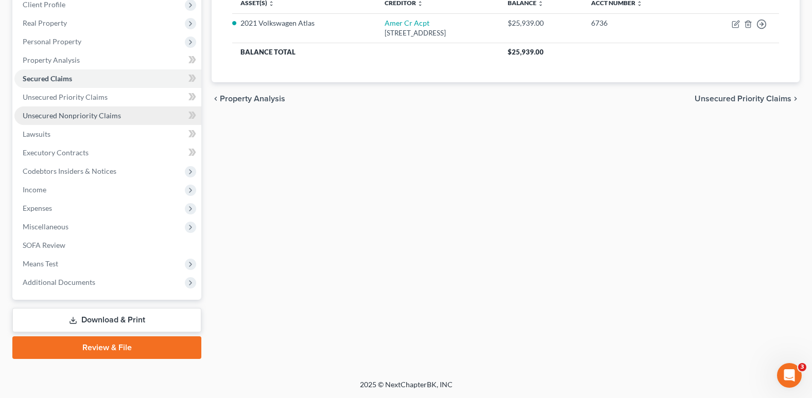
click at [66, 111] on span "Unsecured Nonpriority Claims" at bounding box center [72, 115] width 98 height 9
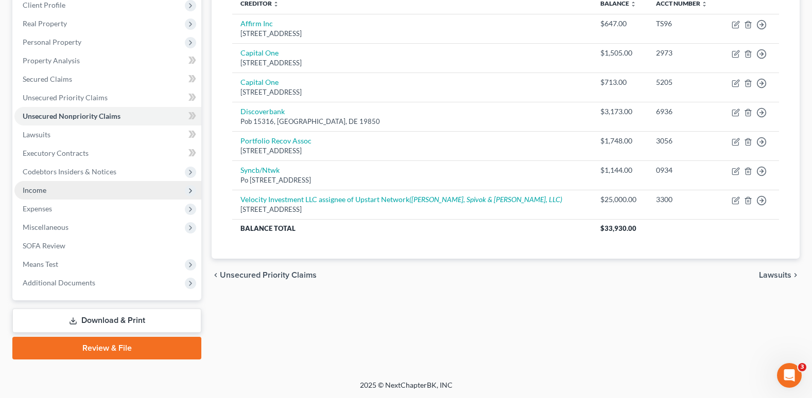
scroll to position [149, 0]
click at [47, 188] on span "Income" at bounding box center [107, 190] width 187 height 19
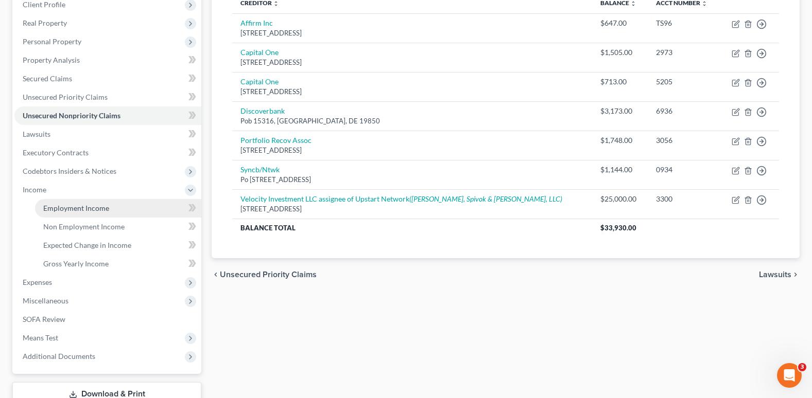
click at [54, 209] on span "Employment Income" at bounding box center [76, 208] width 66 height 9
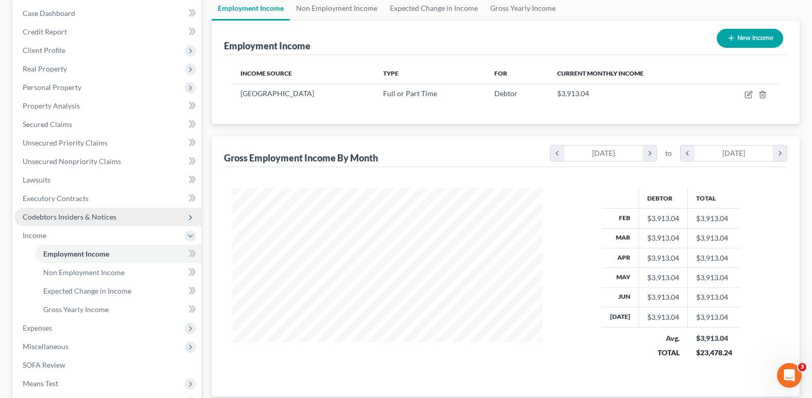
scroll to position [154, 0]
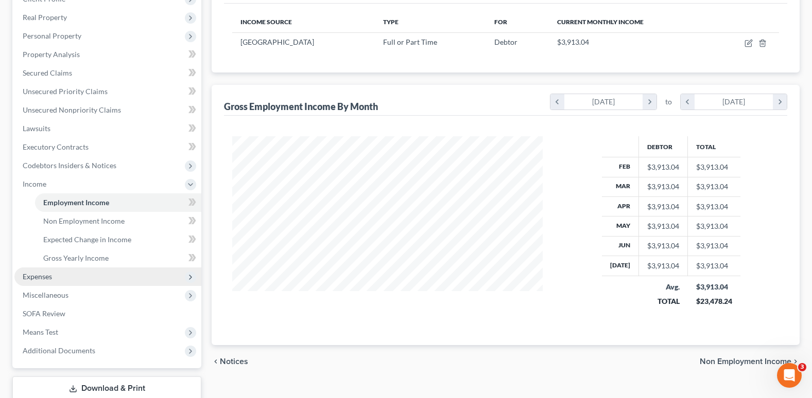
click at [45, 274] on span "Expenses" at bounding box center [37, 276] width 29 height 9
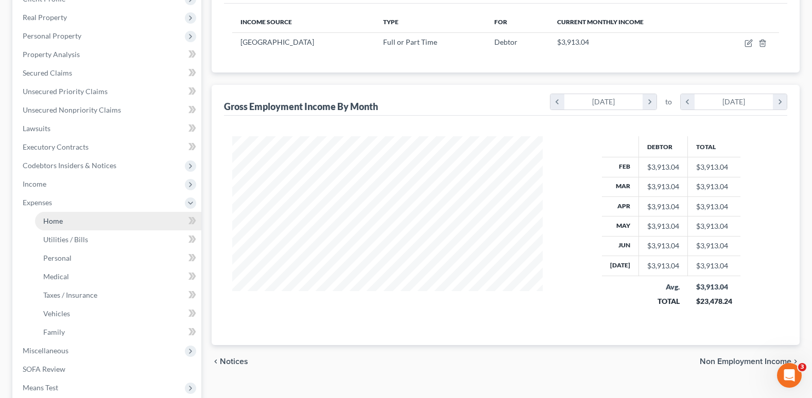
click at [53, 222] on span "Home" at bounding box center [53, 221] width 20 height 9
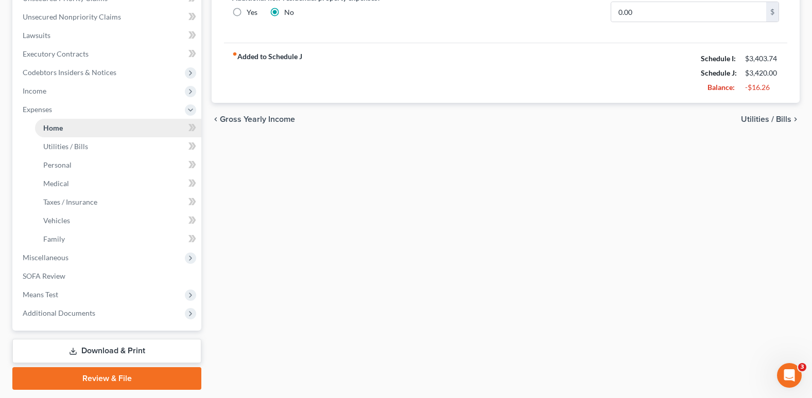
scroll to position [257, 0]
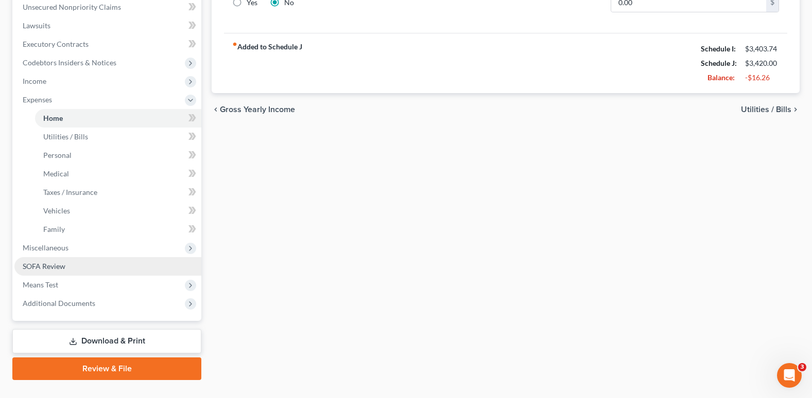
click at [52, 265] on span "SOFA Review" at bounding box center [44, 266] width 43 height 9
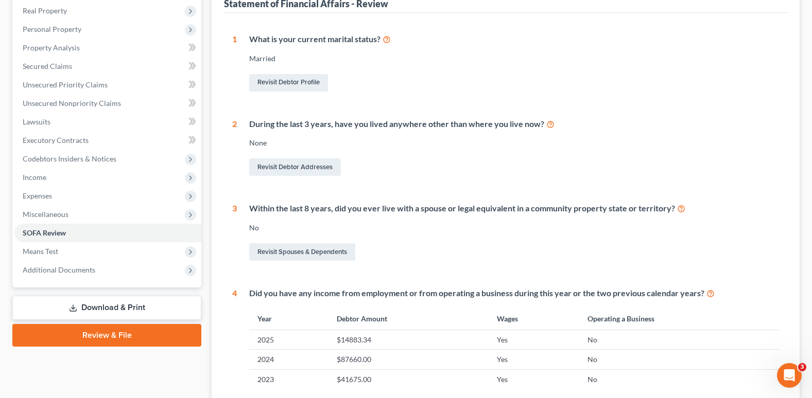
scroll to position [51, 0]
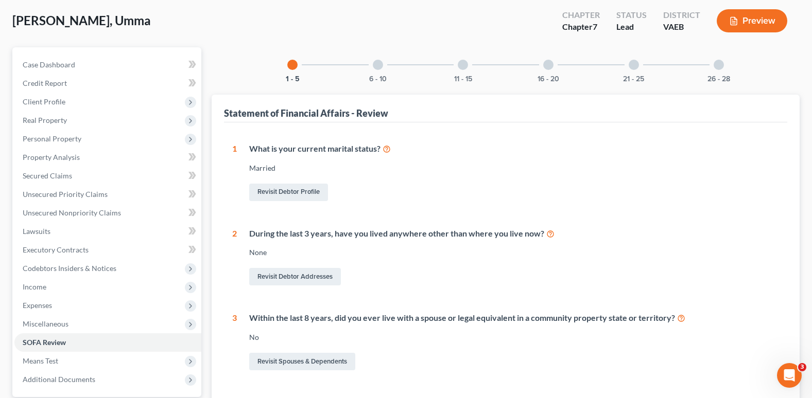
click at [376, 64] on div at bounding box center [378, 65] width 10 height 10
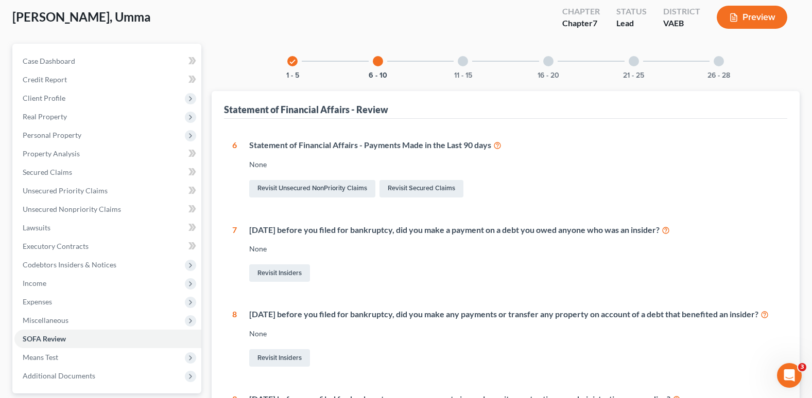
scroll to position [0, 0]
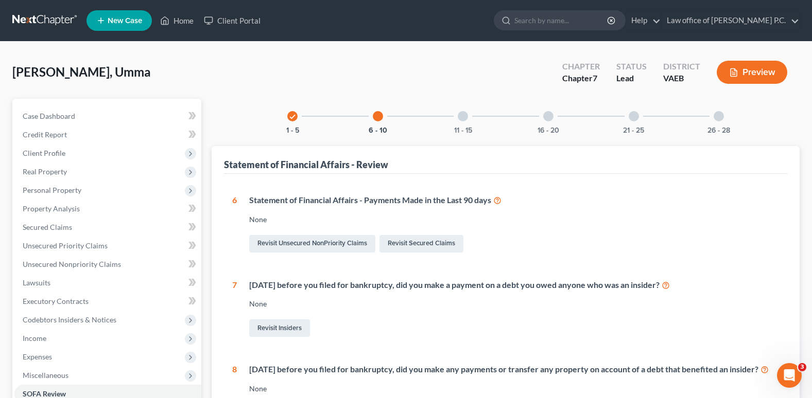
click at [461, 114] on div at bounding box center [463, 116] width 10 height 10
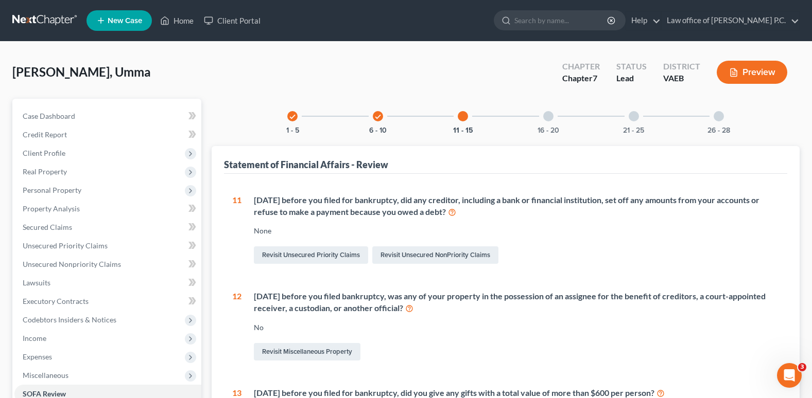
click at [548, 116] on div at bounding box center [548, 116] width 10 height 10
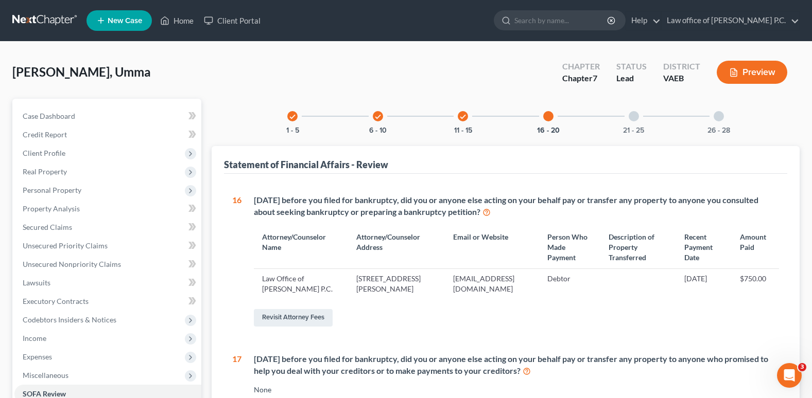
click at [636, 116] on div at bounding box center [633, 116] width 10 height 10
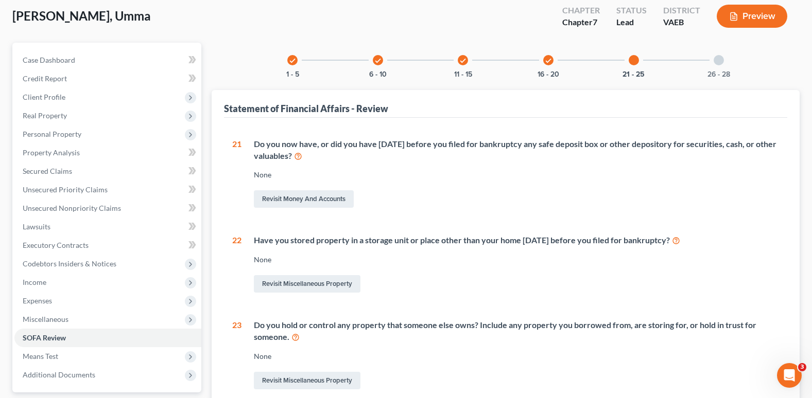
scroll to position [51, 0]
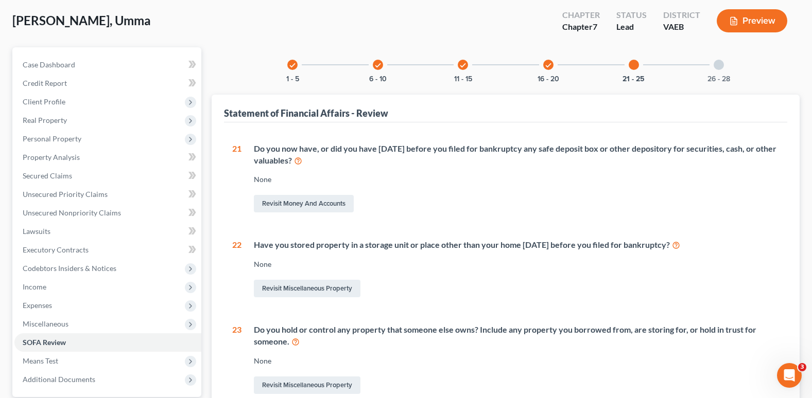
click at [717, 66] on div at bounding box center [718, 65] width 10 height 10
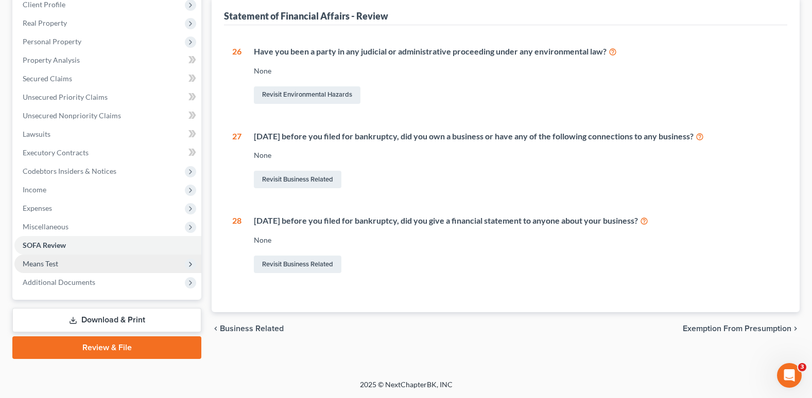
click at [57, 264] on span "Means Test" at bounding box center [41, 263] width 36 height 9
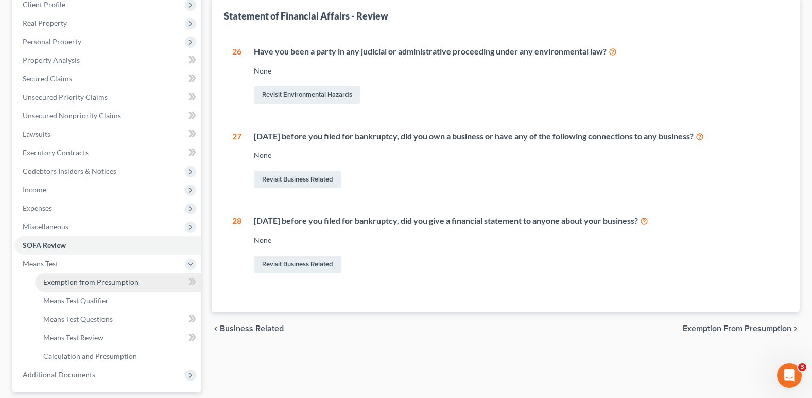
click at [74, 283] on span "Exemption from Presumption" at bounding box center [90, 282] width 95 height 9
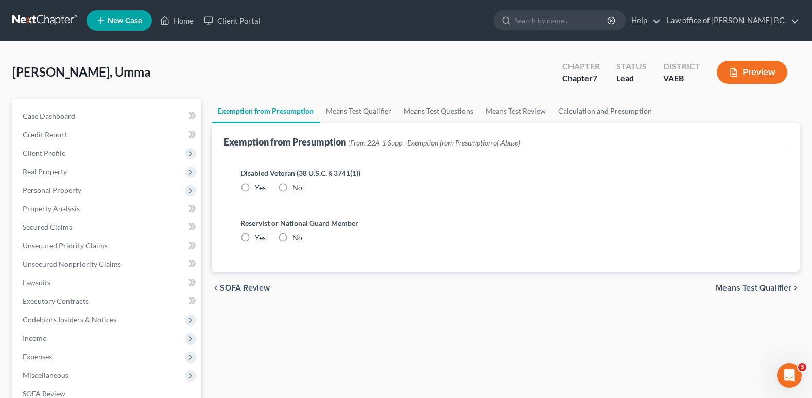
radio input "true"
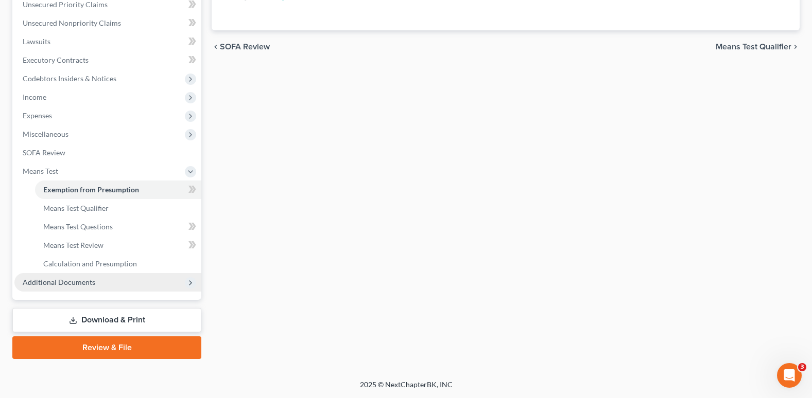
click at [72, 281] on span "Additional Documents" at bounding box center [59, 282] width 73 height 9
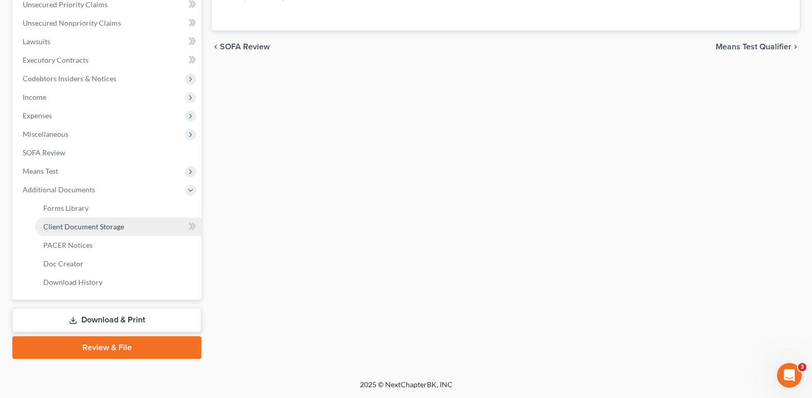
click at [75, 226] on span "Client Document Storage" at bounding box center [83, 226] width 81 height 9
select select "0"
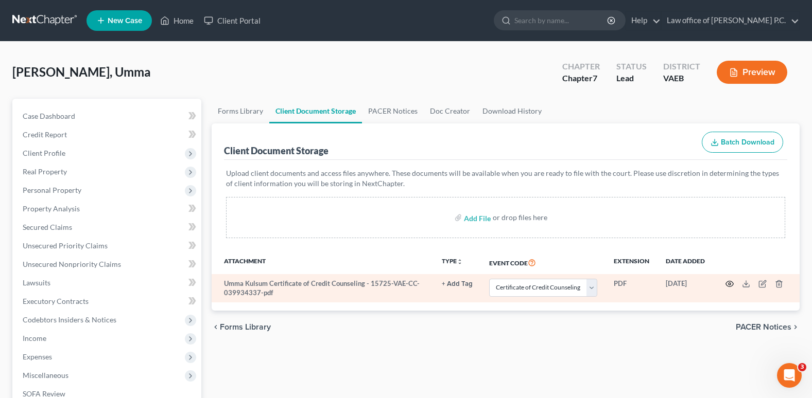
click at [729, 283] on icon "button" at bounding box center [729, 284] width 8 height 8
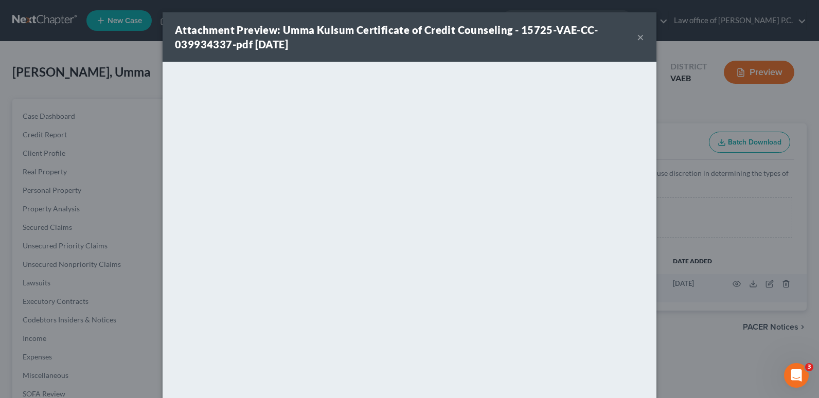
click at [640, 37] on button "×" at bounding box center [640, 37] width 7 height 12
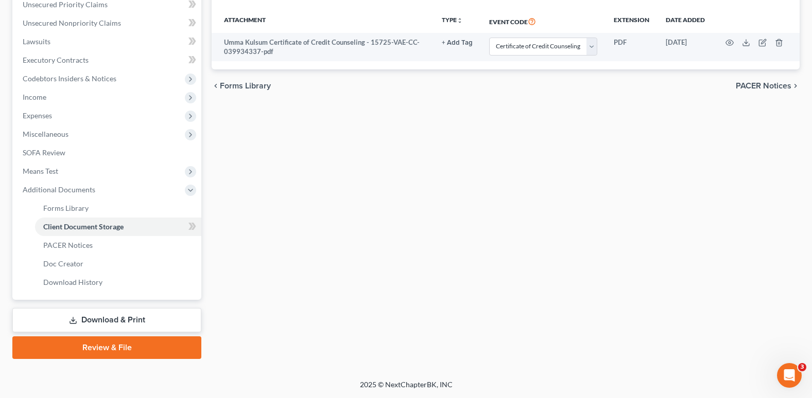
click at [102, 346] on link "Review & File" at bounding box center [106, 348] width 189 height 23
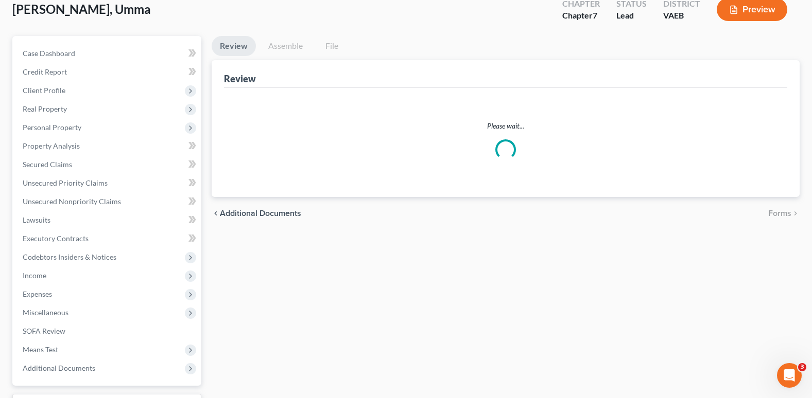
scroll to position [1, 0]
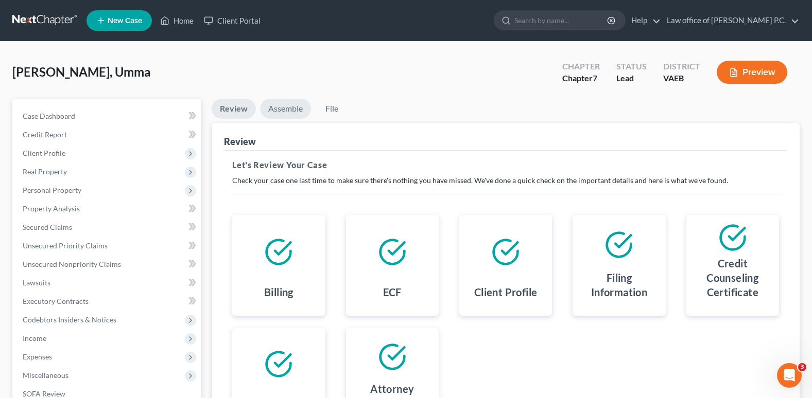
click at [290, 110] on link "Assemble" at bounding box center [285, 109] width 51 height 20
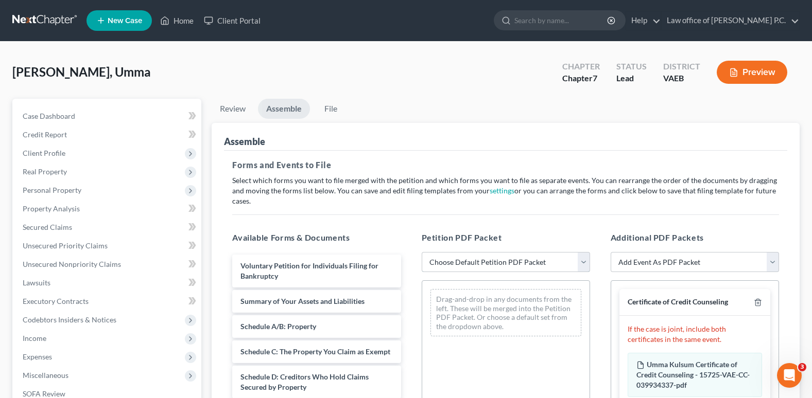
click at [585, 258] on select "Choose Default Petition PDF Packet Complete Bankruptcy Petition (all forms and …" at bounding box center [506, 262] width 168 height 21
select select "0"
click at [422, 252] on select "Choose Default Petition PDF Packet Complete Bankruptcy Petition (all forms and …" at bounding box center [506, 262] width 168 height 21
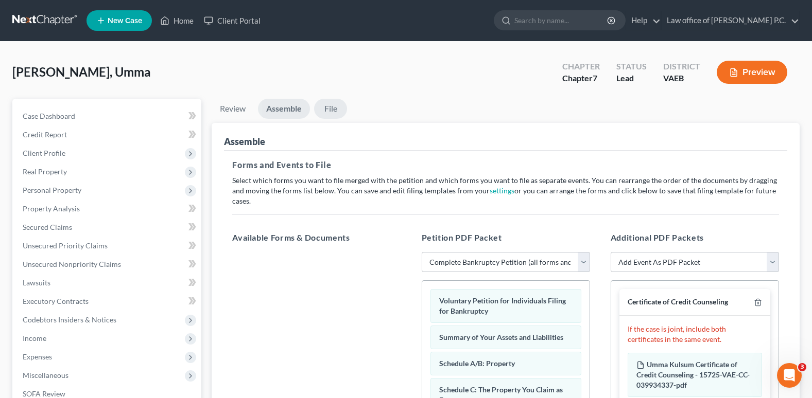
click at [330, 107] on link "File" at bounding box center [330, 109] width 33 height 20
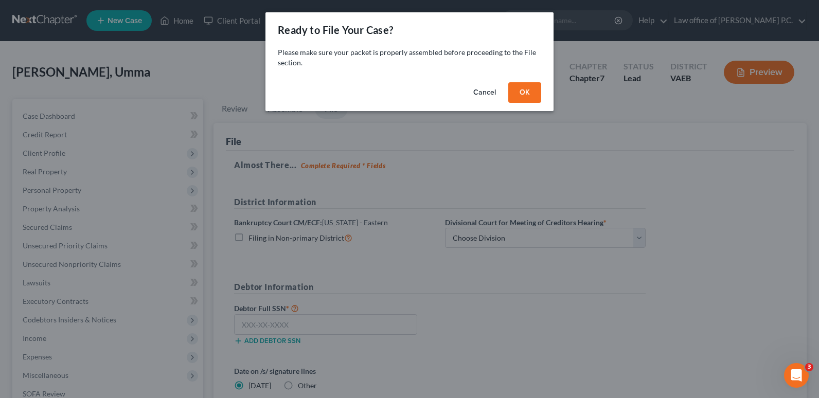
click at [523, 90] on button "OK" at bounding box center [525, 92] width 33 height 21
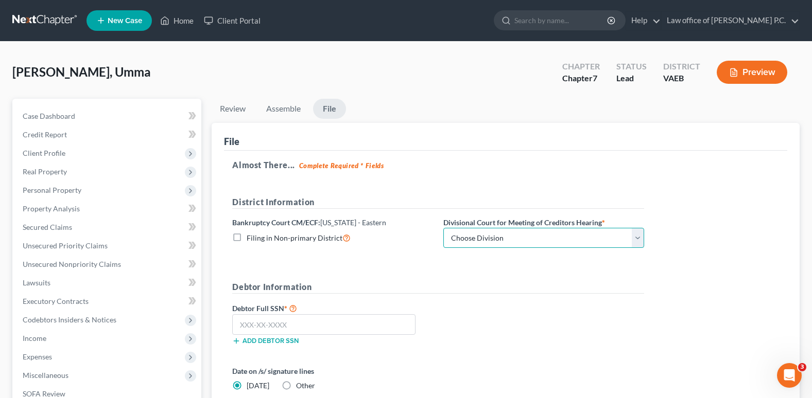
drag, startPoint x: 635, startPoint y: 237, endPoint x: 624, endPoint y: 239, distance: 11.0
click at [635, 237] on select "Choose Division [GEOGRAPHIC_DATA] [GEOGRAPHIC_DATA] News [GEOGRAPHIC_DATA] [GEO…" at bounding box center [543, 238] width 201 height 21
select select "0"
click at [443, 228] on select "Choose Division [GEOGRAPHIC_DATA] [GEOGRAPHIC_DATA] News [GEOGRAPHIC_DATA] [GEO…" at bounding box center [543, 238] width 201 height 21
click at [254, 321] on input "text" at bounding box center [323, 324] width 183 height 21
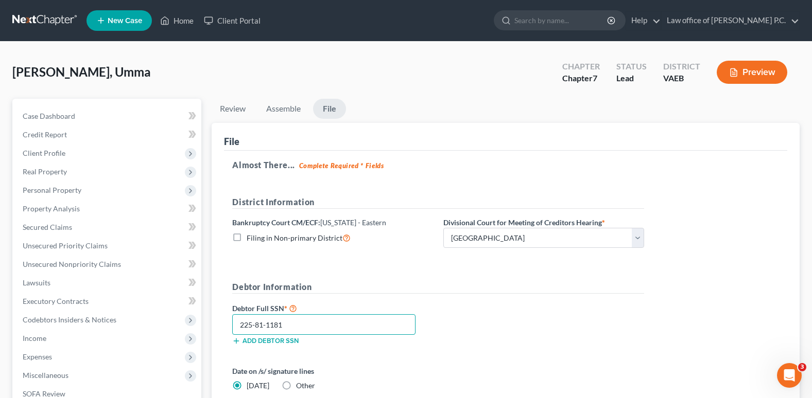
type input "225-81-1181"
click at [514, 334] on div "Debtor Full SSN * 225-81-1181 Add debtor SSN" at bounding box center [438, 327] width 422 height 51
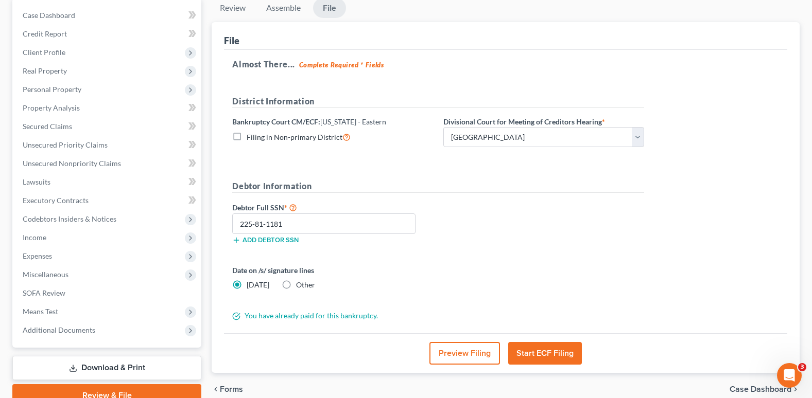
scroll to position [103, 0]
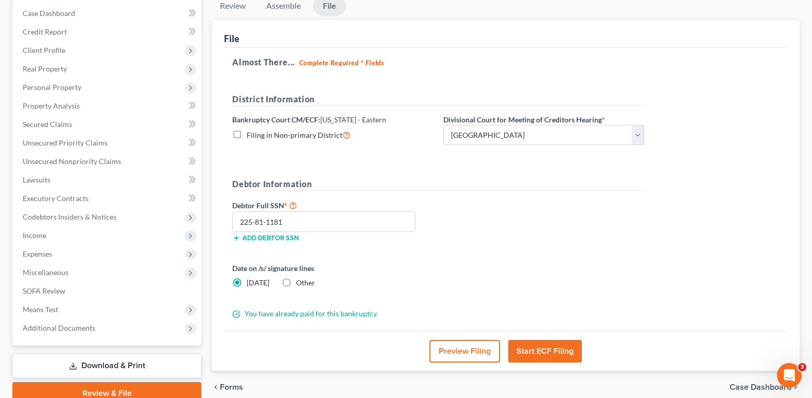
click at [556, 353] on button "Start ECF Filing" at bounding box center [545, 351] width 74 height 23
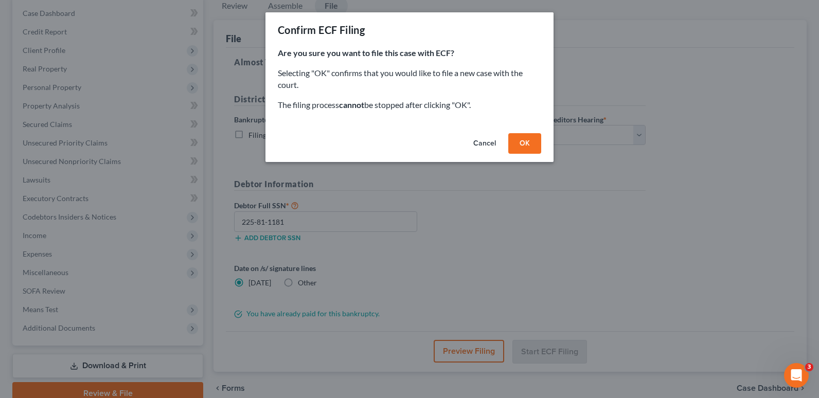
click at [526, 143] on button "OK" at bounding box center [525, 143] width 33 height 21
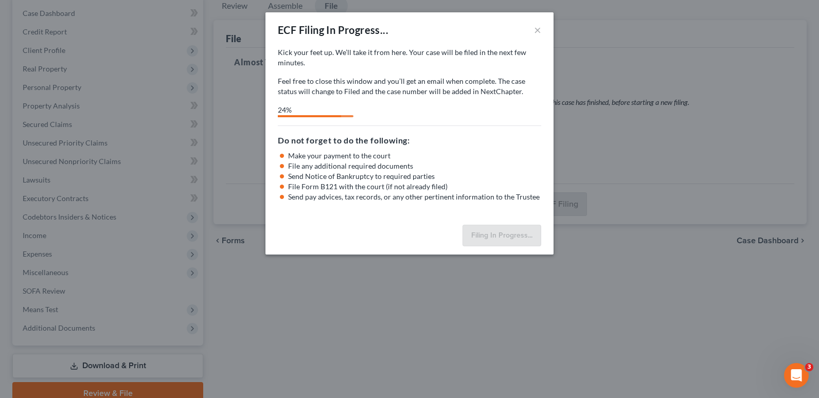
select select "0"
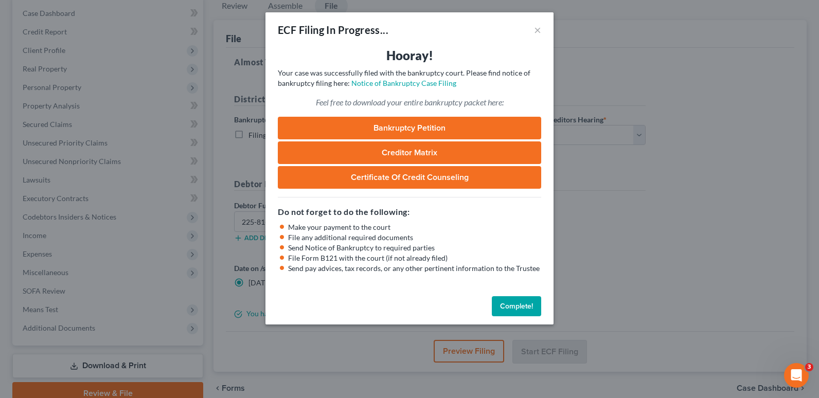
click at [513, 307] on button "Complete!" at bounding box center [516, 306] width 49 height 21
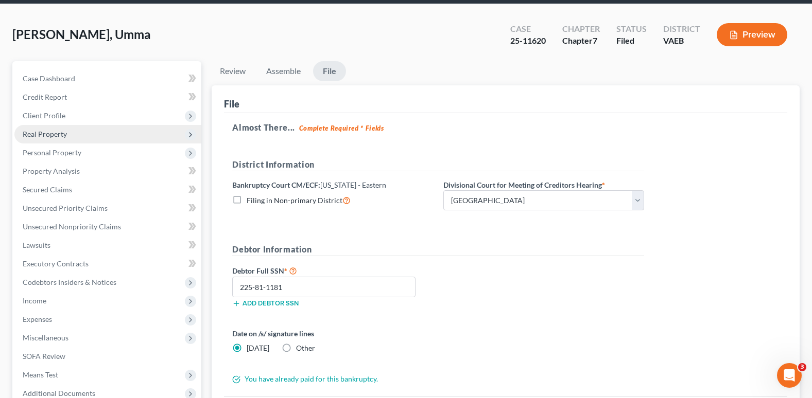
scroll to position [0, 0]
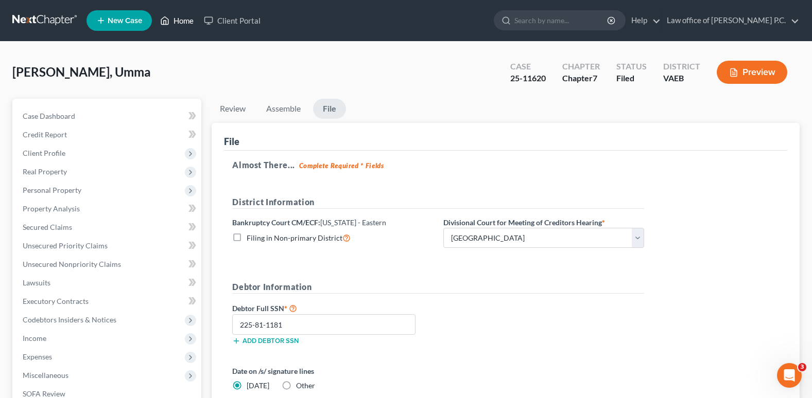
click at [181, 22] on link "Home" at bounding box center [177, 20] width 44 height 19
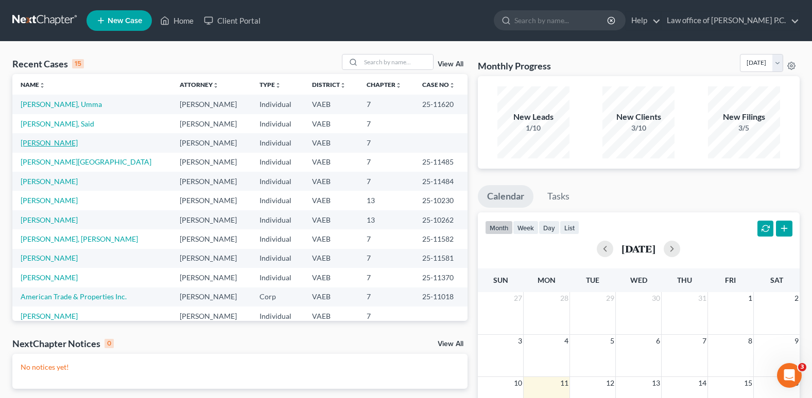
click at [40, 142] on link "[PERSON_NAME]" at bounding box center [49, 142] width 57 height 9
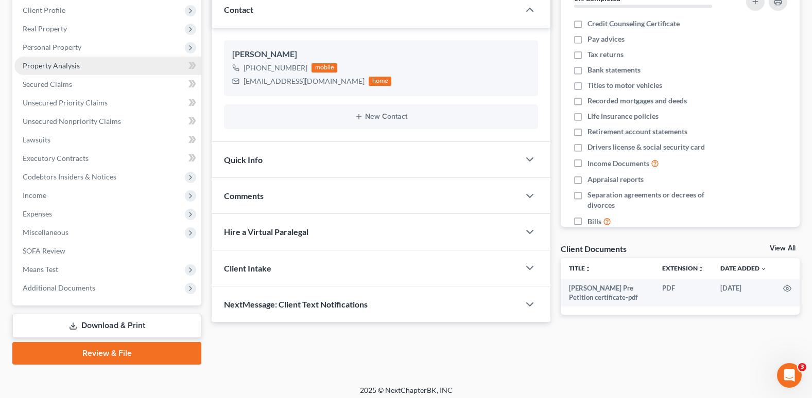
scroll to position [149, 0]
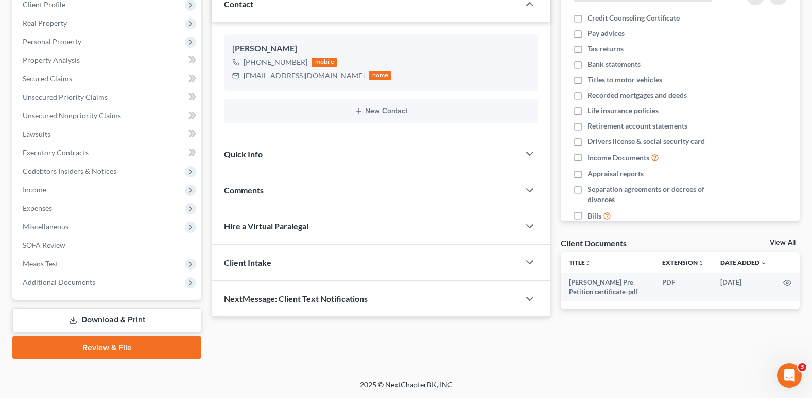
click at [94, 347] on link "Review & File" at bounding box center [106, 348] width 189 height 23
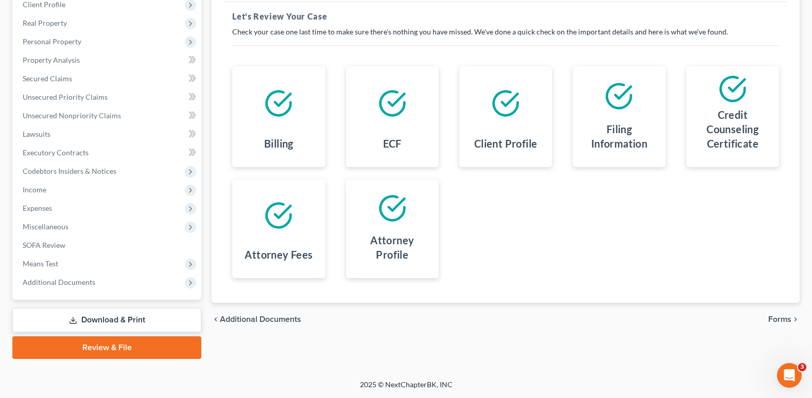
scroll to position [46, 0]
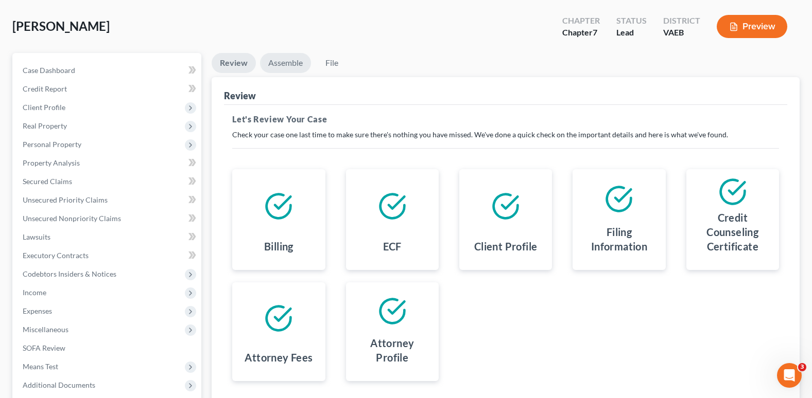
click at [289, 66] on link "Assemble" at bounding box center [285, 63] width 51 height 20
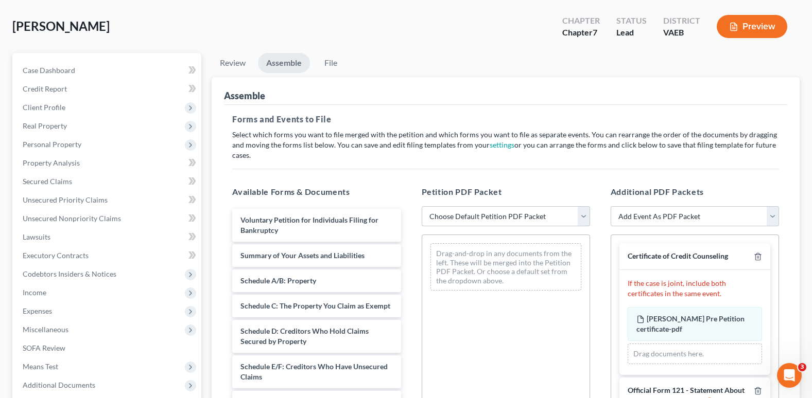
click at [583, 216] on select "Choose Default Petition PDF Packet Complete Bankruptcy Petition (all forms and …" at bounding box center [506, 216] width 168 height 21
select select "0"
click at [422, 206] on select "Choose Default Petition PDF Packet Complete Bankruptcy Petition (all forms and …" at bounding box center [506, 216] width 168 height 21
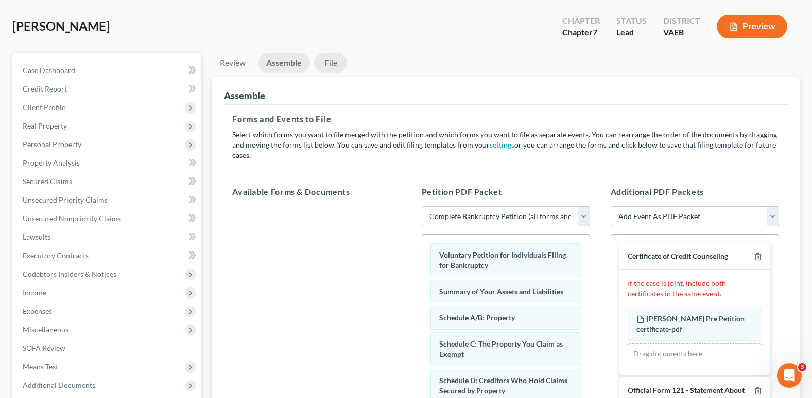
click at [334, 65] on link "File" at bounding box center [330, 63] width 33 height 20
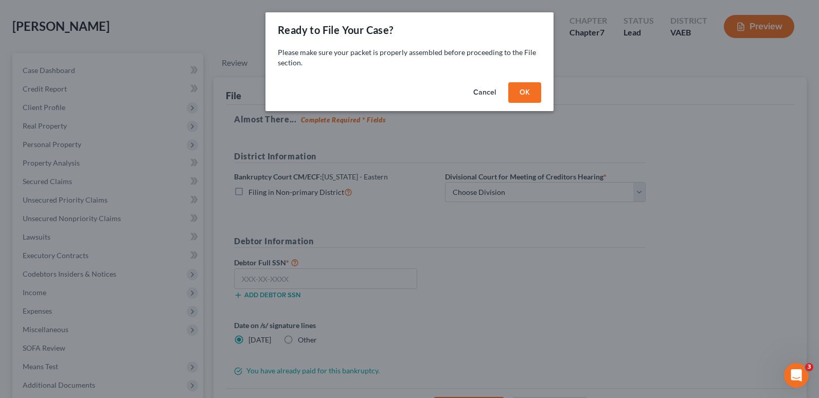
click at [525, 94] on button "OK" at bounding box center [525, 92] width 33 height 21
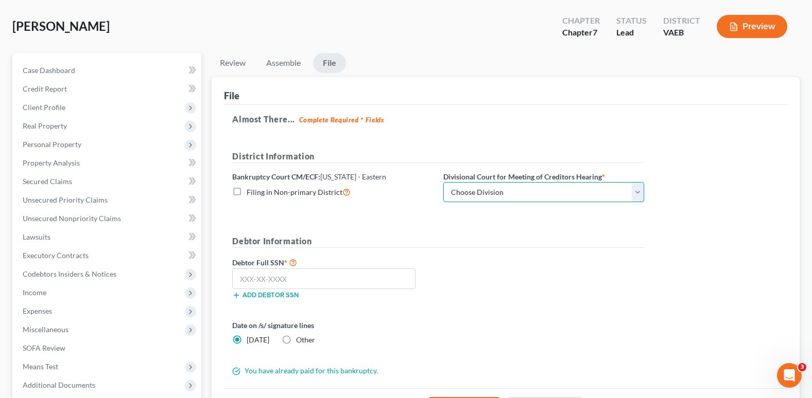
drag, startPoint x: 635, startPoint y: 193, endPoint x: 599, endPoint y: 201, distance: 37.1
click at [635, 193] on select "Choose Division [GEOGRAPHIC_DATA] [GEOGRAPHIC_DATA] News [GEOGRAPHIC_DATA] [GEO…" at bounding box center [543, 192] width 201 height 21
select select "0"
click at [443, 182] on select "Choose Division [GEOGRAPHIC_DATA] [GEOGRAPHIC_DATA] News [GEOGRAPHIC_DATA] [GEO…" at bounding box center [543, 192] width 201 height 21
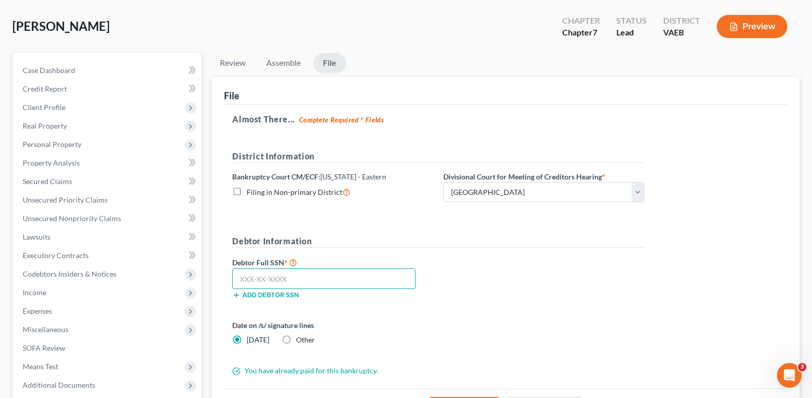
click at [282, 277] on input "text" at bounding box center [323, 279] width 183 height 21
type input "790-70-6793"
click at [537, 341] on div "Date on /s/ signature lines [DATE] Other" at bounding box center [438, 336] width 422 height 33
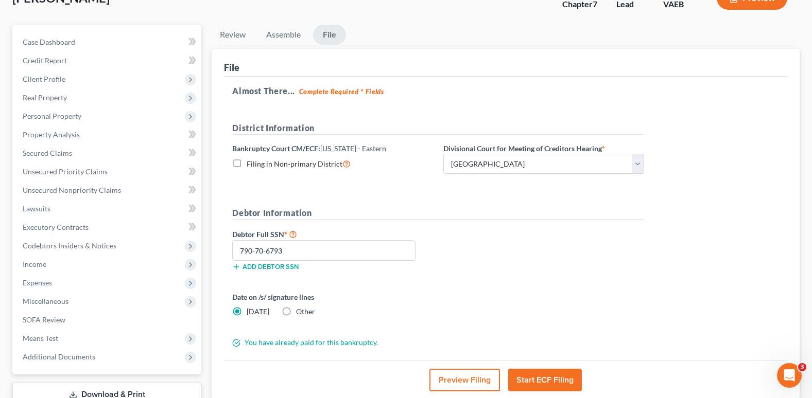
scroll to position [97, 0]
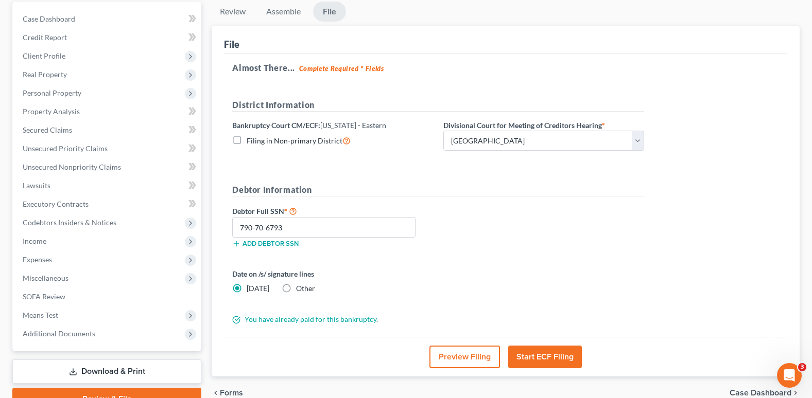
click at [553, 356] on button "Start ECF Filing" at bounding box center [545, 357] width 74 height 23
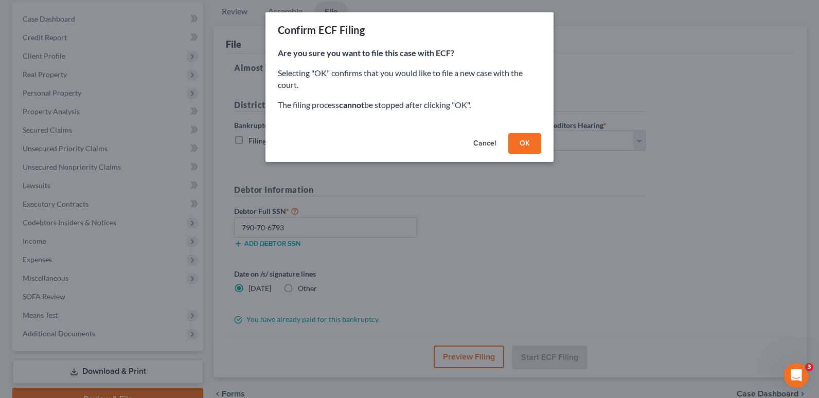
click at [531, 146] on button "OK" at bounding box center [525, 143] width 33 height 21
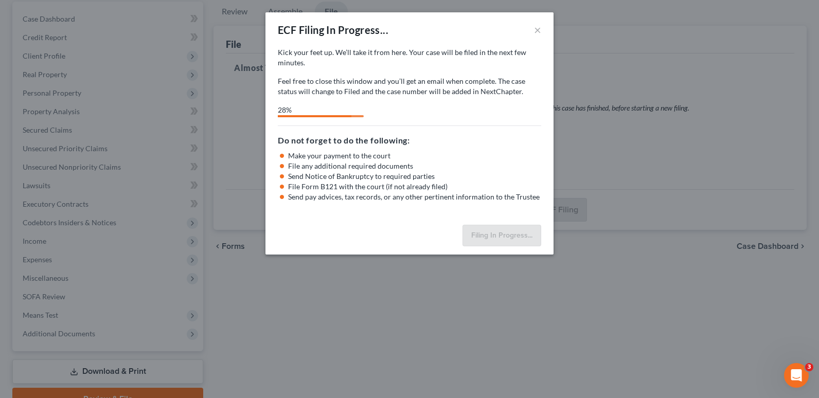
select select "0"
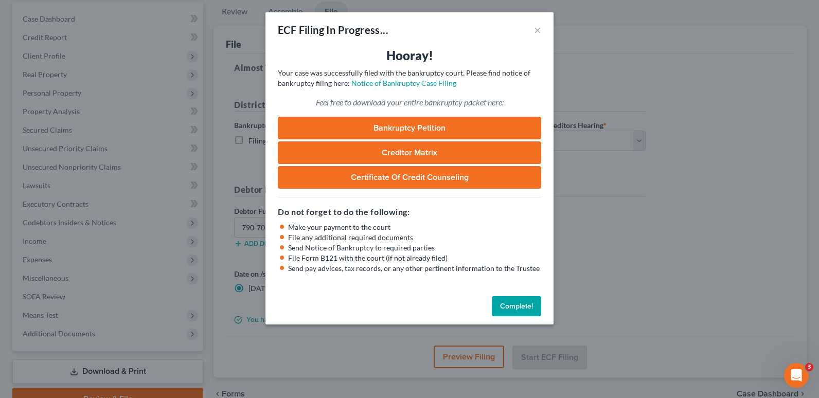
click at [517, 303] on button "Complete!" at bounding box center [516, 306] width 49 height 21
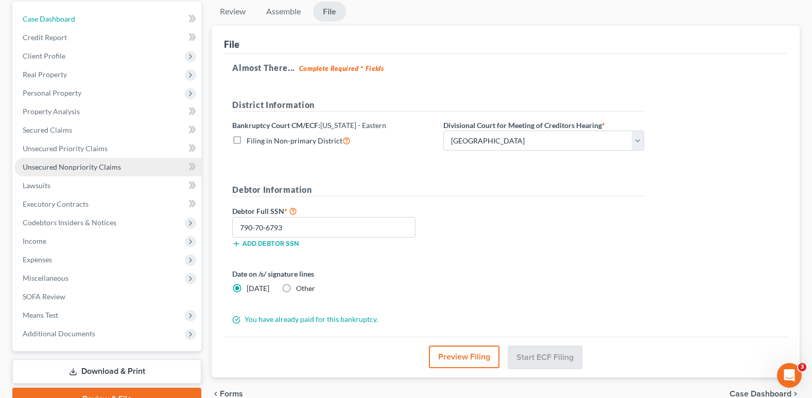
drag, startPoint x: 70, startPoint y: 18, endPoint x: 140, endPoint y: 158, distance: 156.5
click at [70, 18] on span "Case Dashboard" at bounding box center [49, 18] width 53 height 9
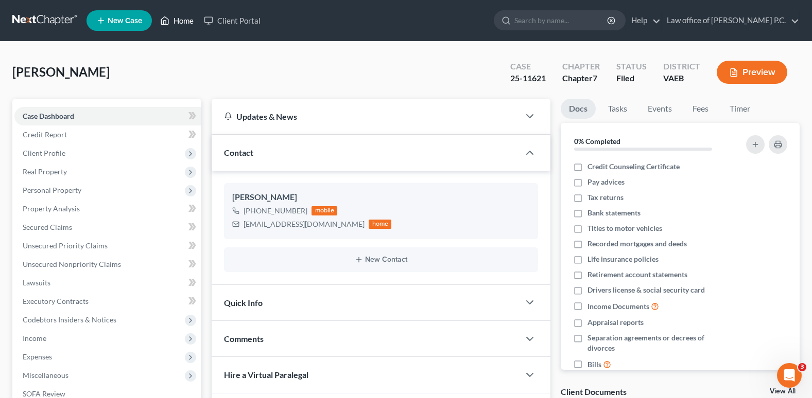
click at [181, 22] on link "Home" at bounding box center [177, 20] width 44 height 19
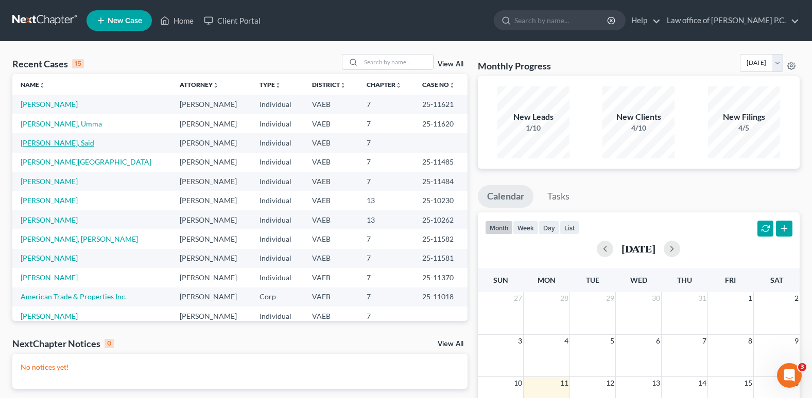
click at [40, 142] on link "[PERSON_NAME], Said" at bounding box center [58, 142] width 74 height 9
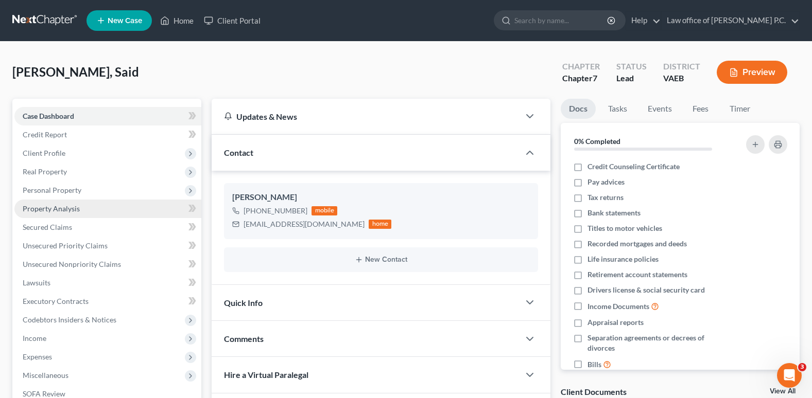
scroll to position [149, 0]
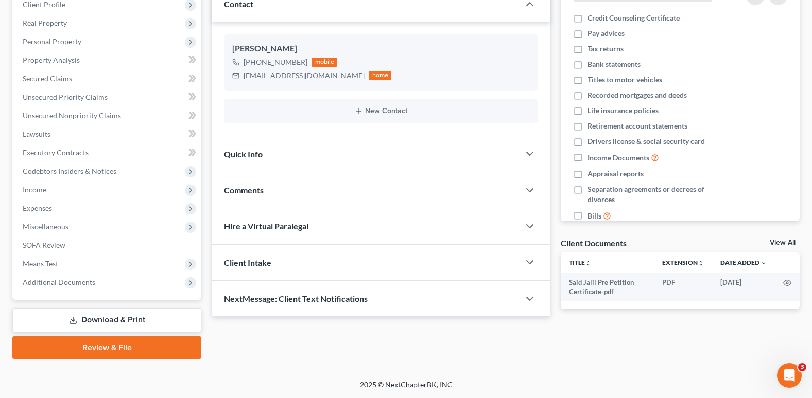
click at [104, 351] on link "Review & File" at bounding box center [106, 348] width 189 height 23
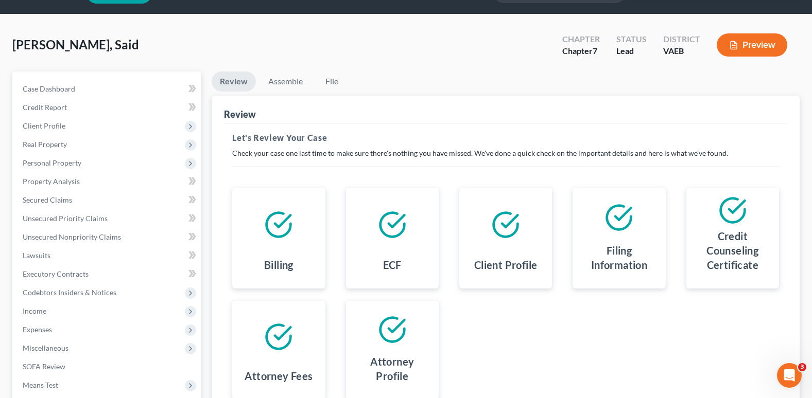
scroll to position [51, 0]
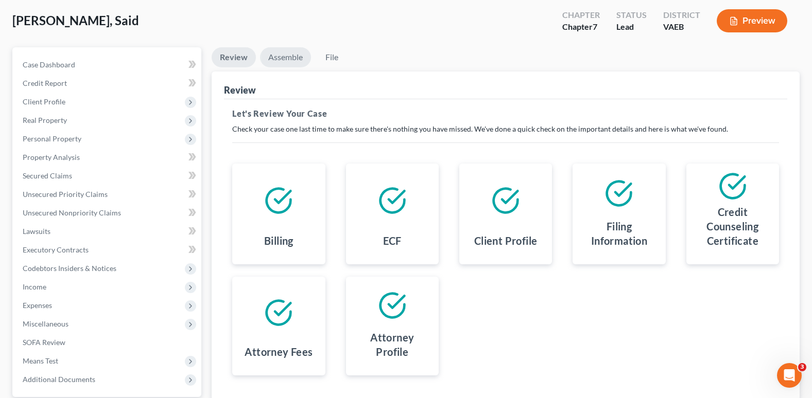
click at [283, 56] on link "Assemble" at bounding box center [285, 57] width 51 height 20
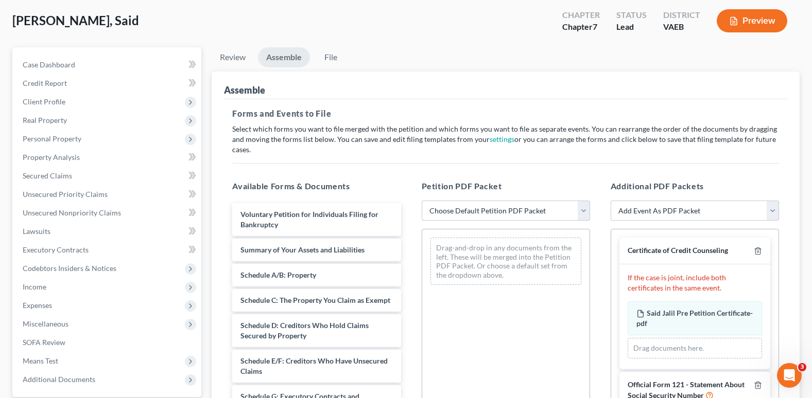
click at [586, 208] on select "Choose Default Petition PDF Packet Complete Bankruptcy Petition (all forms and …" at bounding box center [506, 211] width 168 height 21
select select "0"
click at [422, 201] on select "Choose Default Petition PDF Packet Complete Bankruptcy Petition (all forms and …" at bounding box center [506, 211] width 168 height 21
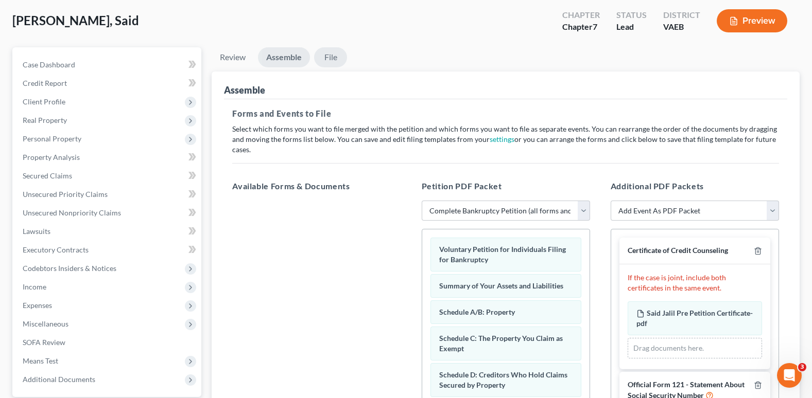
click at [335, 61] on link "File" at bounding box center [330, 57] width 33 height 20
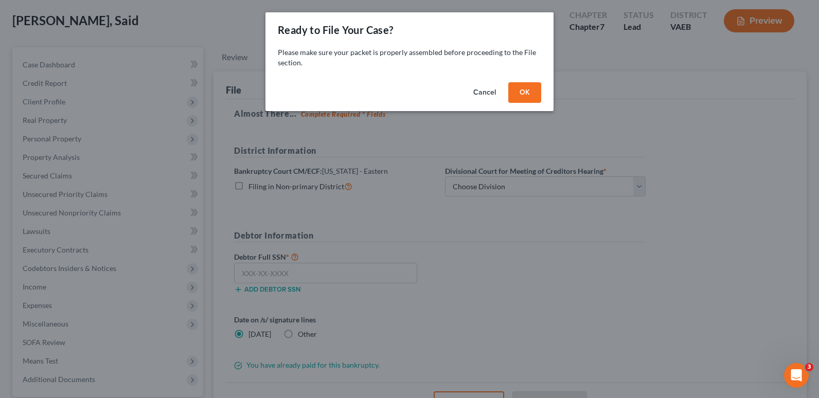
click at [514, 93] on button "OK" at bounding box center [525, 92] width 33 height 21
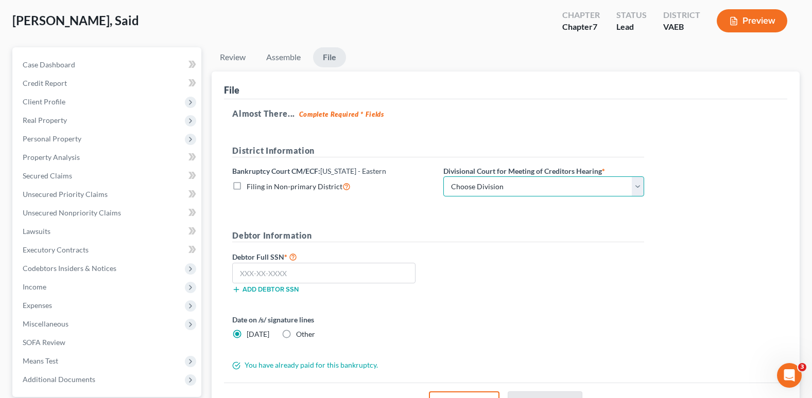
click at [497, 186] on select "Choose Division [GEOGRAPHIC_DATA] [GEOGRAPHIC_DATA] News [GEOGRAPHIC_DATA] [GEO…" at bounding box center [543, 187] width 201 height 21
select select "0"
click at [443, 177] on select "Choose Division [GEOGRAPHIC_DATA] [GEOGRAPHIC_DATA] News [GEOGRAPHIC_DATA] [GEO…" at bounding box center [543, 187] width 201 height 21
click at [282, 271] on input "text" at bounding box center [323, 273] width 183 height 21
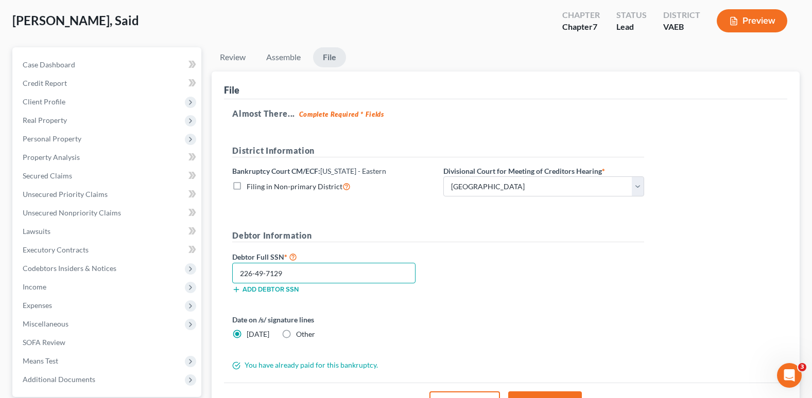
type input "226-49-7129"
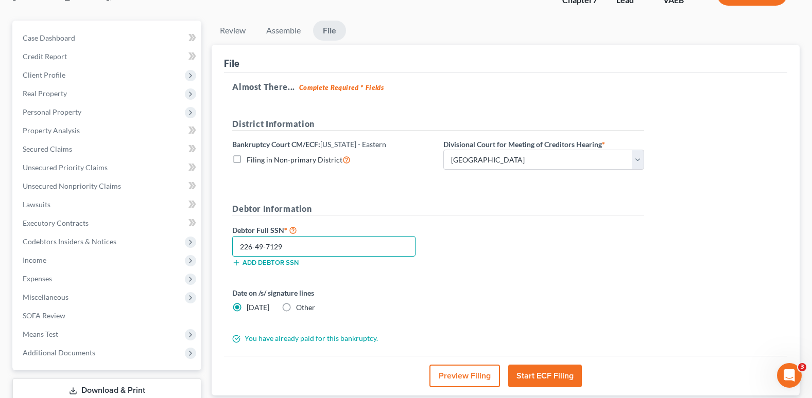
scroll to position [103, 0]
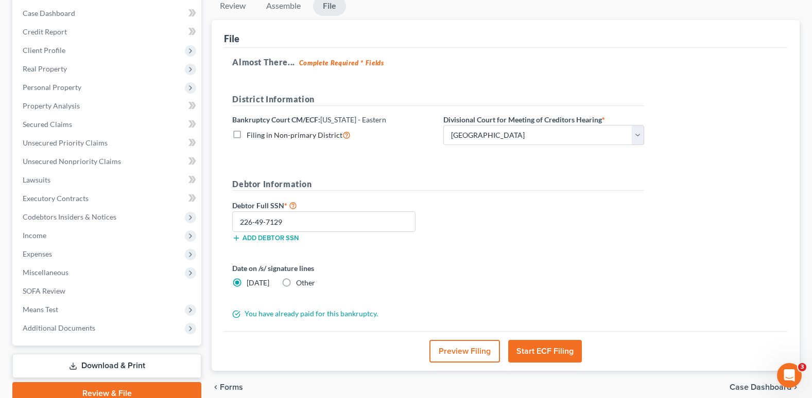
click at [545, 352] on button "Start ECF Filing" at bounding box center [545, 351] width 74 height 23
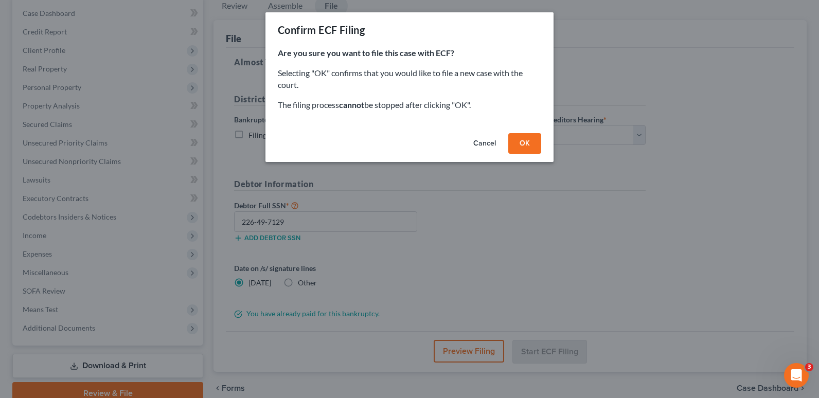
click at [523, 141] on button "OK" at bounding box center [525, 143] width 33 height 21
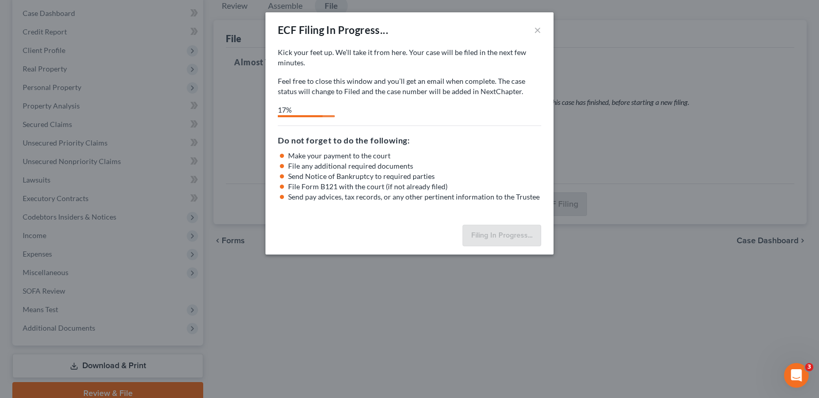
select select "0"
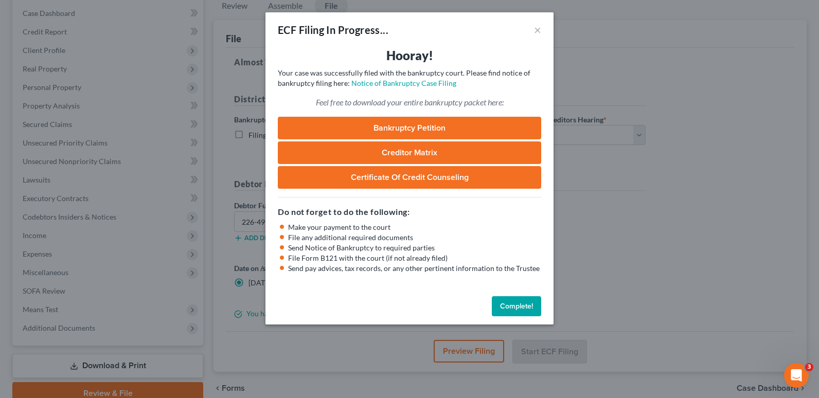
click at [514, 309] on button "Complete!" at bounding box center [516, 306] width 49 height 21
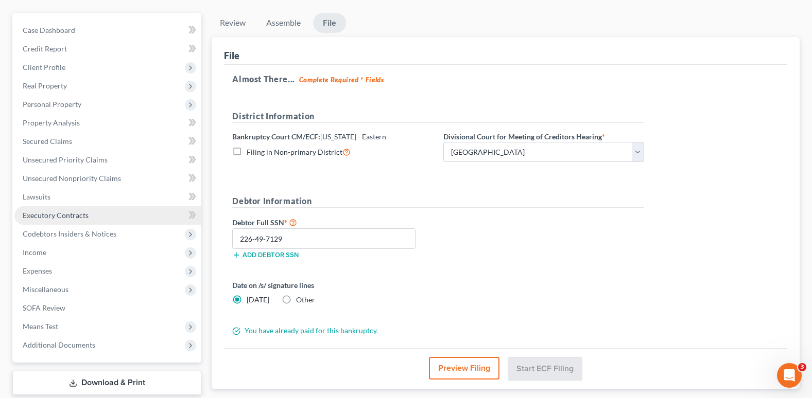
scroll to position [0, 0]
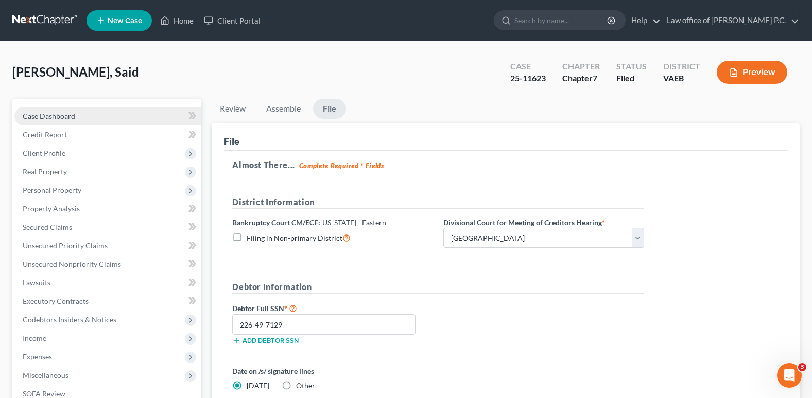
click at [58, 116] on span "Case Dashboard" at bounding box center [49, 116] width 53 height 9
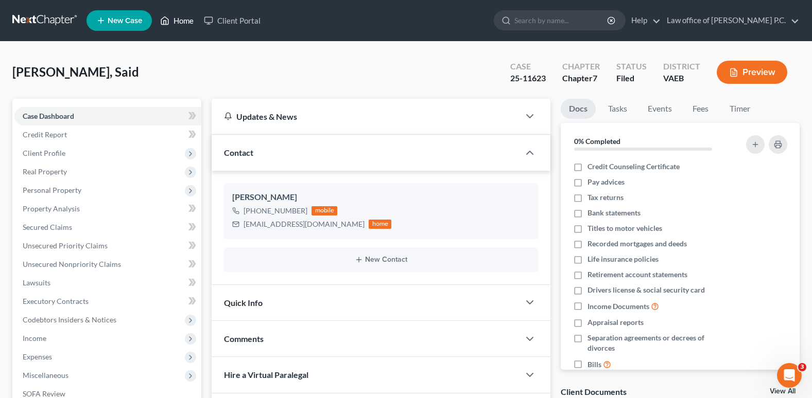
click at [181, 22] on link "Home" at bounding box center [177, 20] width 44 height 19
